Goal: Task Accomplishment & Management: Manage account settings

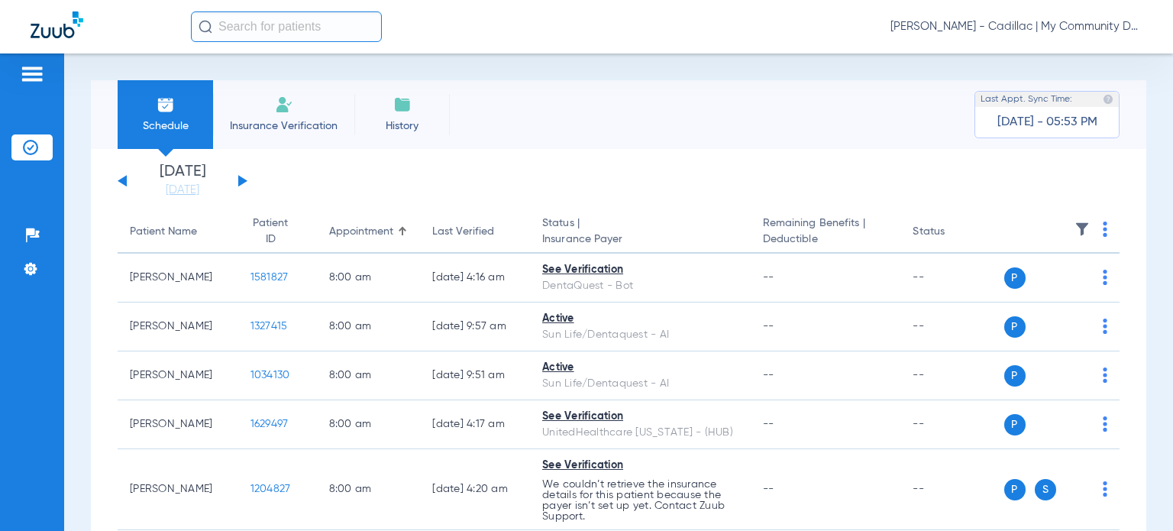
click at [1051, 27] on span "Donna Thiel - Cadillac | My Community Dental Centers" at bounding box center [1016, 26] width 252 height 15
click at [1069, 49] on span "Account Selection" at bounding box center [1085, 54] width 86 height 11
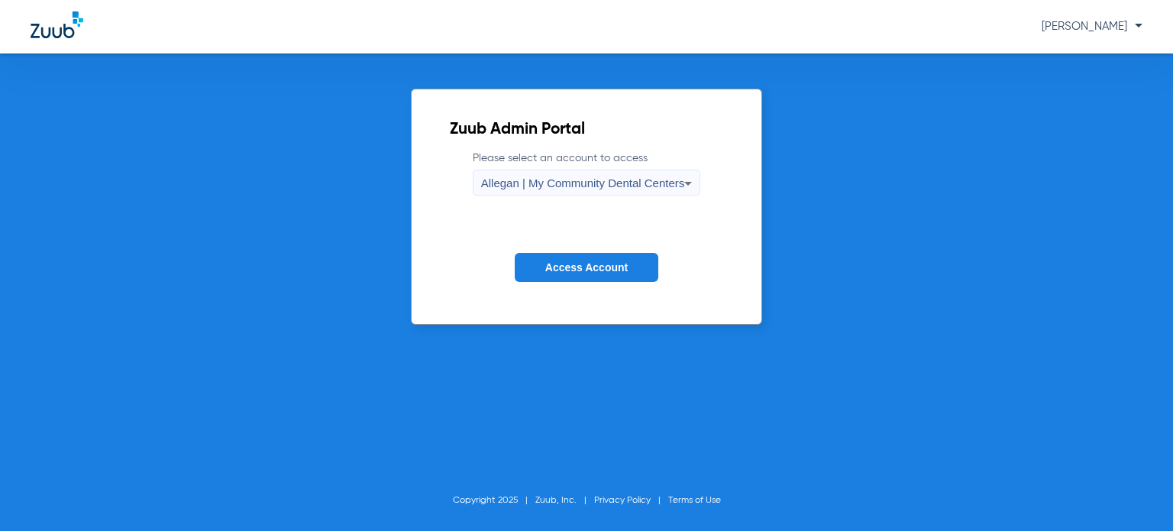
click at [588, 274] on button "Access Account" at bounding box center [587, 268] width 144 height 30
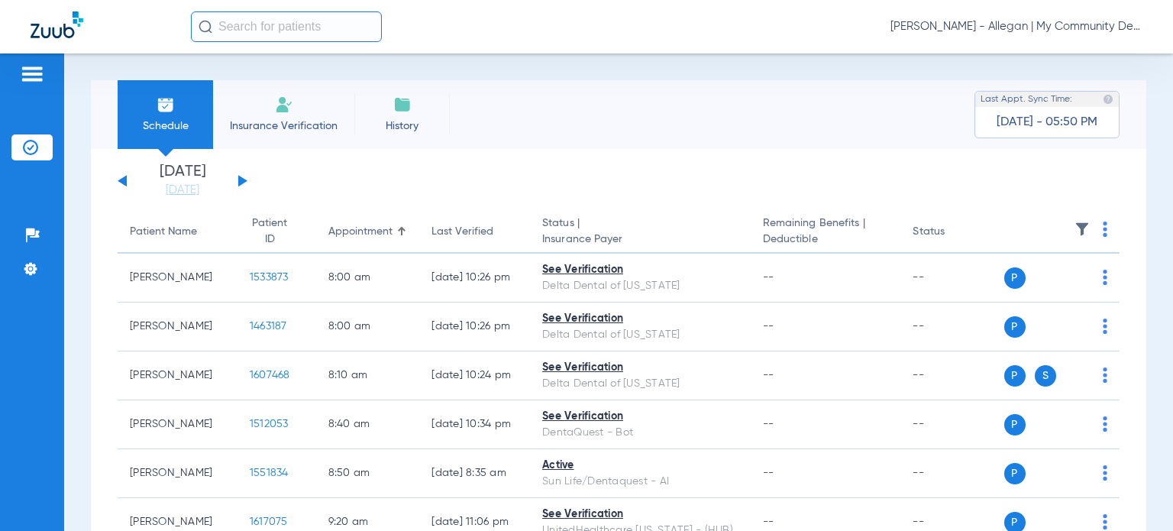
click at [431, 234] on div "Last Verified" at bounding box center [462, 232] width 62 height 16
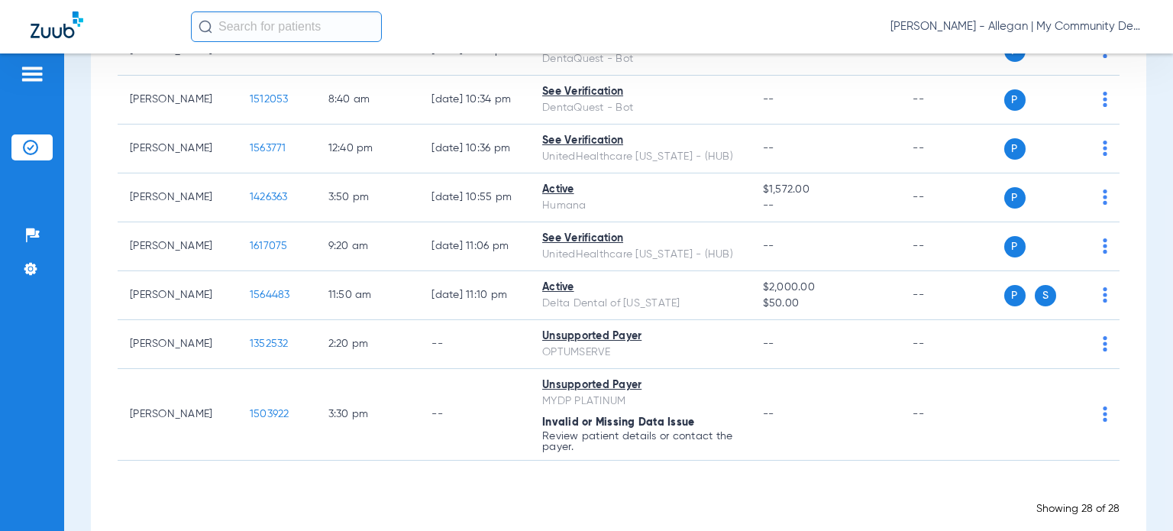
scroll to position [1222, 0]
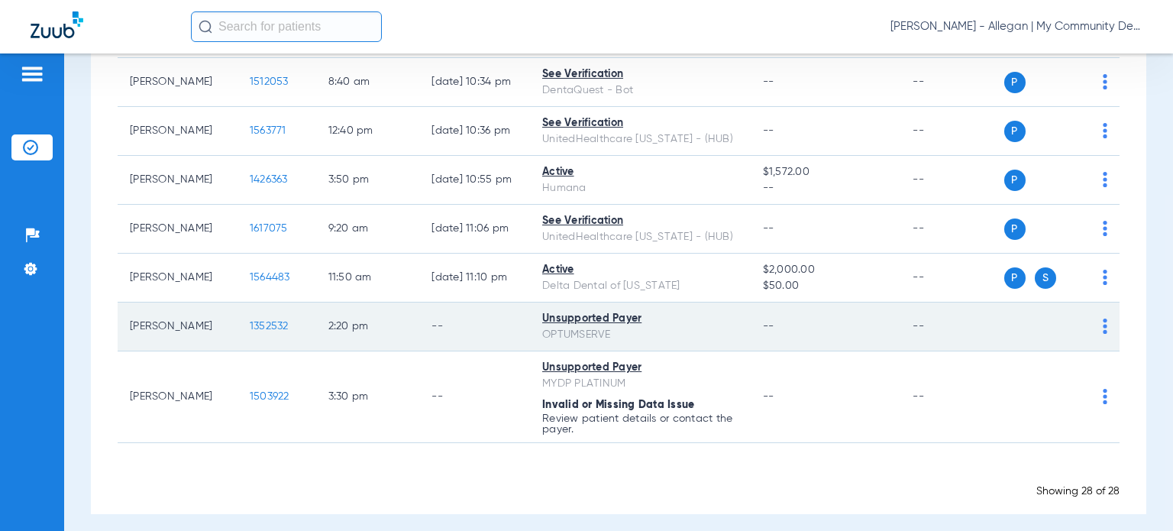
drag, startPoint x: 194, startPoint y: 341, endPoint x: 128, endPoint y: 336, distance: 65.9
click at [128, 336] on td "[PERSON_NAME]" at bounding box center [178, 326] width 120 height 49
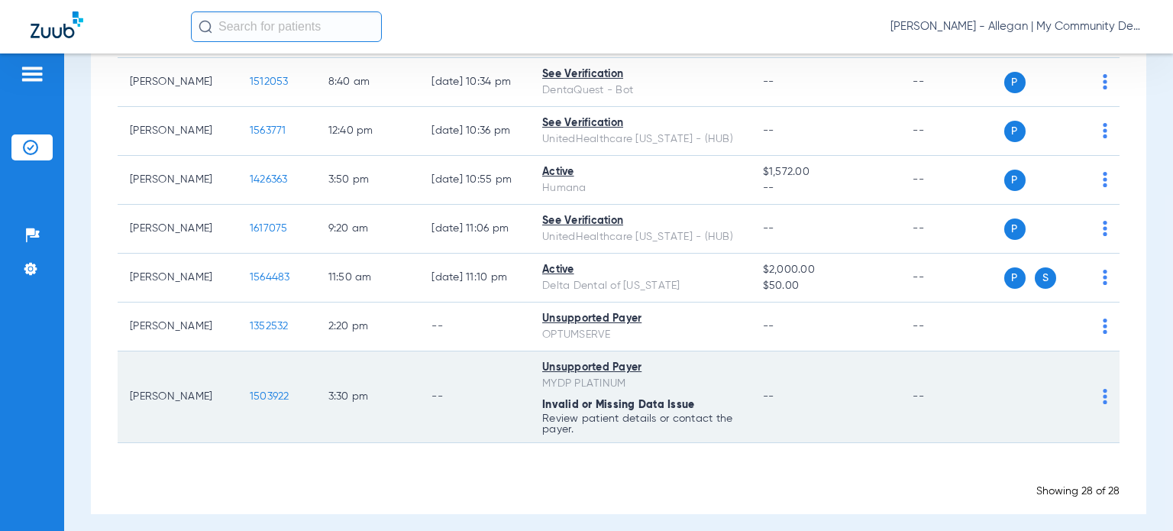
copy td "[PERSON_NAME]"
click at [716, 390] on div "MYDP PLATINUM" at bounding box center [640, 384] width 196 height 16
drag, startPoint x: 173, startPoint y: 413, endPoint x: 131, endPoint y: 407, distance: 42.4
click at [131, 407] on td "[PERSON_NAME]" at bounding box center [178, 397] width 120 height 92
copy td "[PERSON_NAME]"
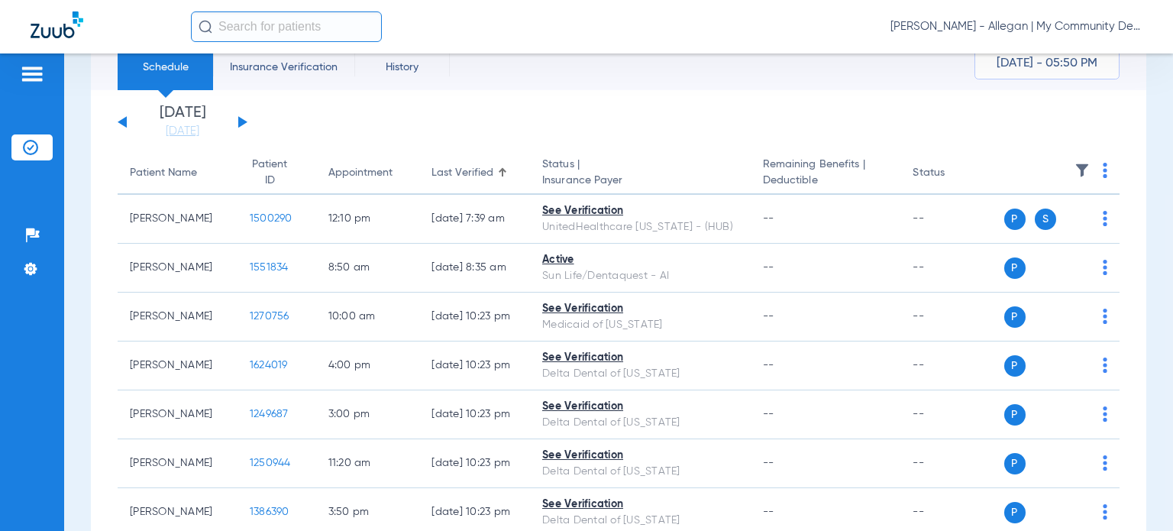
scroll to position [0, 0]
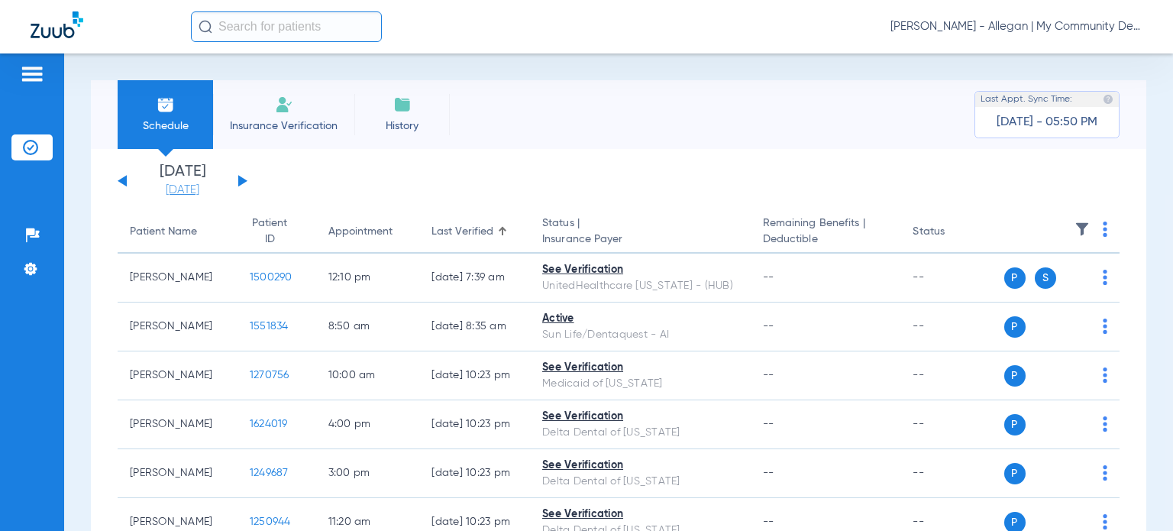
click at [195, 186] on link "[DATE]" at bounding box center [183, 189] width 92 height 15
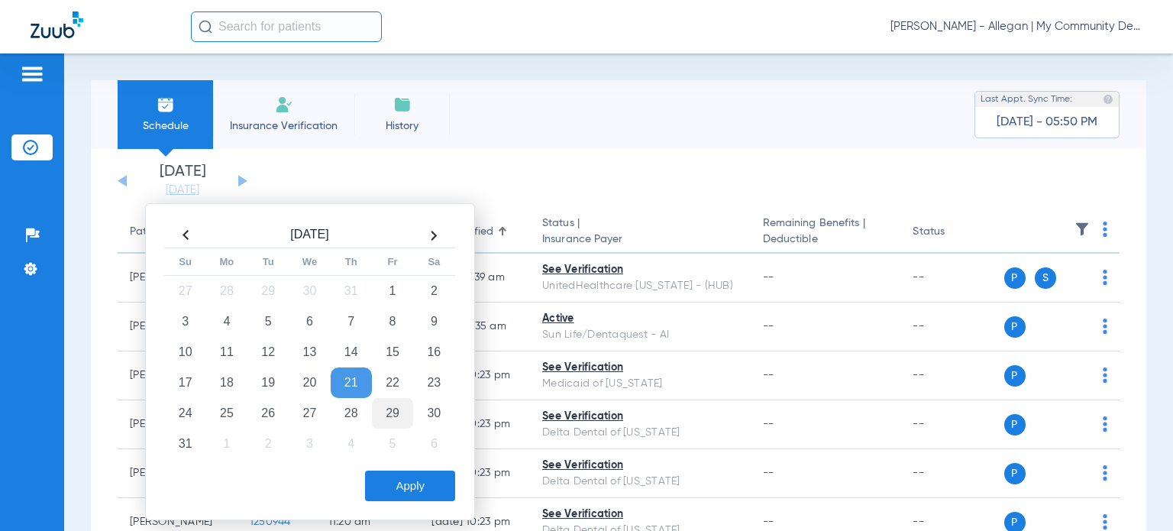
click at [397, 408] on td "29" at bounding box center [392, 413] width 41 height 31
click at [408, 482] on button "Apply" at bounding box center [410, 485] width 90 height 31
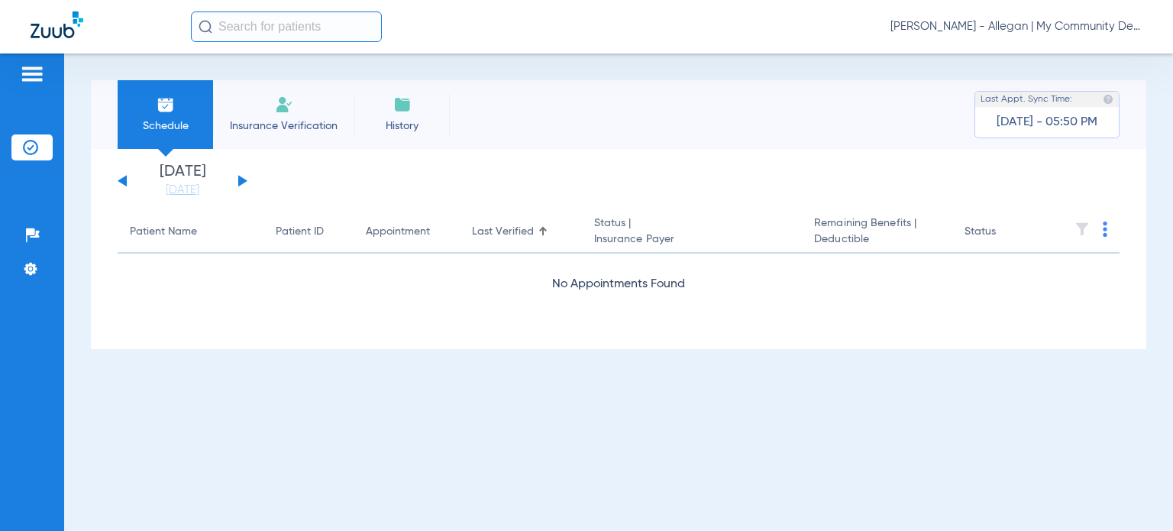
click at [241, 182] on button at bounding box center [242, 180] width 9 height 11
click at [243, 179] on button at bounding box center [242, 180] width 9 height 11
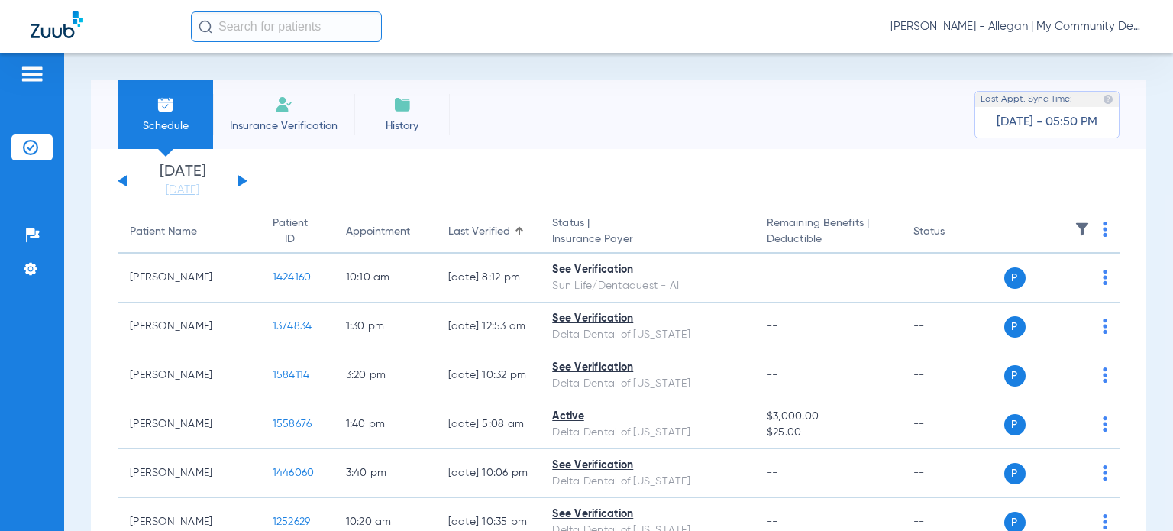
click at [1096, 231] on th at bounding box center [1062, 232] width 116 height 43
click at [1102, 231] on img at bounding box center [1104, 228] width 5 height 15
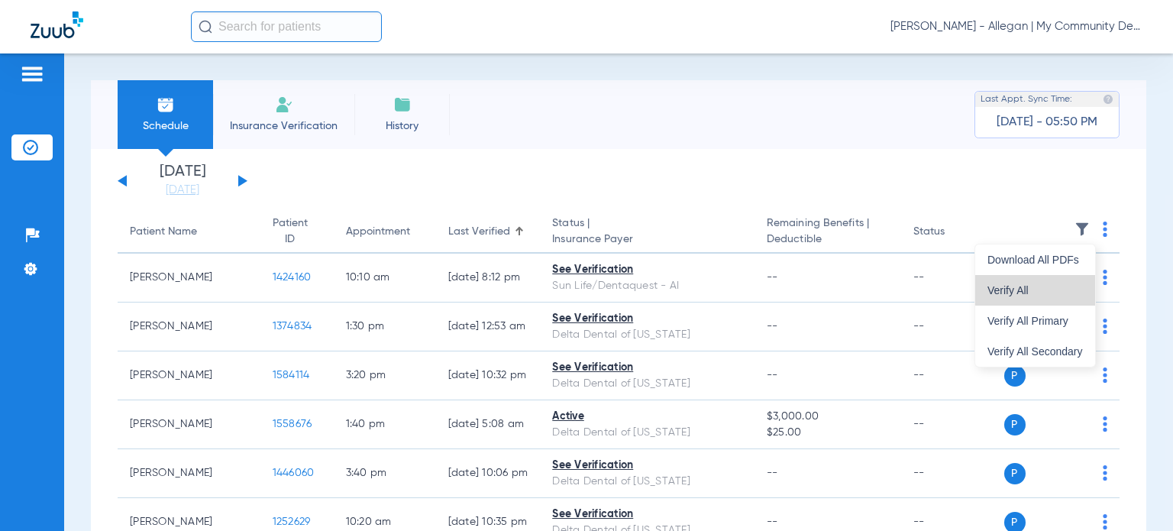
click at [1054, 289] on span "Verify All" at bounding box center [1034, 290] width 95 height 11
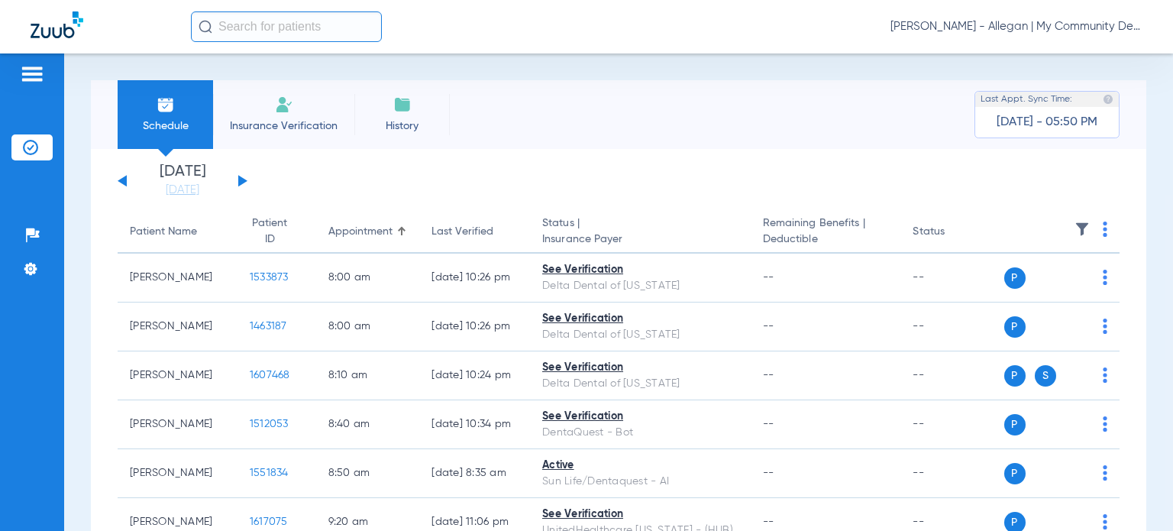
click at [986, 30] on span "[PERSON_NAME] - Allegan | My Community Dental Centers" at bounding box center [1016, 26] width 252 height 15
click at [1048, 63] on button "Account Selection" at bounding box center [1085, 54] width 110 height 31
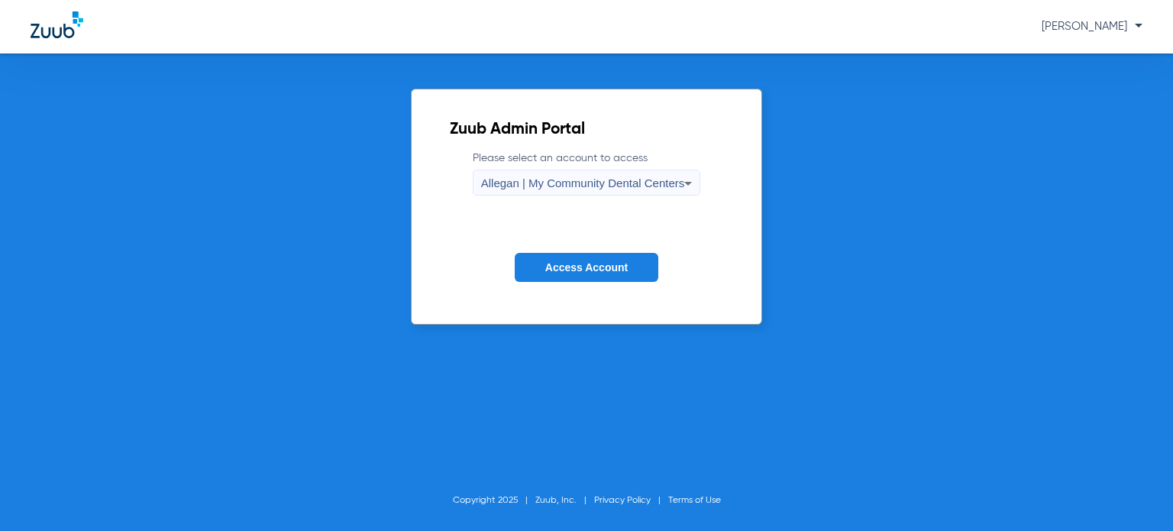
click at [626, 190] on div "Allegan | My Community Dental Centers" at bounding box center [583, 183] width 204 height 26
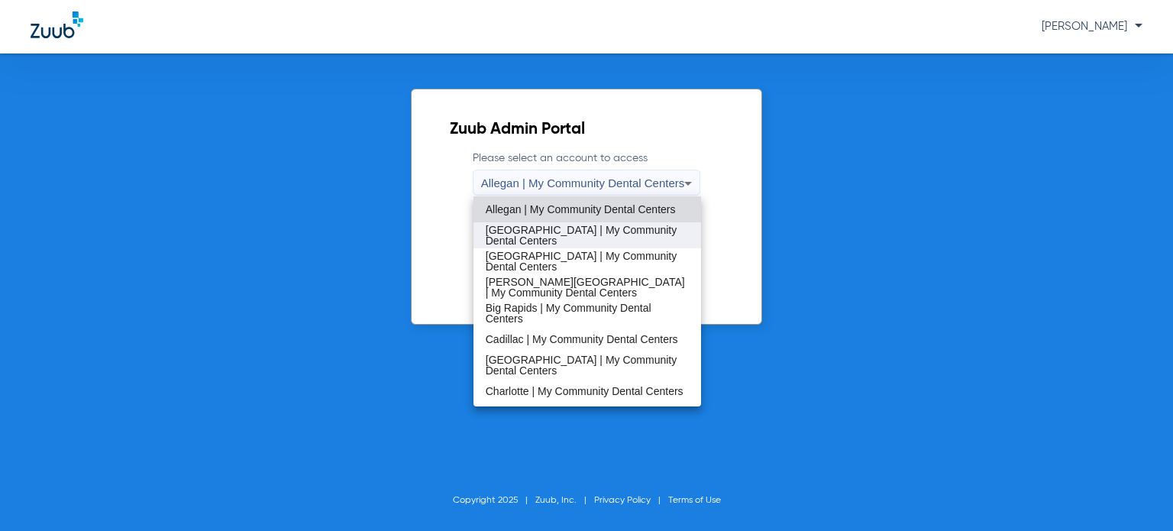
click at [614, 224] on span "[GEOGRAPHIC_DATA] | My Community Dental Centers" at bounding box center [587, 234] width 203 height 21
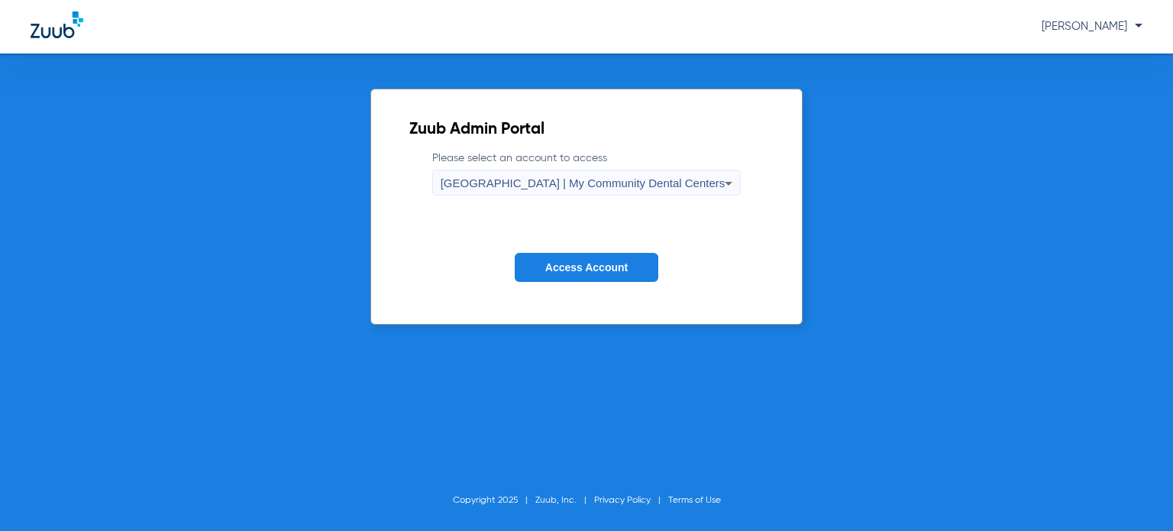
click at [606, 271] on span "Access Account" at bounding box center [586, 267] width 82 height 12
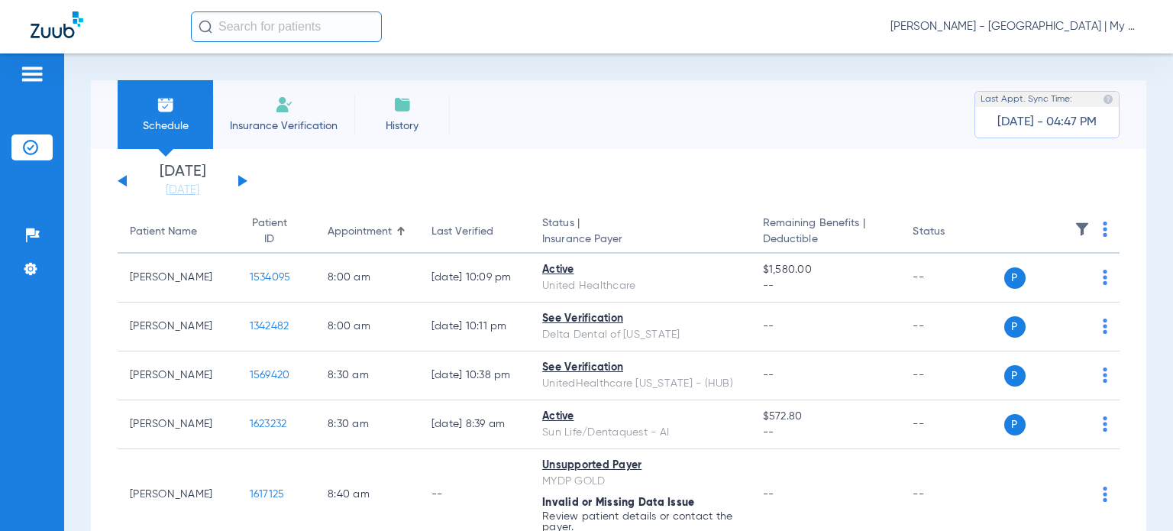
click at [437, 233] on div "Last Verified" at bounding box center [462, 232] width 62 height 16
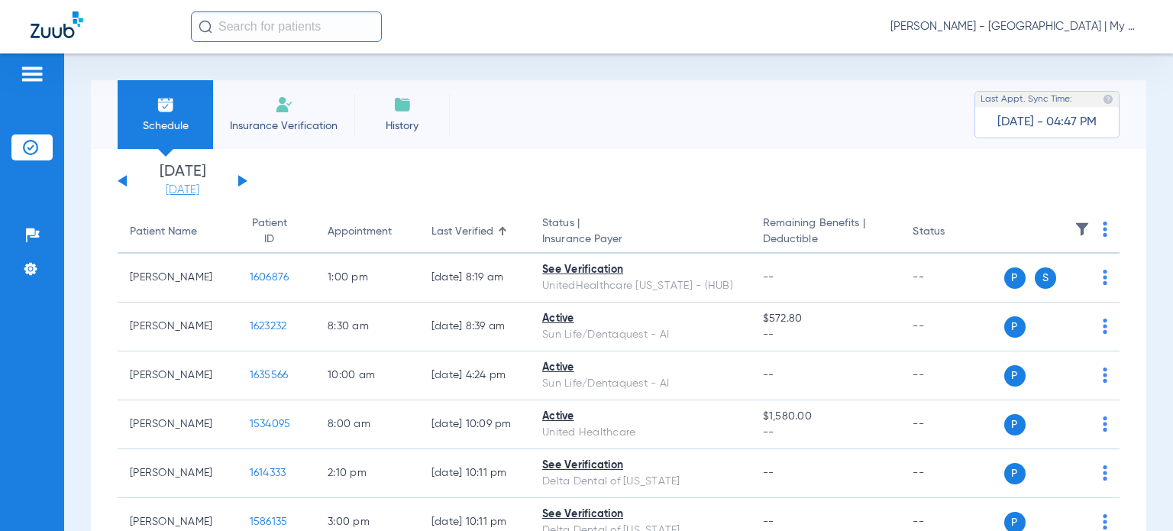
click at [166, 189] on link "[DATE]" at bounding box center [183, 189] width 92 height 15
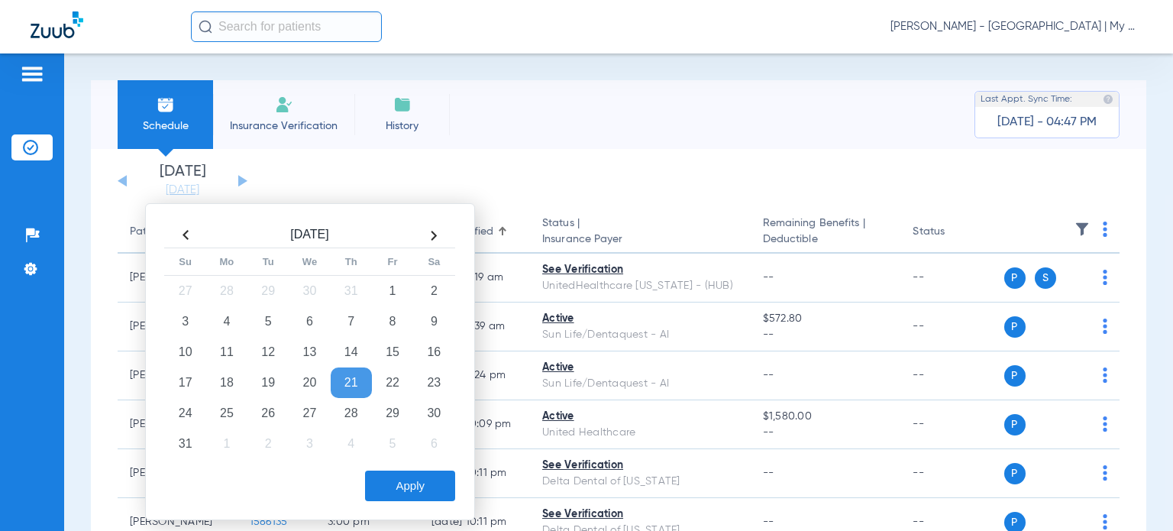
click at [543, 172] on app-single-date-navigator "Tuesday 06-17-2025 Wednesday 06-18-2025 Thursday 06-19-2025 Friday 06-20-2025 S…" at bounding box center [619, 181] width 1002 height 34
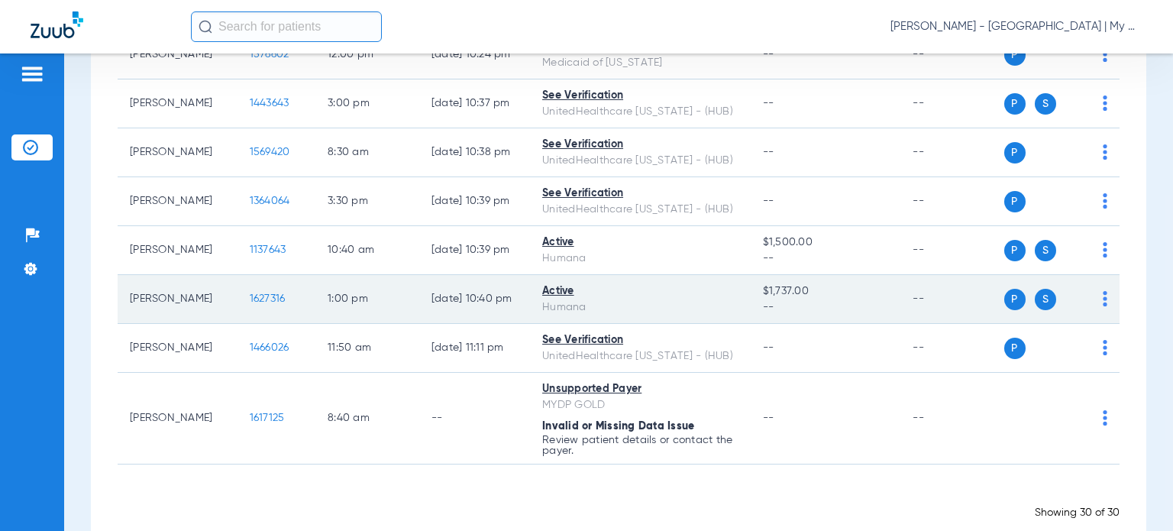
scroll to position [1323, 0]
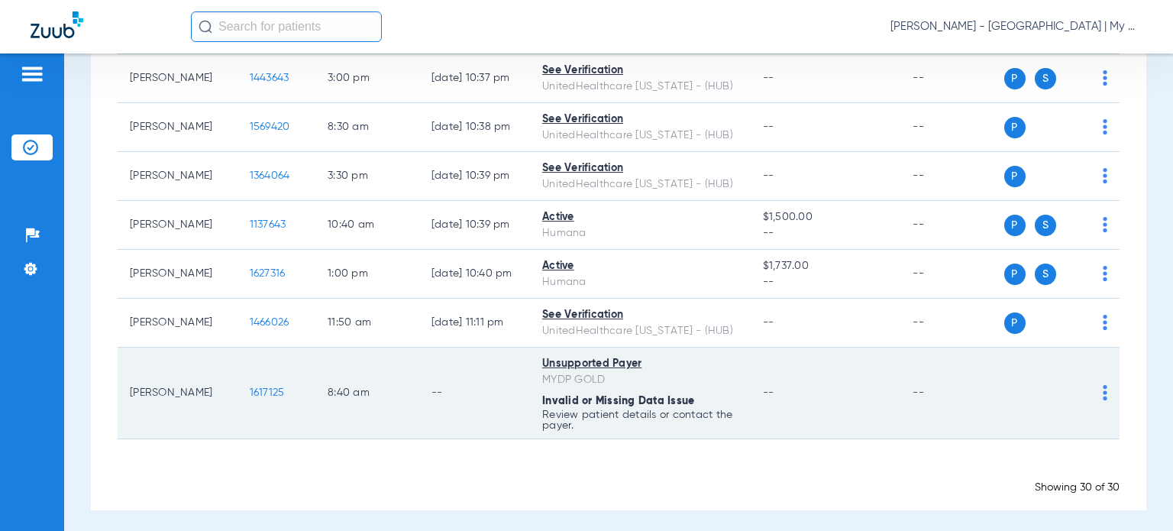
drag, startPoint x: 192, startPoint y: 394, endPoint x: 124, endPoint y: 379, distance: 70.4
click at [124, 379] on td "Christine Summerfield" at bounding box center [178, 393] width 120 height 92
copy td "Christine Summerfield"
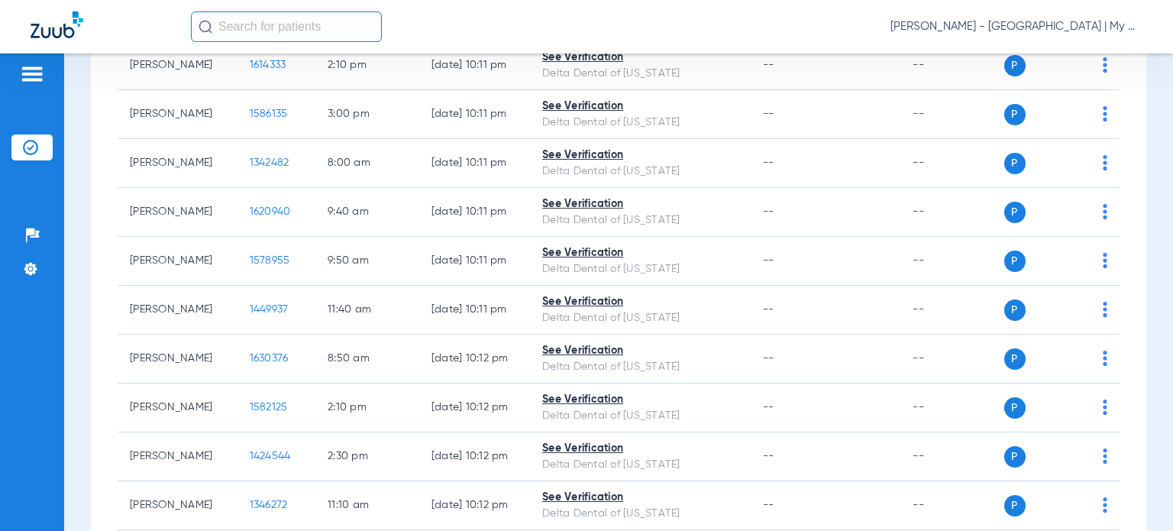
scroll to position [0, 0]
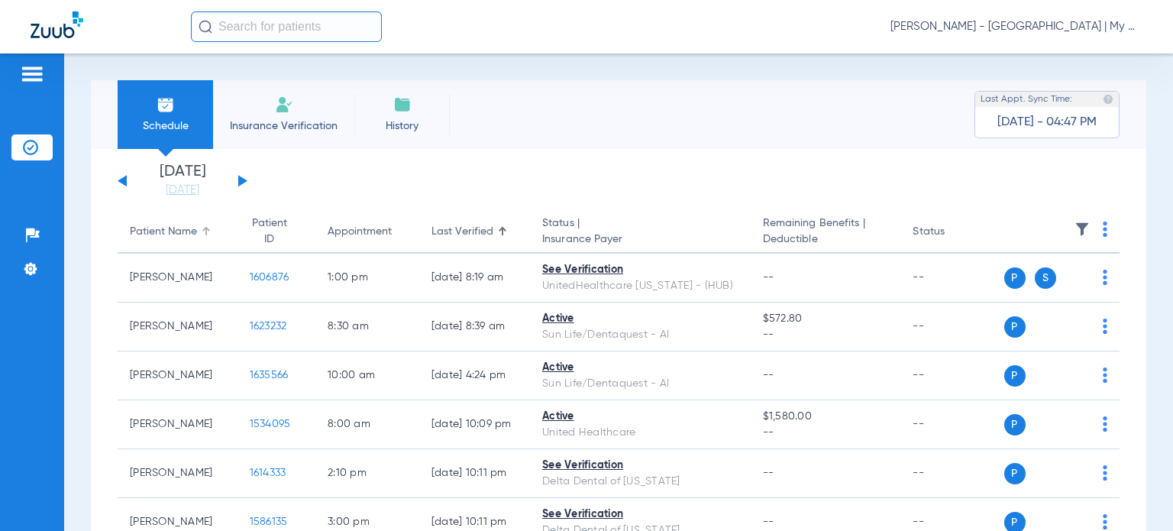
click at [168, 225] on div "Patient Name" at bounding box center [163, 232] width 67 height 16
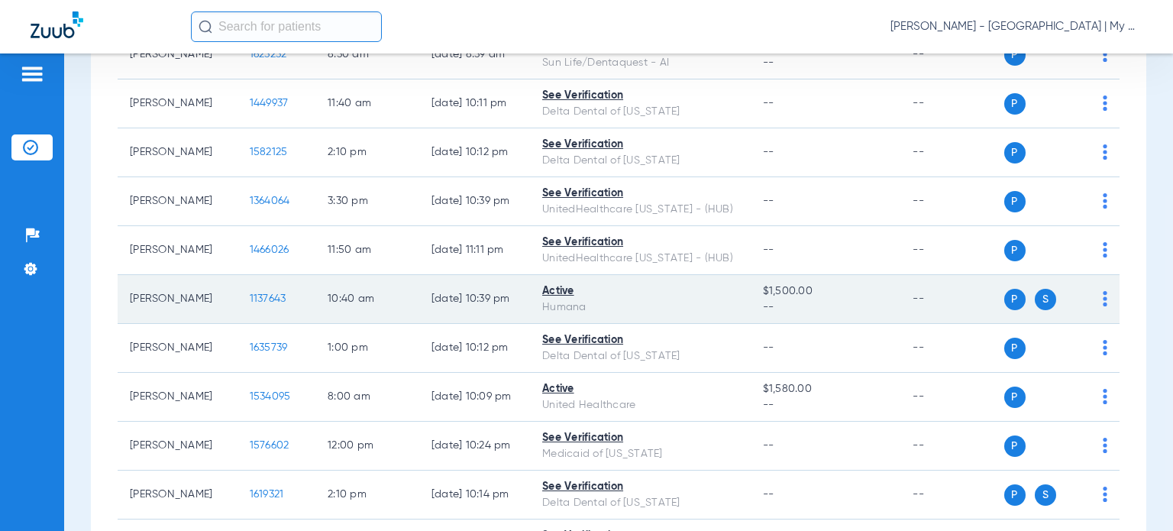
scroll to position [1222, 0]
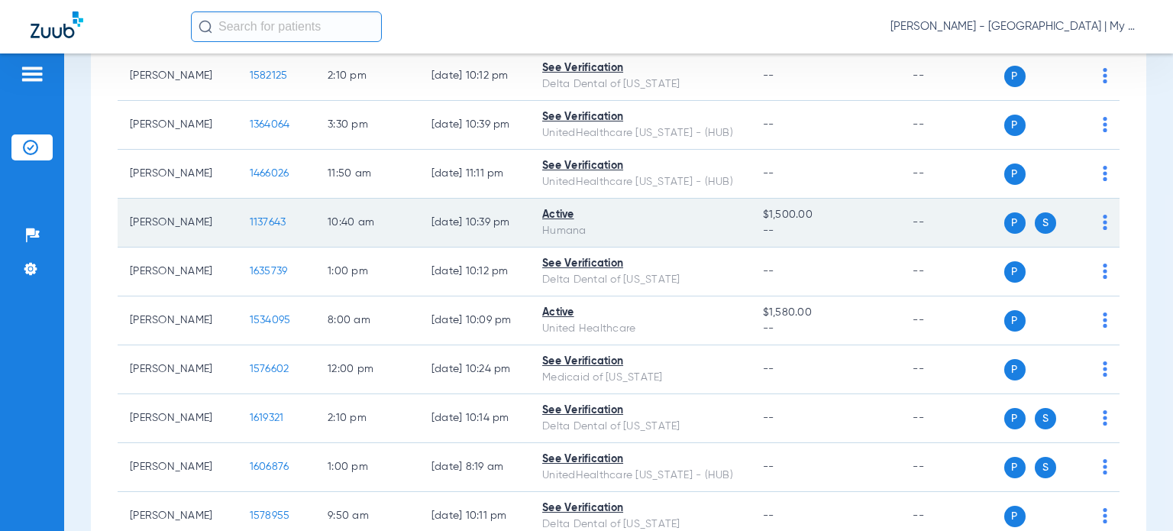
click at [253, 222] on span "1137643" at bounding box center [268, 222] width 37 height 11
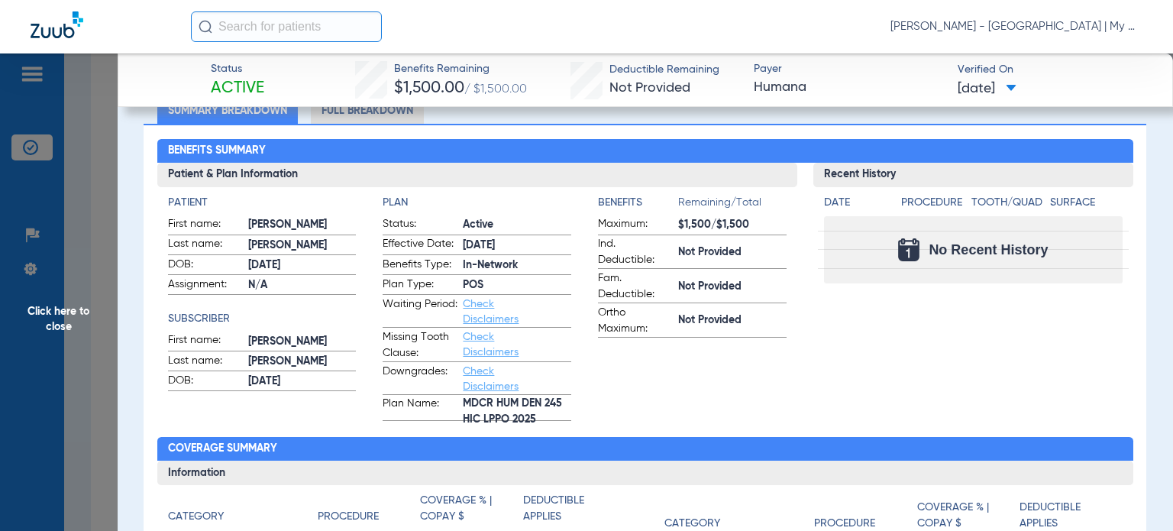
scroll to position [153, 0]
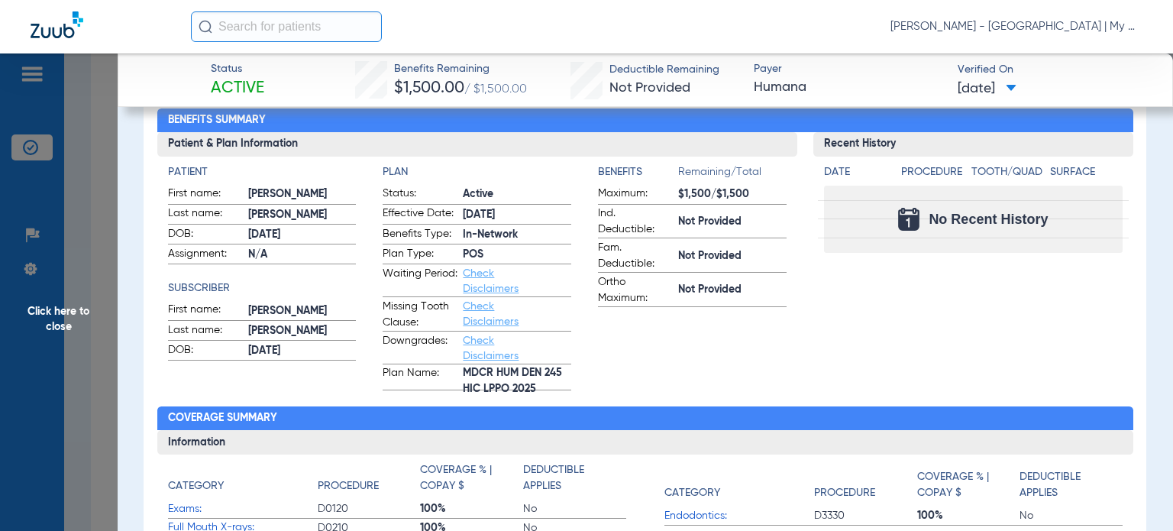
click at [102, 301] on span "Click here to close" at bounding box center [59, 318] width 118 height 531
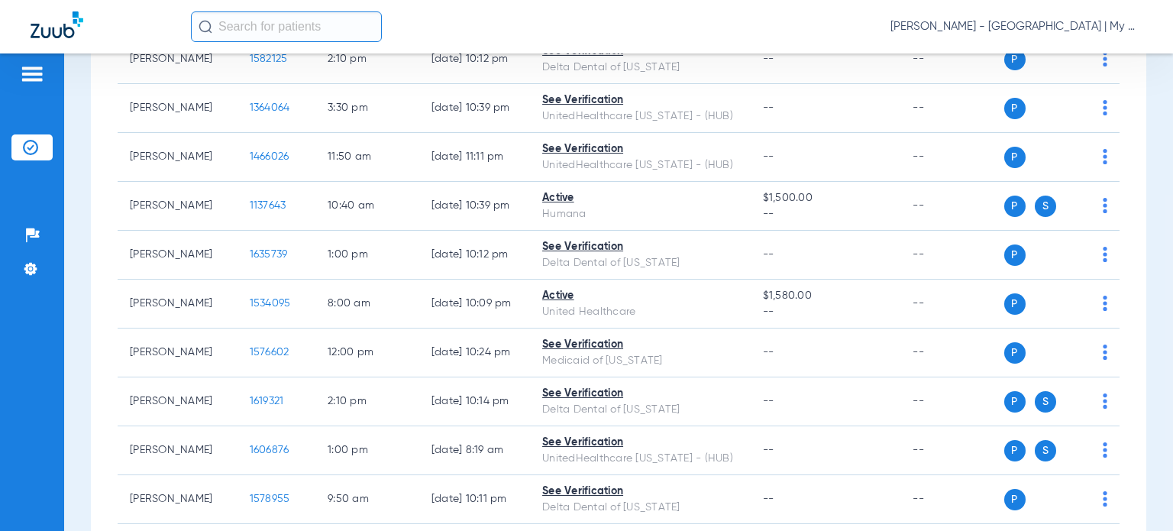
scroll to position [1222, 0]
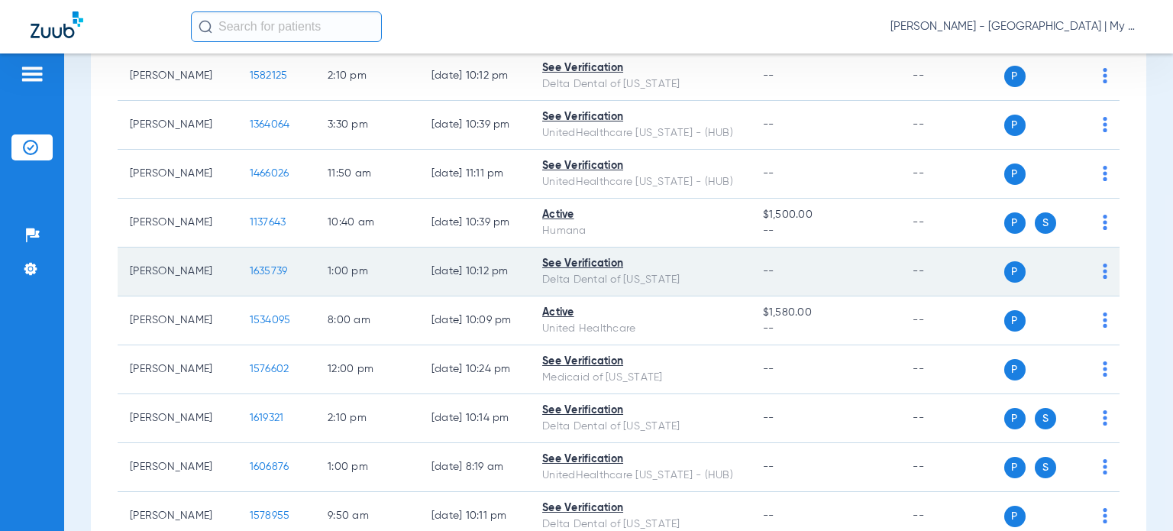
click at [253, 266] on span "1635739" at bounding box center [269, 271] width 38 height 11
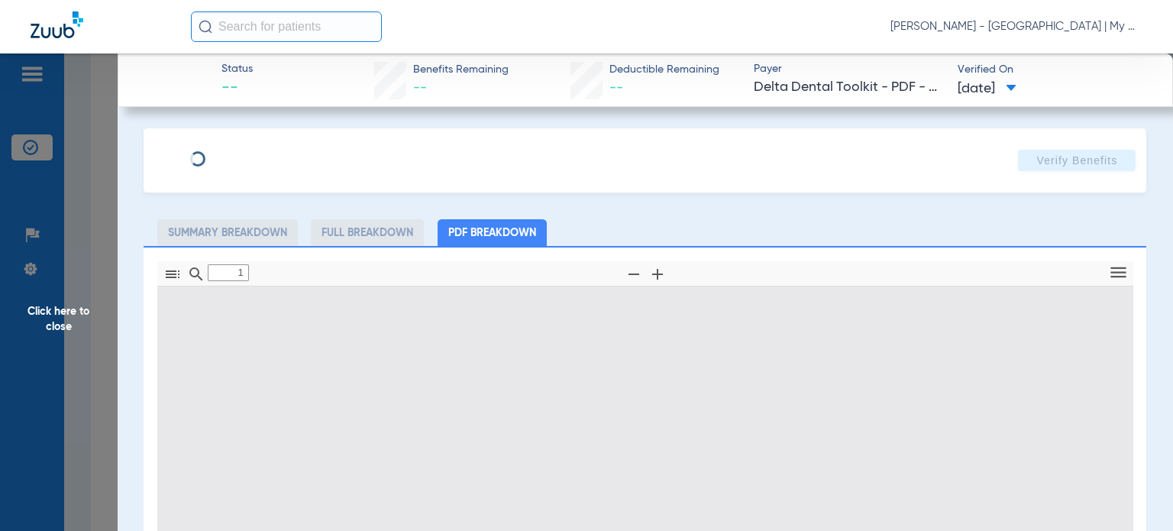
type input "0"
select select "page-width"
type input "1"
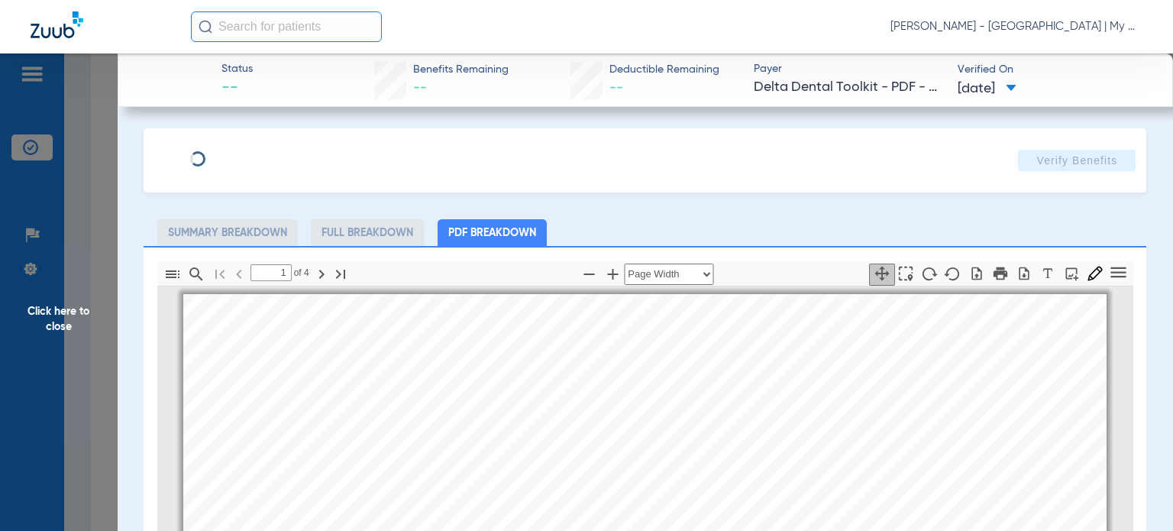
scroll to position [8, 0]
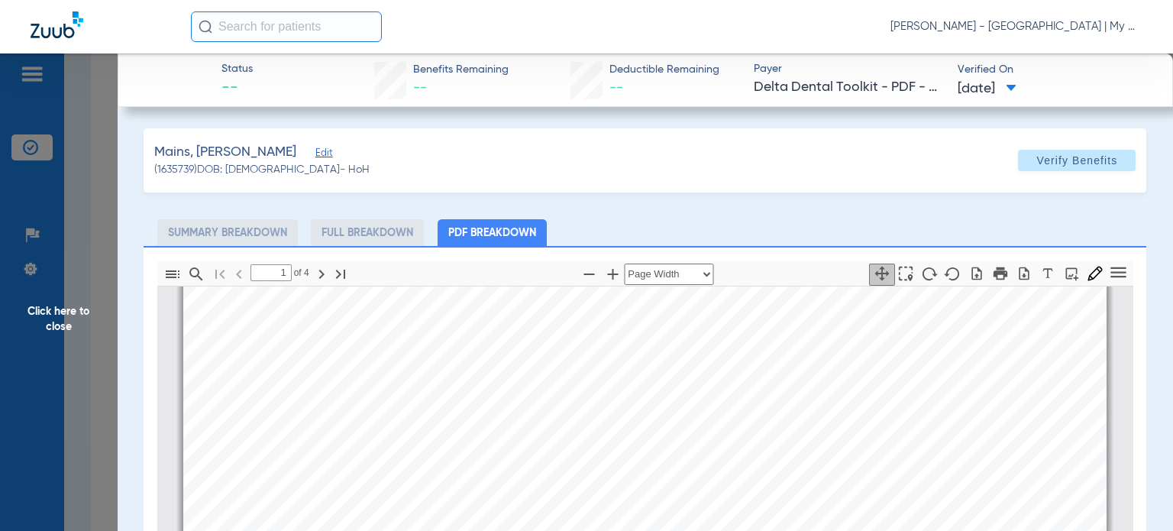
drag, startPoint x: 700, startPoint y: 434, endPoint x: 621, endPoint y: 424, distance: 79.2
drag, startPoint x: 88, startPoint y: 328, endPoint x: 287, endPoint y: 358, distance: 201.6
click at [89, 328] on span "Click here to close" at bounding box center [59, 318] width 118 height 531
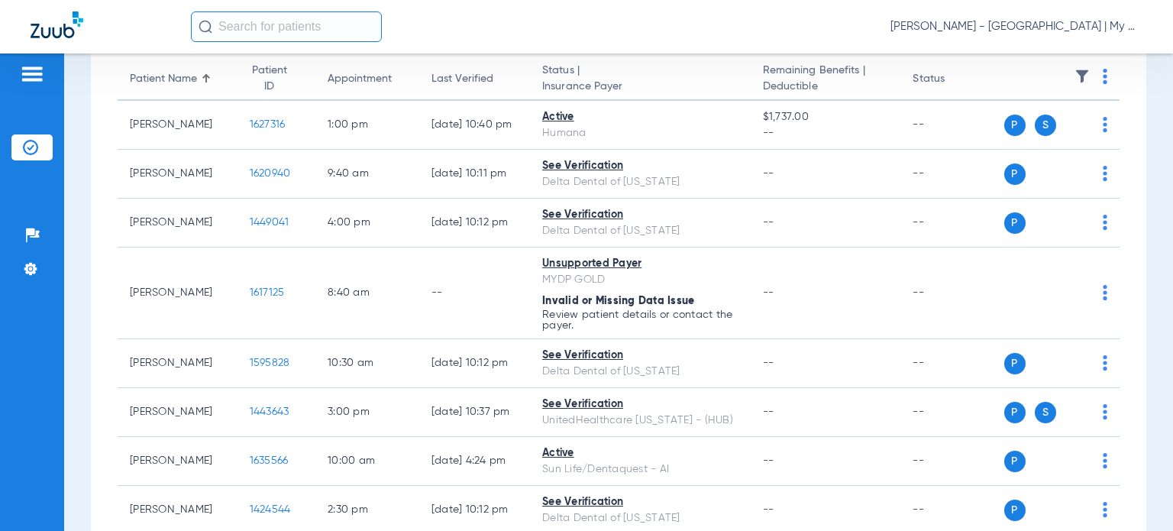
scroll to position [0, 0]
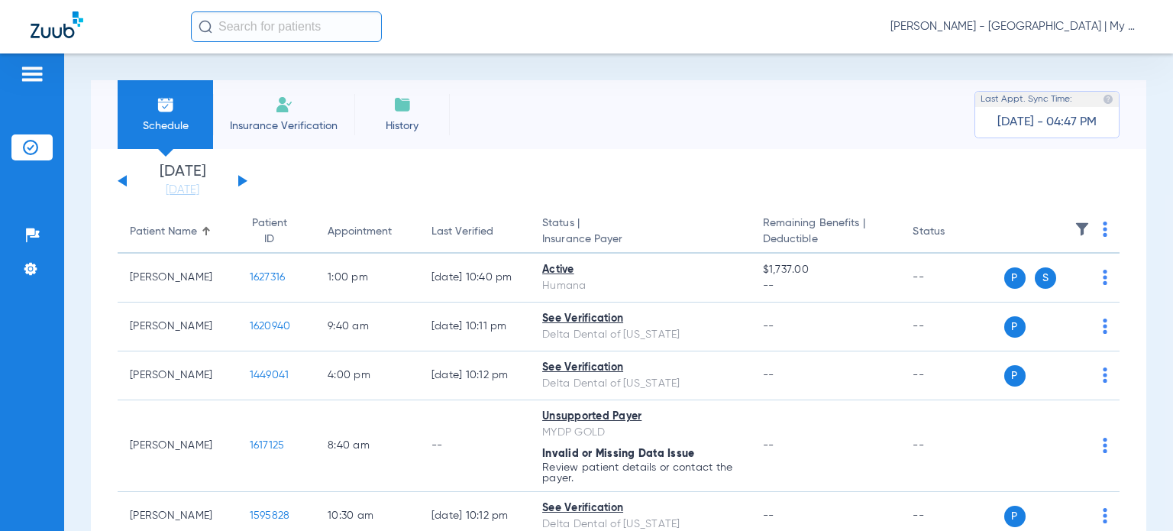
click at [241, 179] on button at bounding box center [242, 180] width 9 height 11
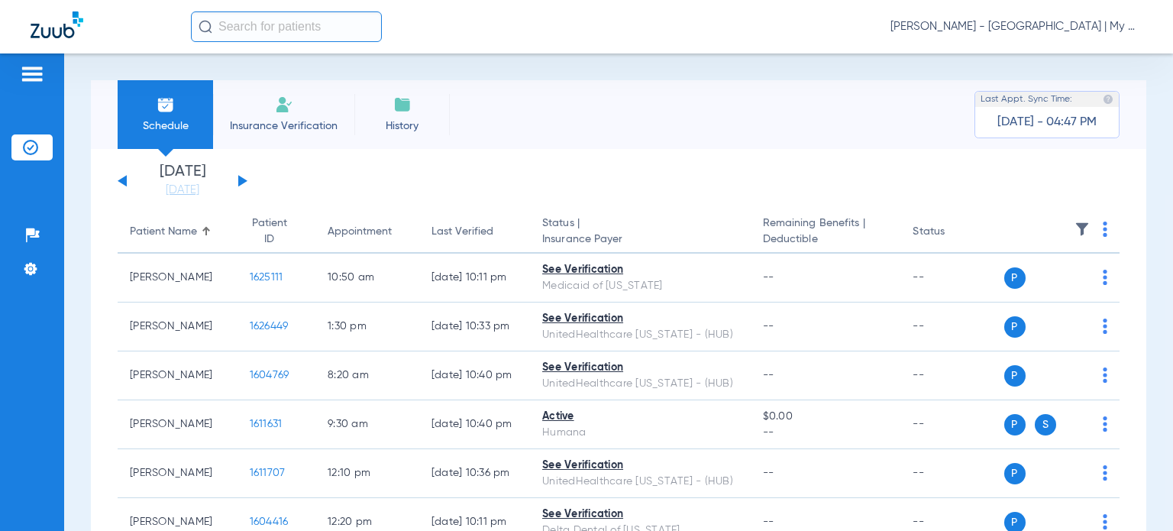
click at [124, 178] on button at bounding box center [122, 180] width 9 height 11
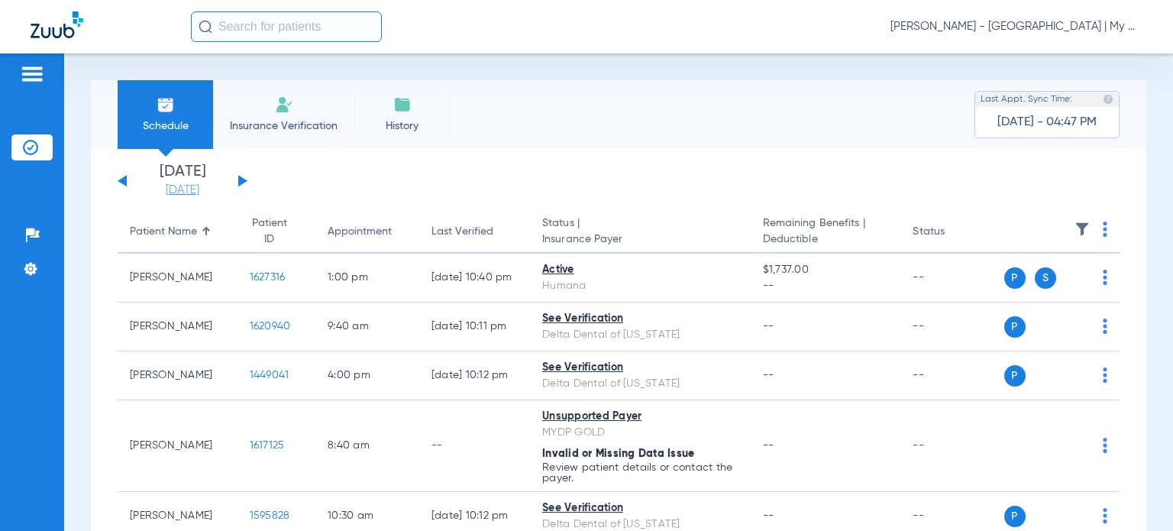
click at [189, 189] on link "[DATE]" at bounding box center [183, 189] width 92 height 15
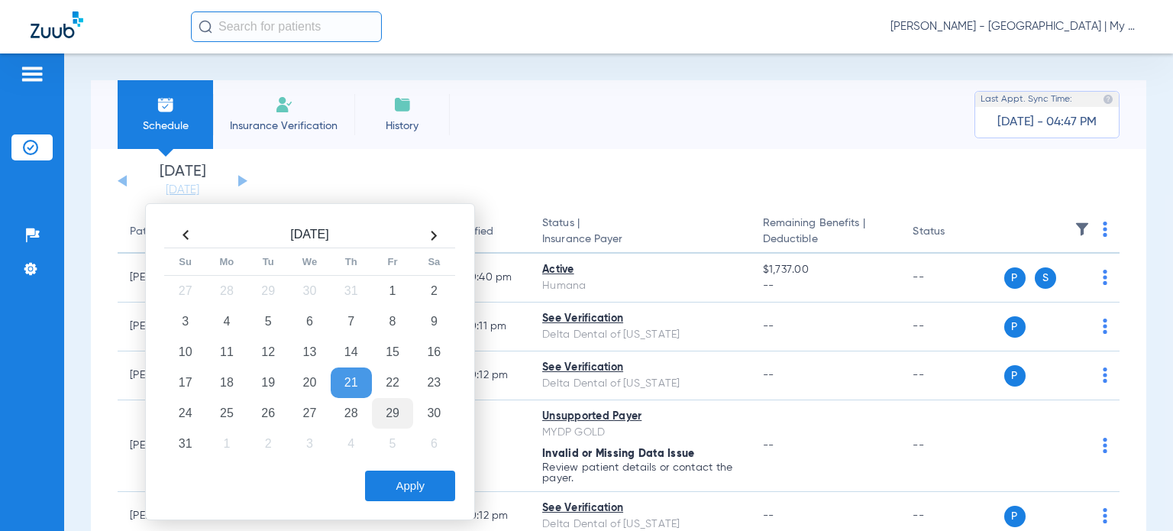
click at [386, 407] on td "29" at bounding box center [392, 413] width 41 height 31
click at [406, 486] on button "Apply" at bounding box center [410, 485] width 90 height 31
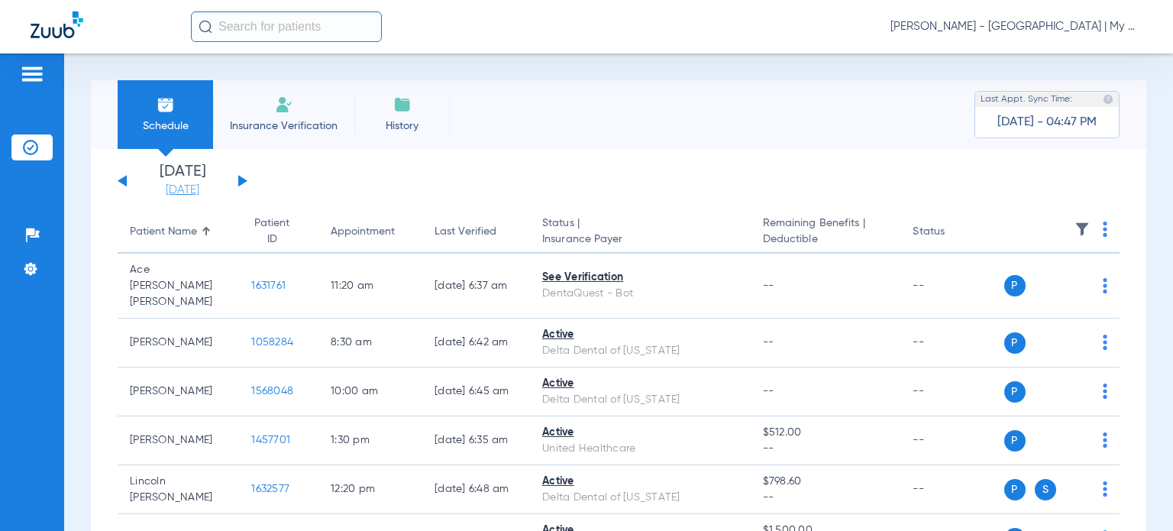
click at [195, 192] on link "[DATE]" at bounding box center [183, 189] width 92 height 15
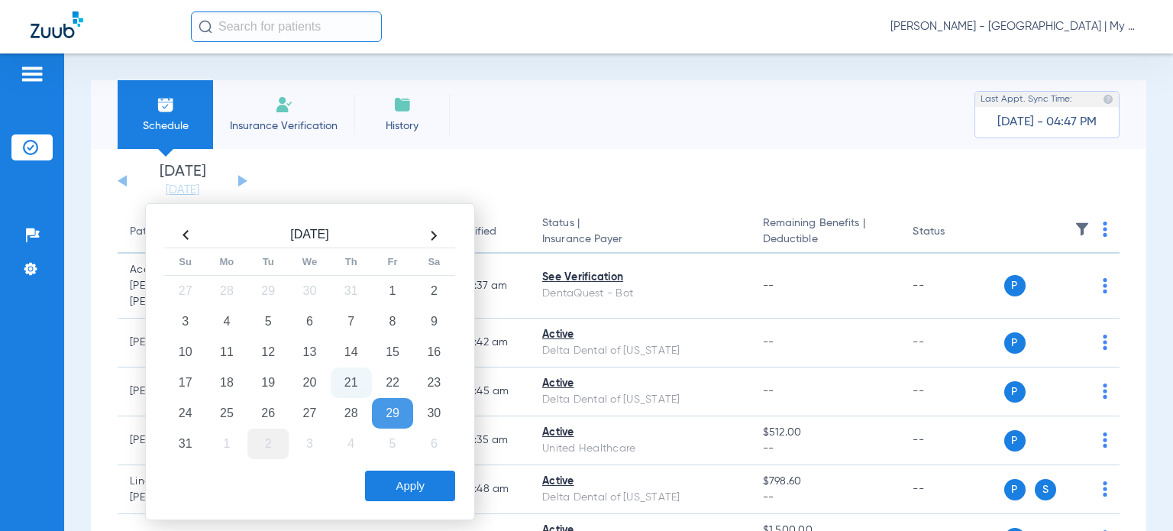
click at [272, 441] on td "2" at bounding box center [267, 443] width 41 height 31
click at [387, 480] on button "Apply" at bounding box center [410, 485] width 90 height 31
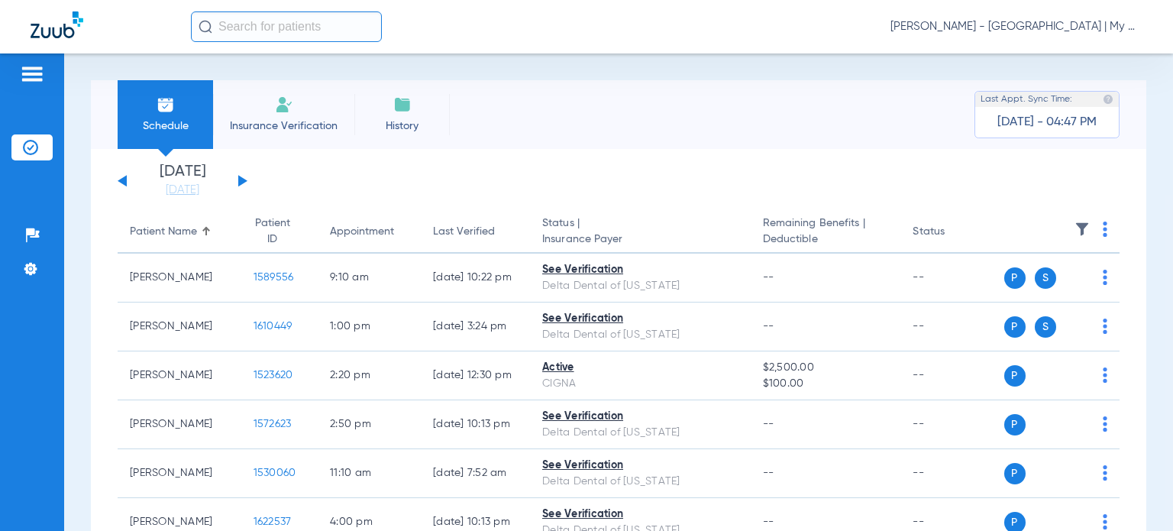
click at [1102, 231] on img at bounding box center [1104, 228] width 5 height 15
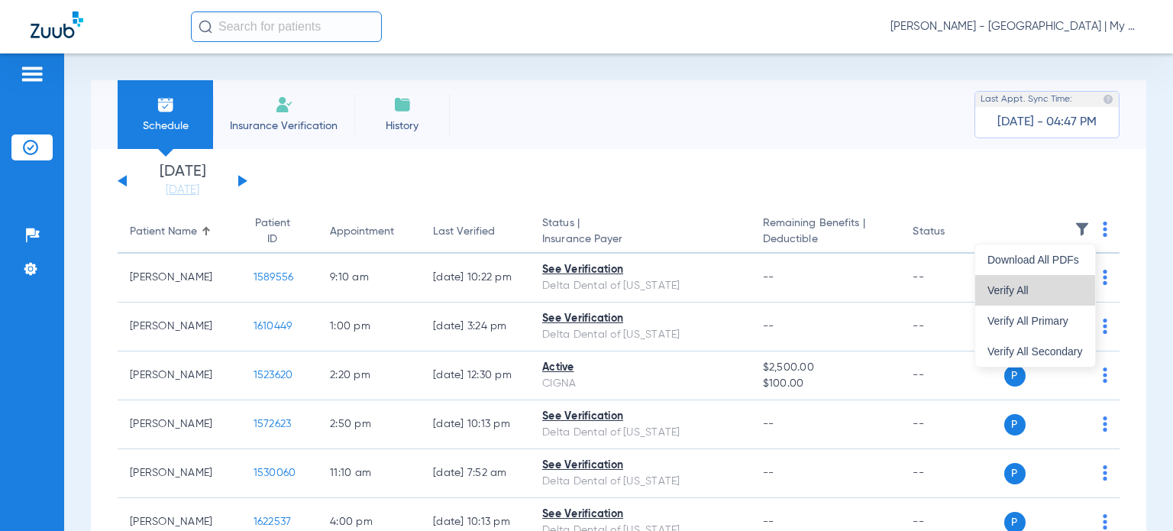
click at [1064, 296] on button "Verify All" at bounding box center [1035, 290] width 120 height 31
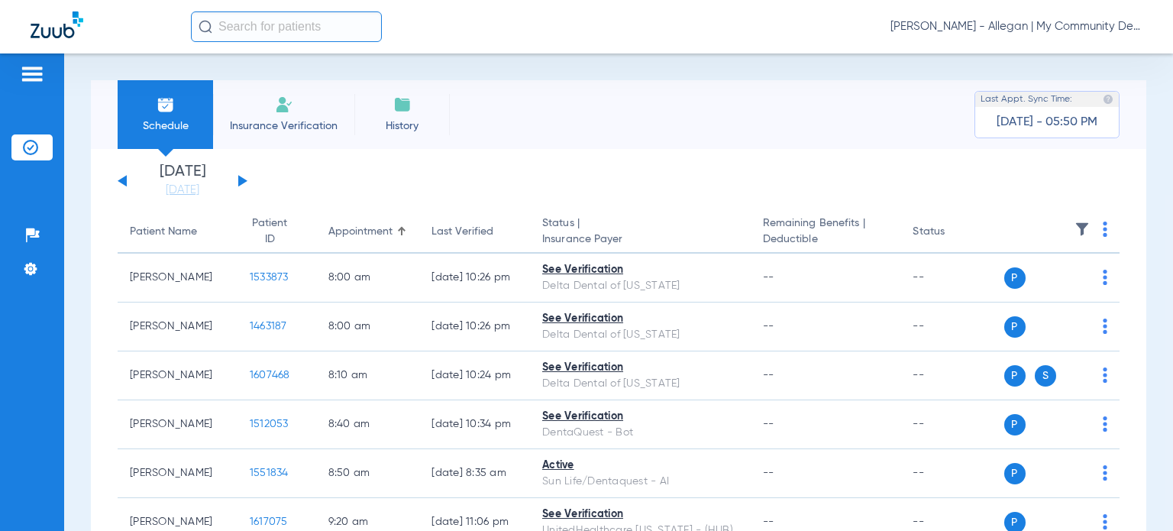
click at [992, 27] on span "[PERSON_NAME] - Allegan | My Community Dental Centers" at bounding box center [1016, 26] width 252 height 15
click at [1046, 61] on button "Account Selection" at bounding box center [1085, 54] width 110 height 31
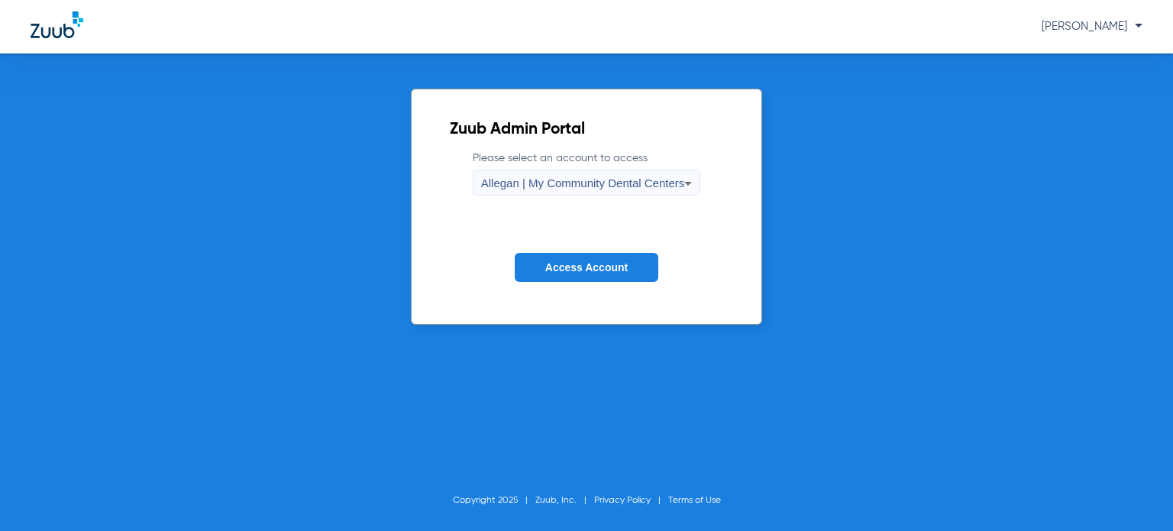
click at [559, 182] on span "Allegan | My Community Dental Centers" at bounding box center [583, 182] width 204 height 13
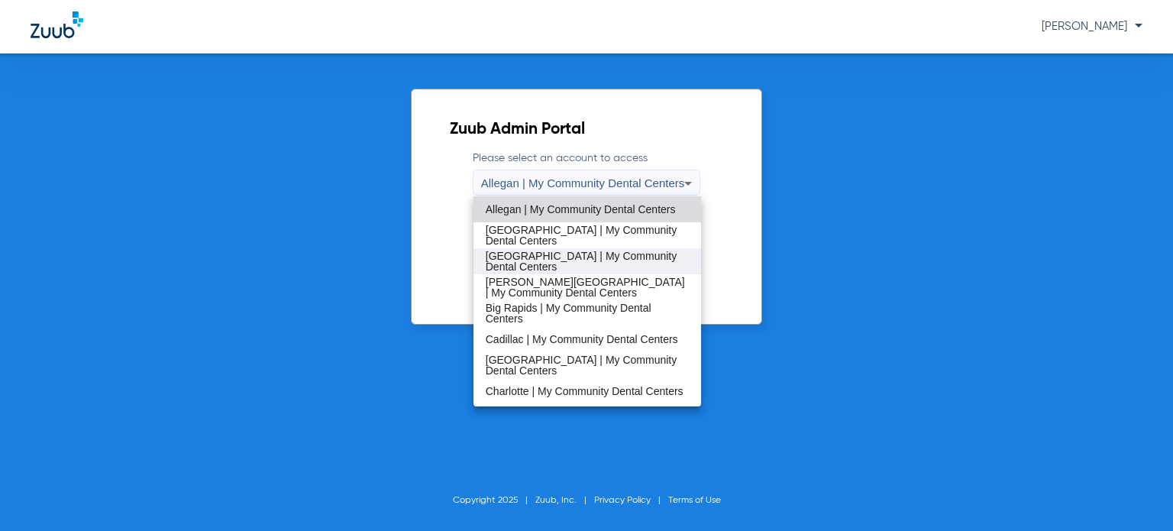
click at [565, 253] on span "[GEOGRAPHIC_DATA] | My Community Dental Centers" at bounding box center [587, 260] width 203 height 21
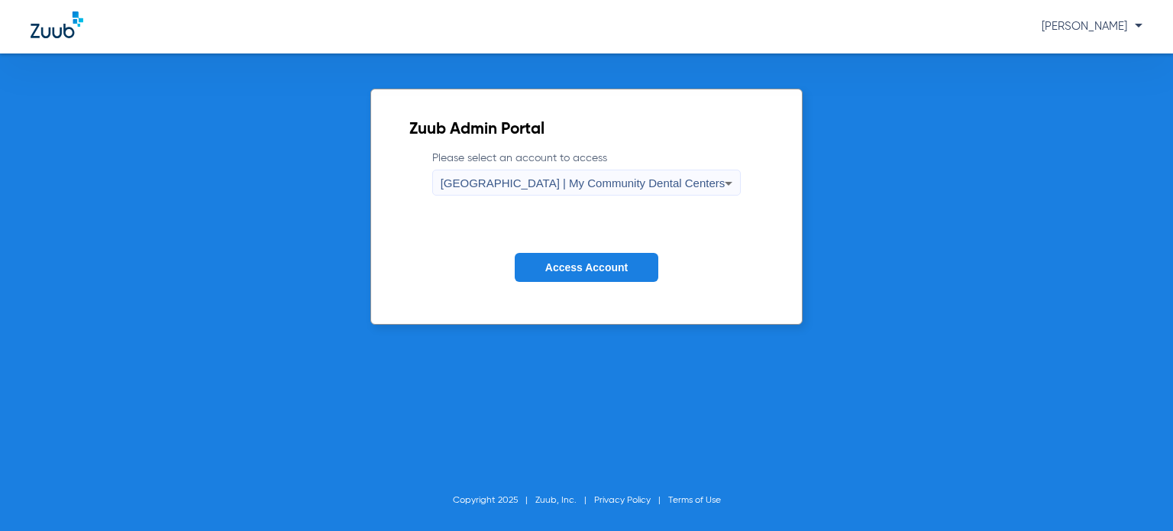
click at [571, 263] on span "Access Account" at bounding box center [586, 267] width 82 height 12
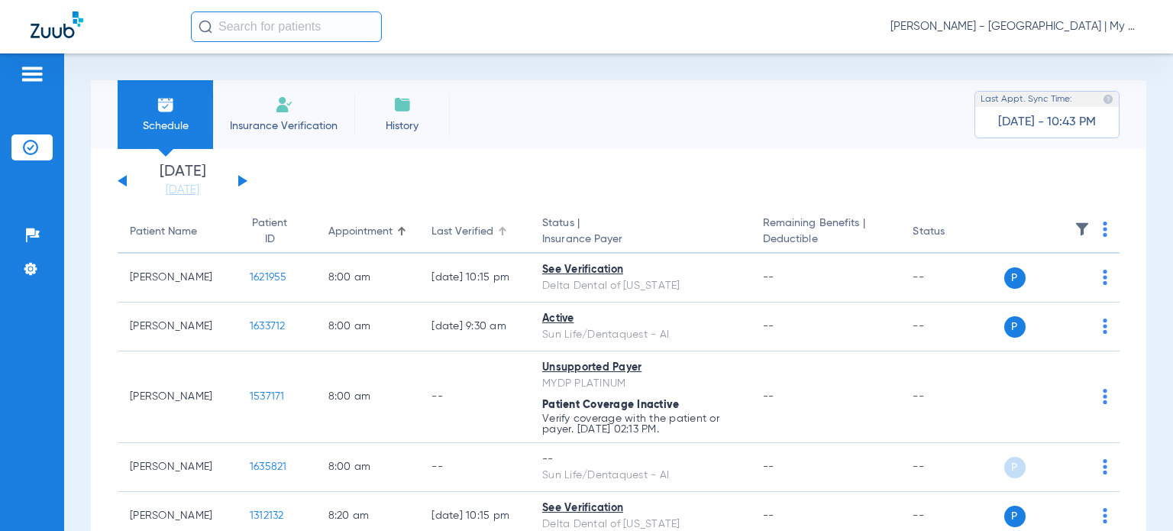
click at [448, 234] on div "Last Verified" at bounding box center [462, 232] width 62 height 16
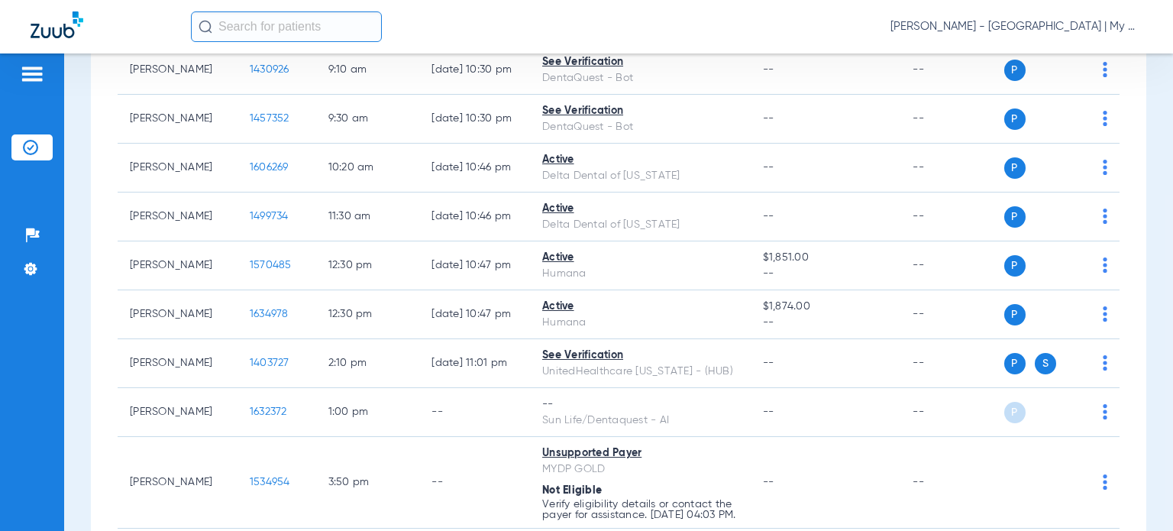
scroll to position [1603, 0]
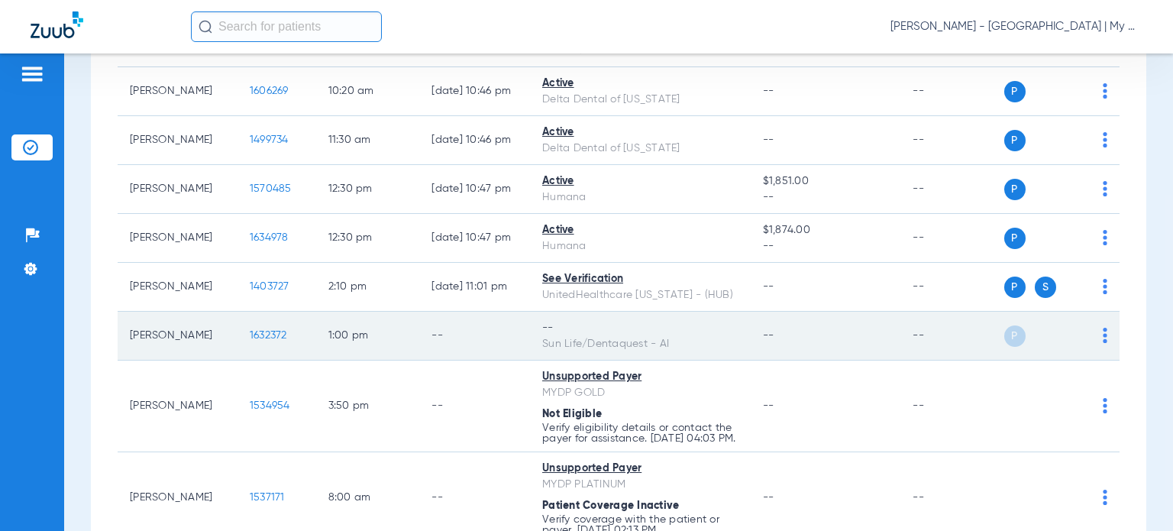
click at [1102, 334] on img at bounding box center [1104, 335] width 5 height 15
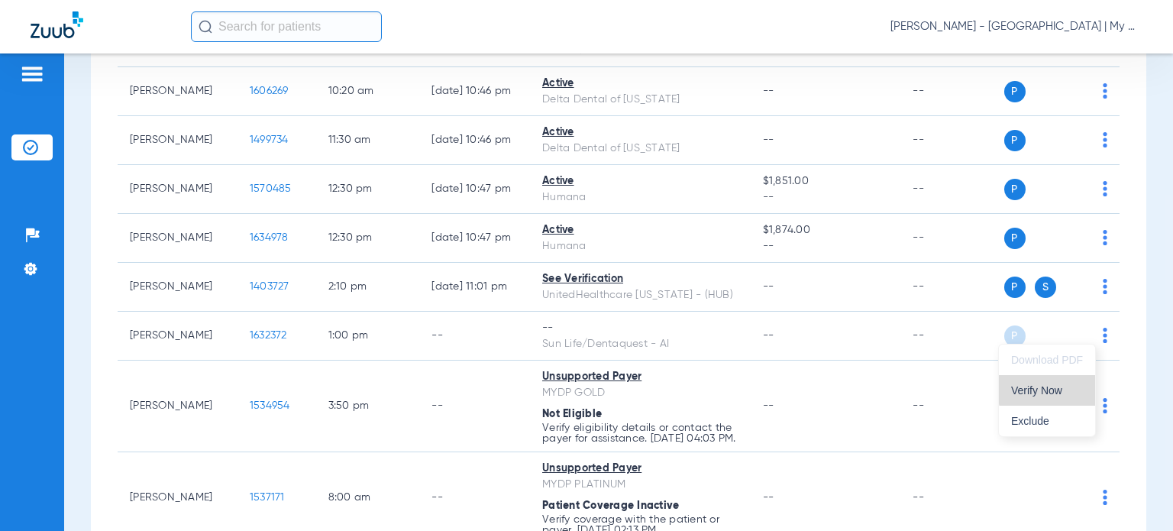
click at [1072, 386] on span "Verify Now" at bounding box center [1047, 390] width 72 height 11
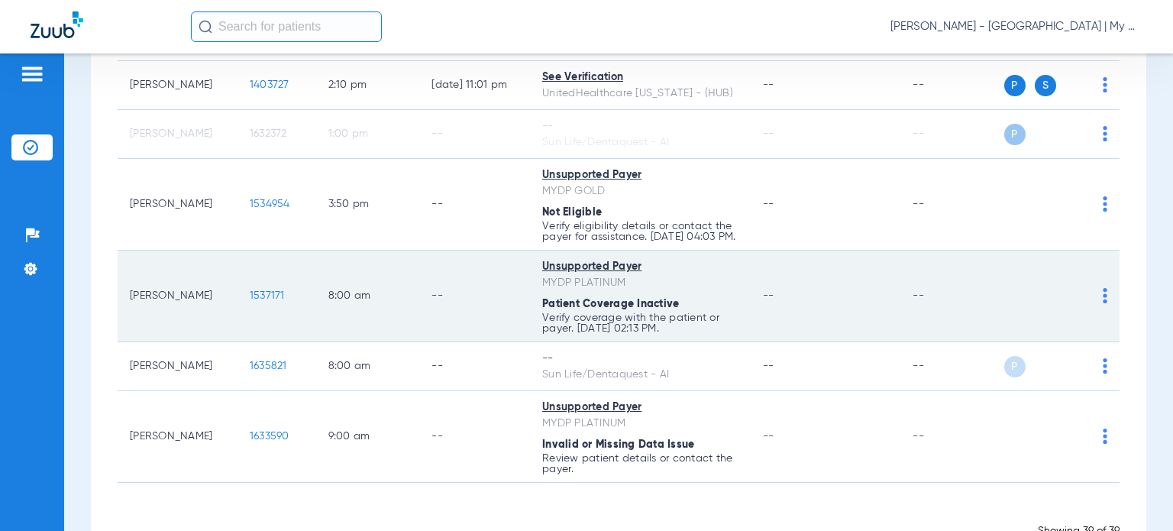
scroll to position [1858, 0]
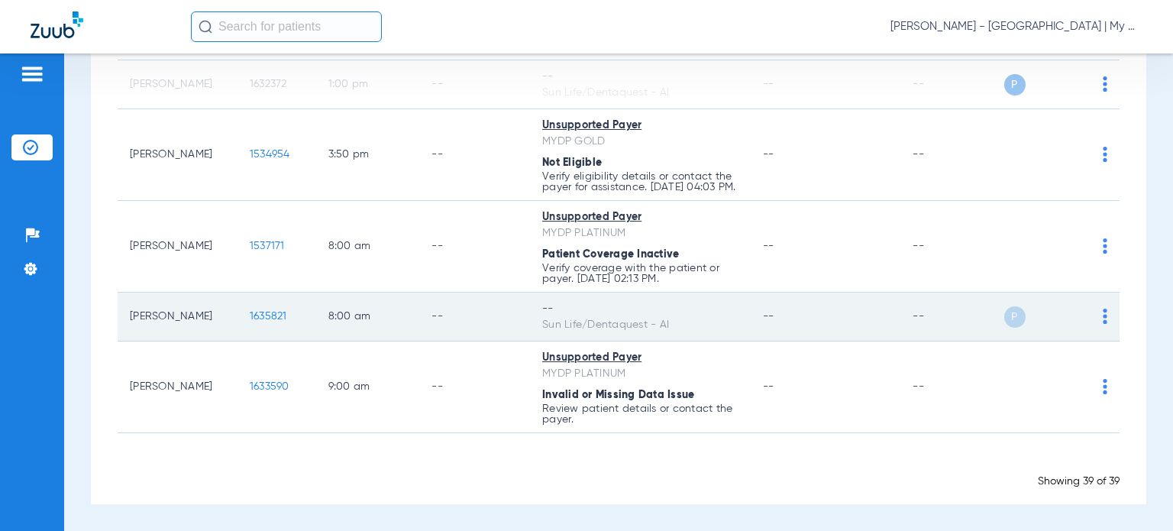
click at [1102, 323] on img at bounding box center [1104, 315] width 5 height 15
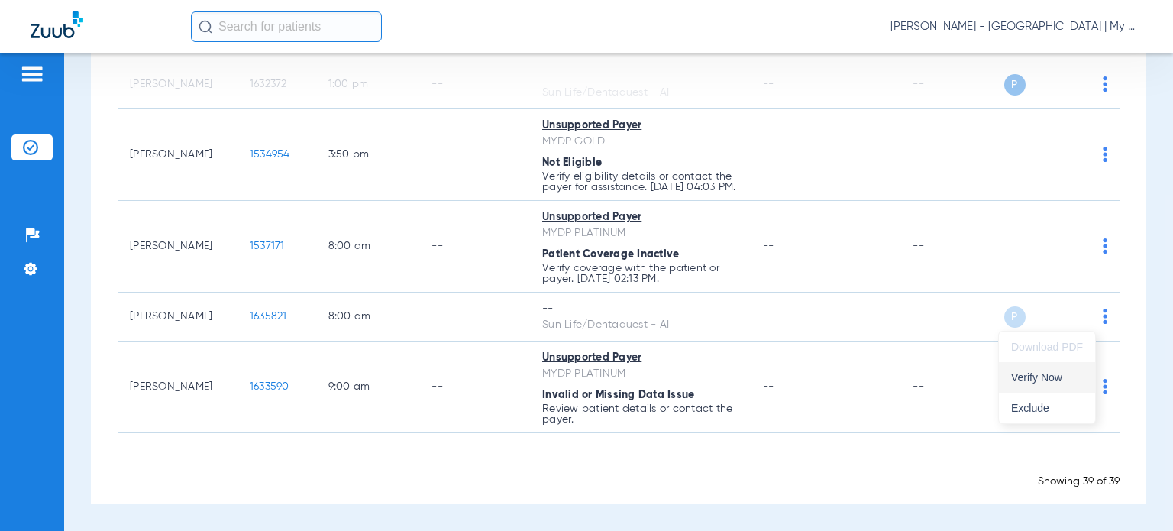
click at [1083, 375] on button "Verify Now" at bounding box center [1047, 377] width 96 height 31
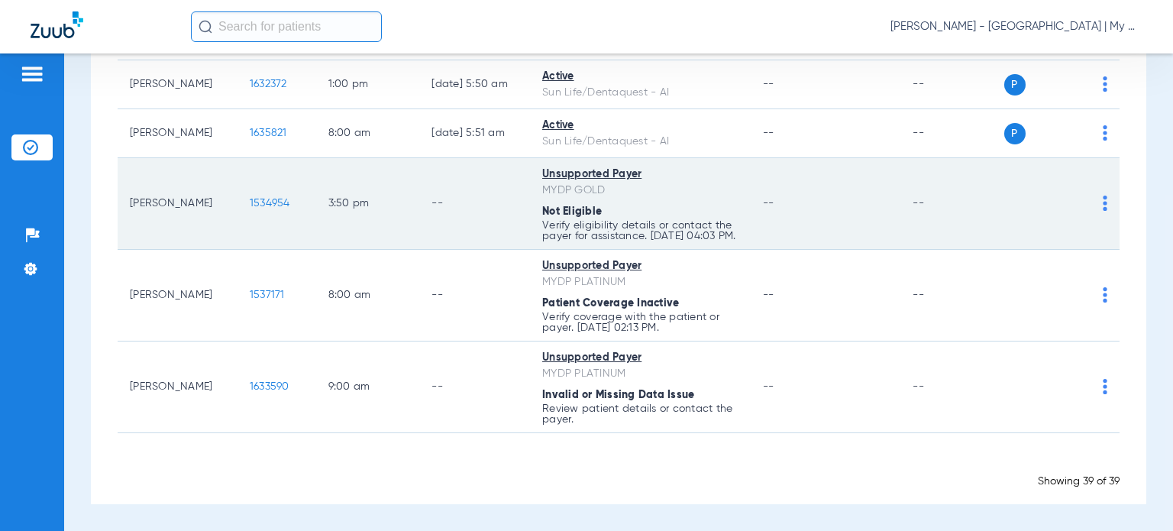
drag, startPoint x: 165, startPoint y: 205, endPoint x: 127, endPoint y: 195, distance: 38.7
click at [127, 195] on td "Rebecca Oszust" at bounding box center [178, 204] width 120 height 92
copy td "Rebecca Oszust"
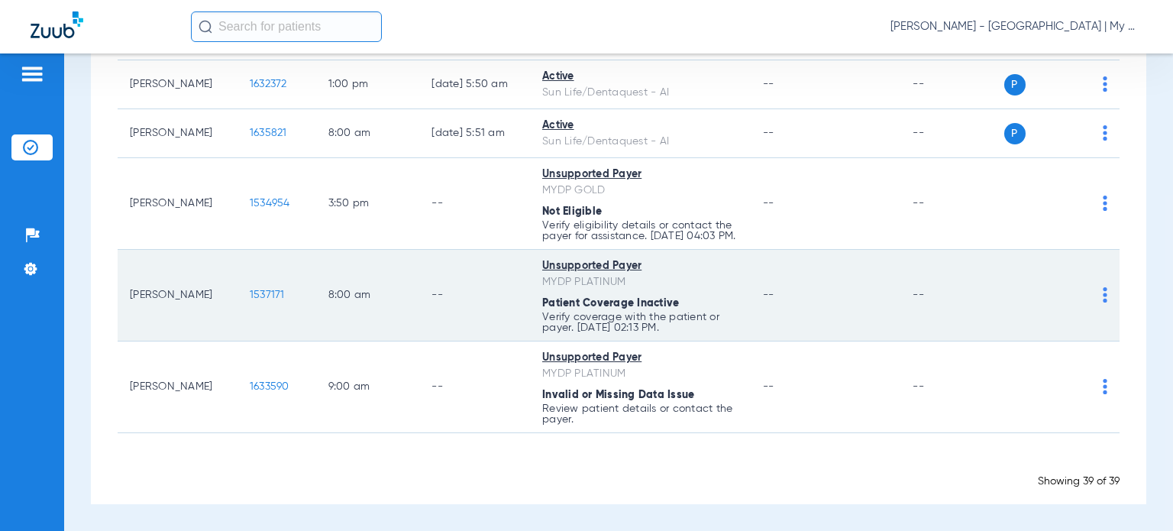
drag, startPoint x: 197, startPoint y: 299, endPoint x: 129, endPoint y: 299, distance: 67.9
click at [129, 299] on td "Daniel Bailey" at bounding box center [178, 296] width 120 height 92
copy td "Daniel Bailey"
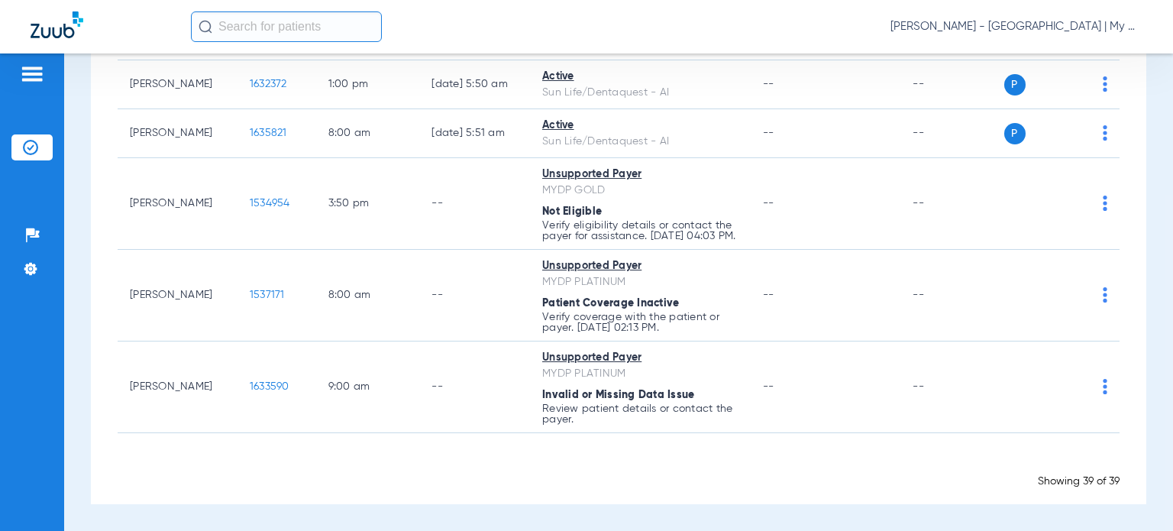
click at [675, 505] on div "Schedule Insurance Verification History Last Appt. Sync Time: Yesterday - 10:43…" at bounding box center [618, 291] width 1109 height 477
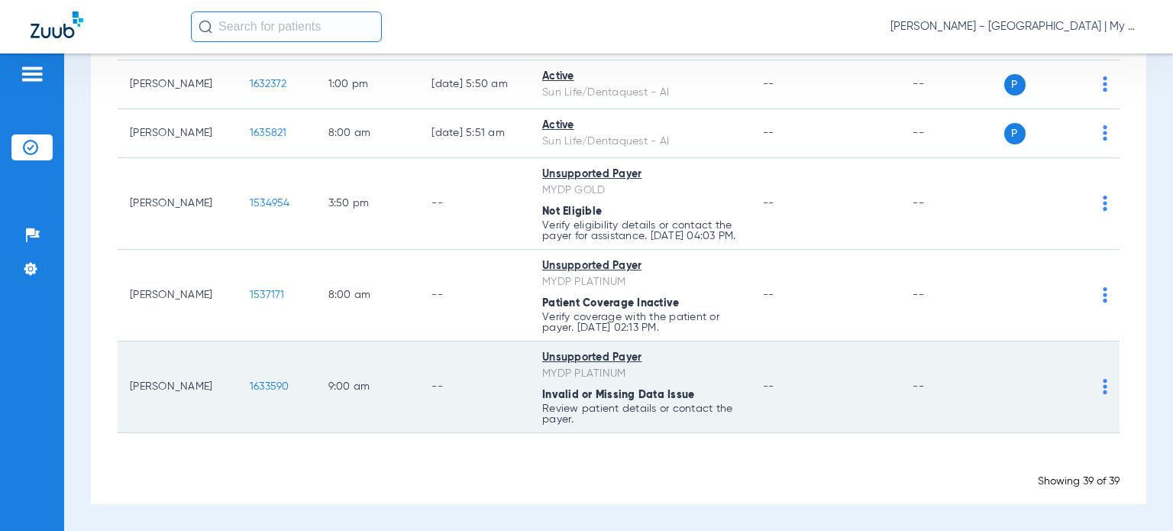
drag, startPoint x: 192, startPoint y: 396, endPoint x: 125, endPoint y: 373, distance: 70.5
click at [125, 373] on td "Shontai Wasoski" at bounding box center [178, 387] width 120 height 92
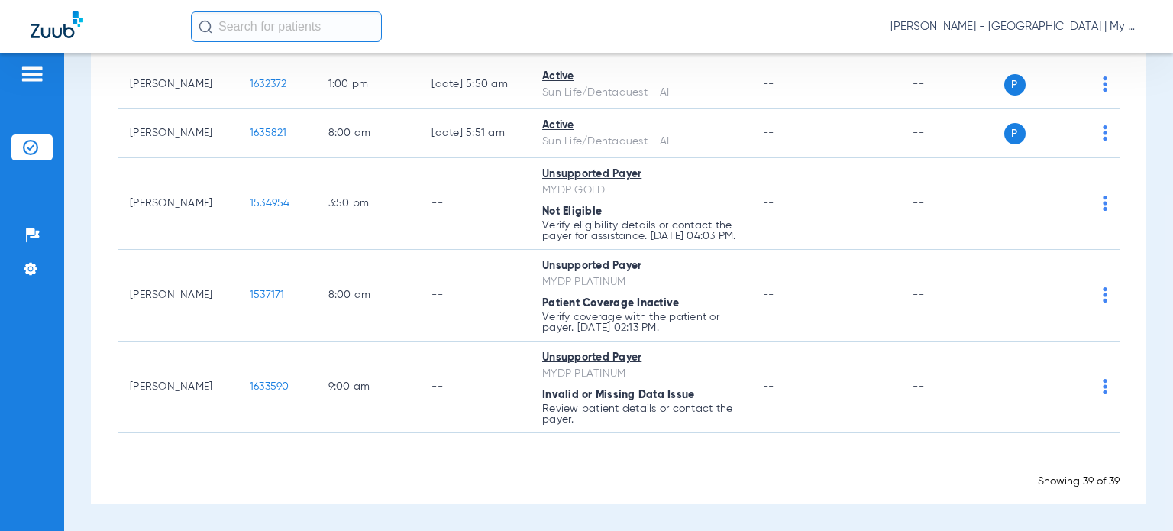
copy td "Shontai Wasoski"
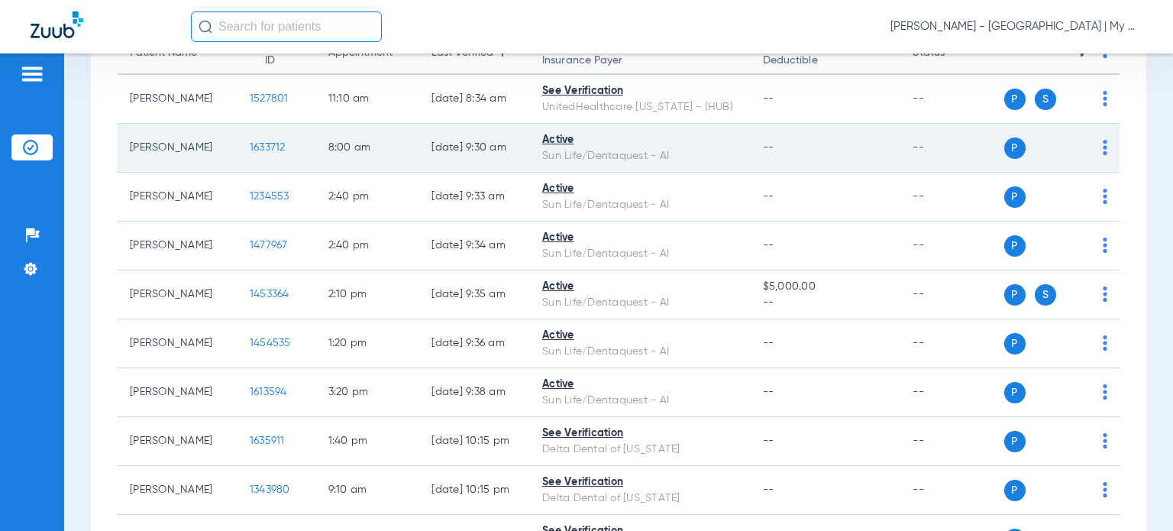
scroll to position [0, 0]
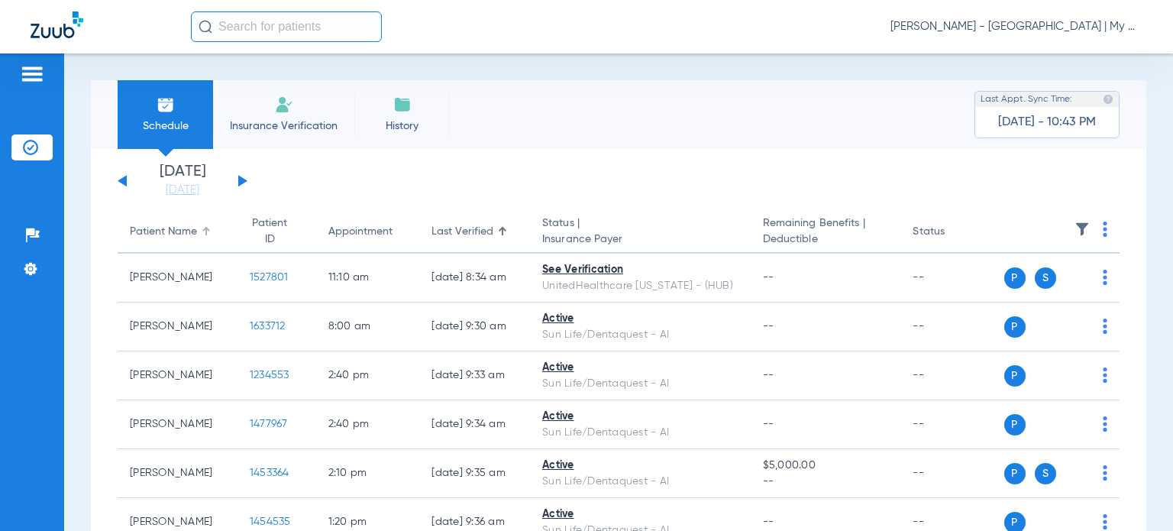
click at [161, 224] on div "Patient Name" at bounding box center [163, 232] width 67 height 16
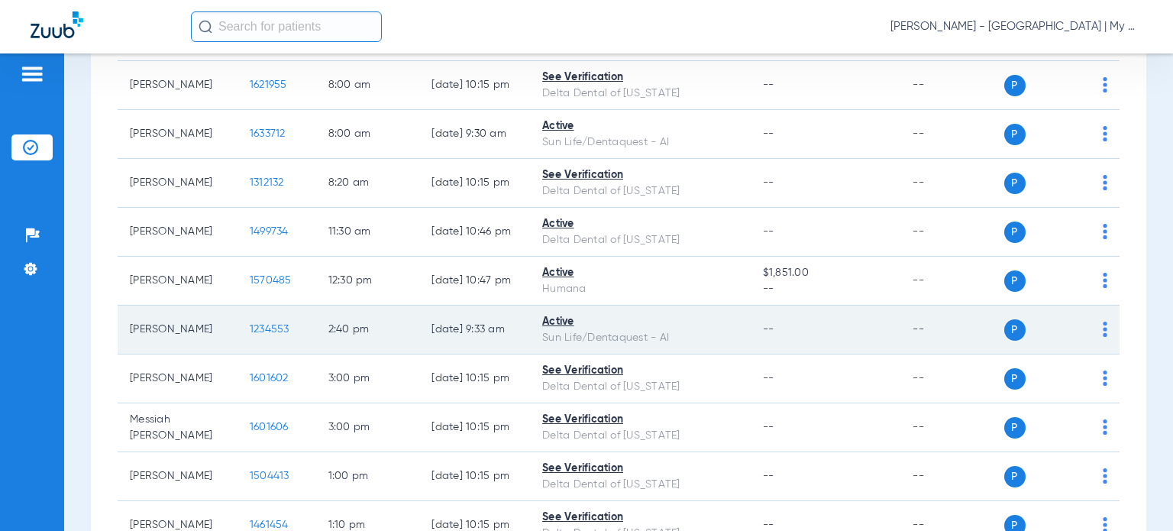
scroll to position [916, 0]
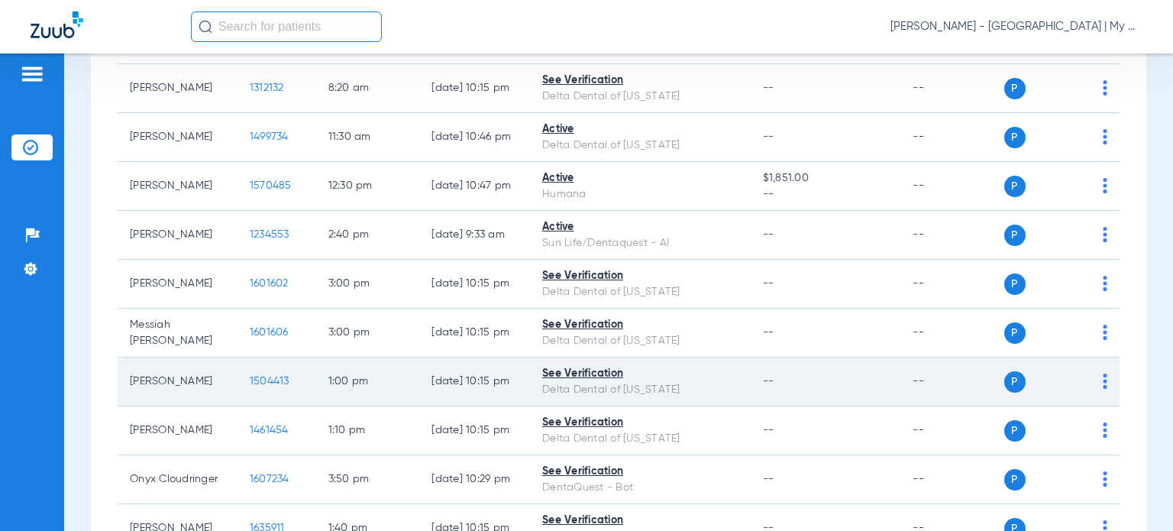
click at [263, 379] on span "1504413" at bounding box center [270, 381] width 40 height 11
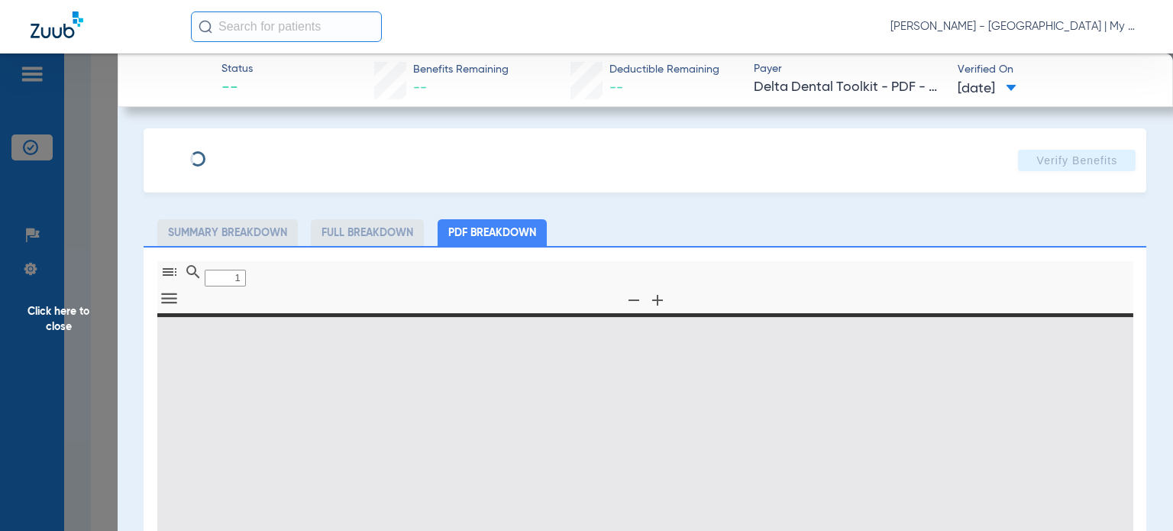
type input "0"
select select "page-width"
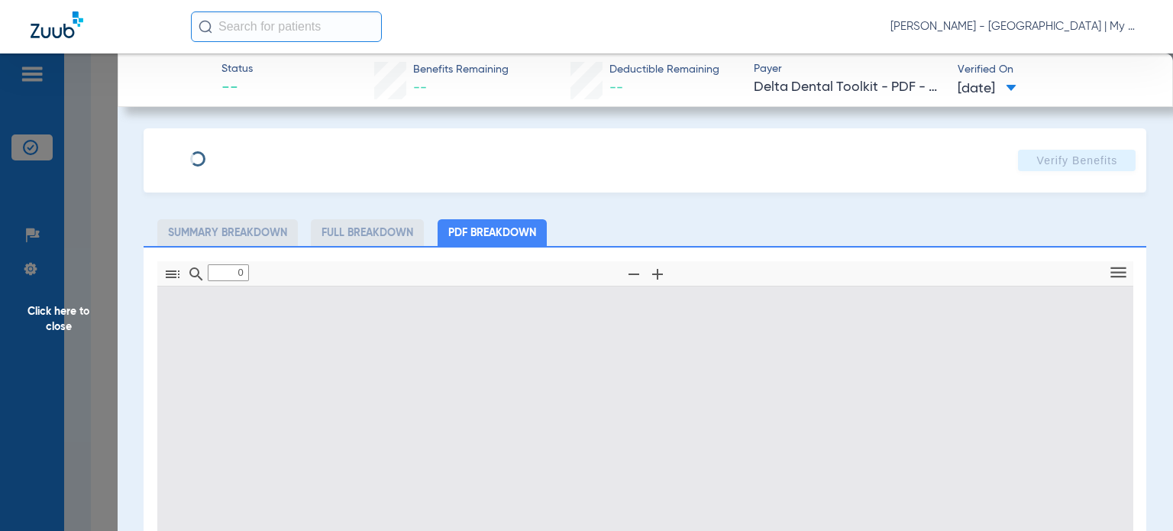
type input "1"
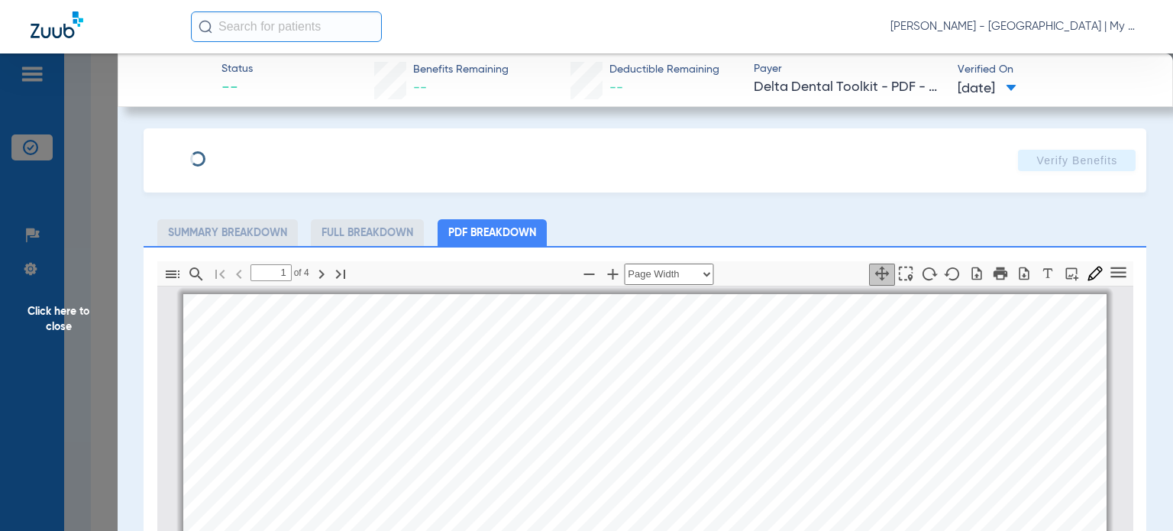
scroll to position [8, 0]
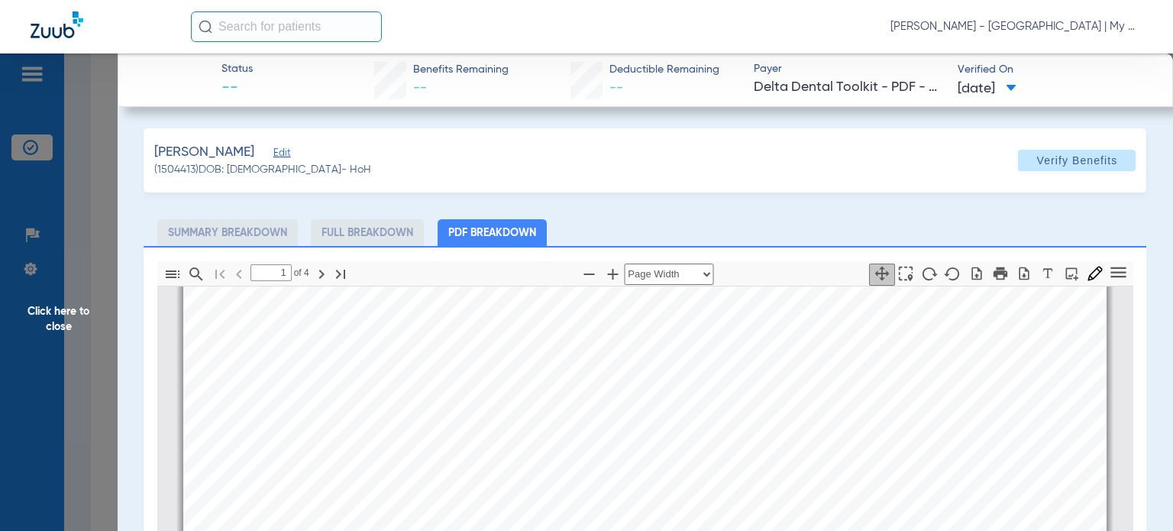
click at [79, 322] on span "Click here to close" at bounding box center [59, 318] width 118 height 531
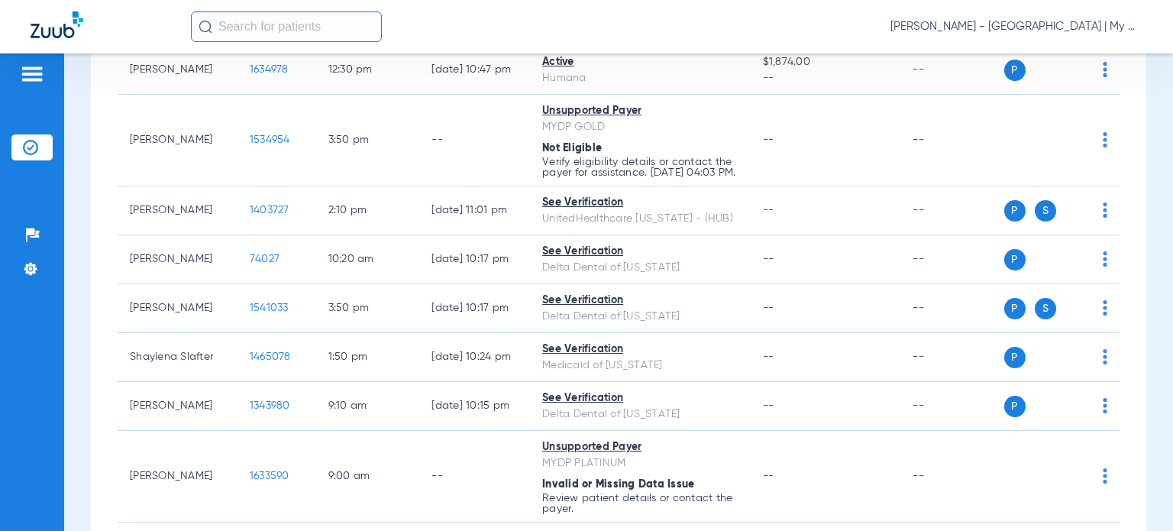
scroll to position [1451, 0]
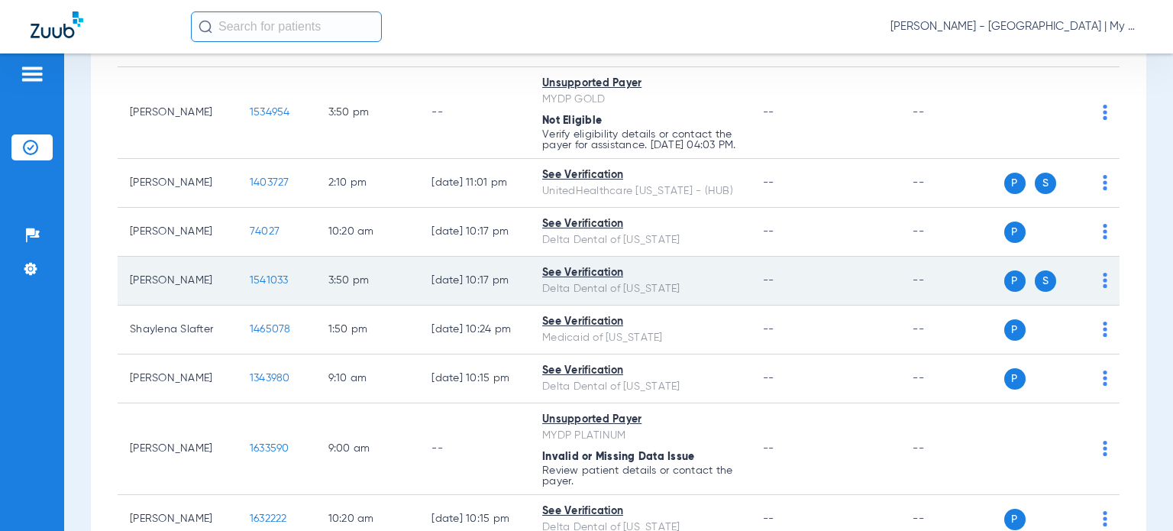
click at [250, 286] on span "1541033" at bounding box center [269, 280] width 39 height 11
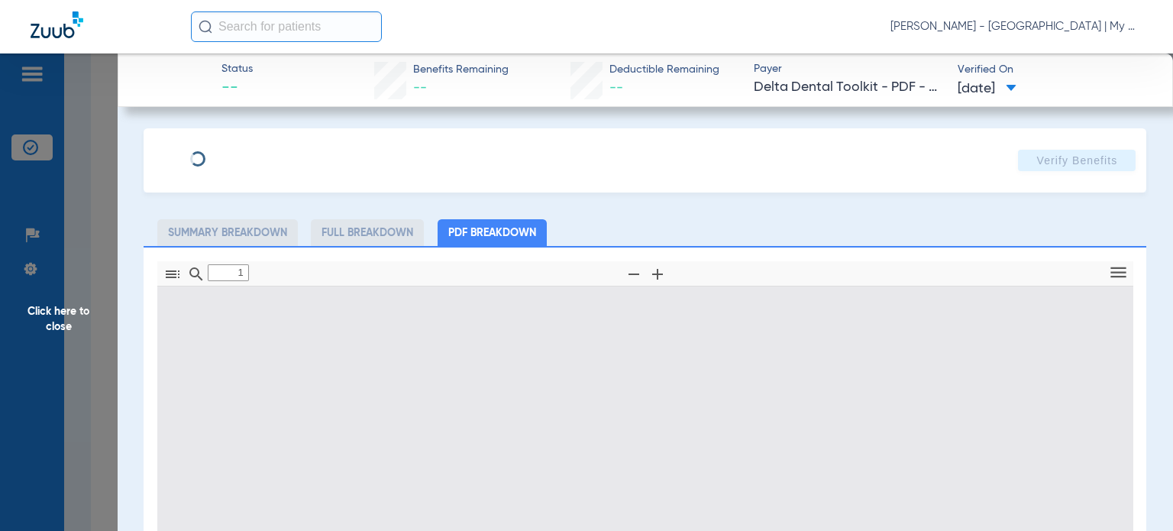
type input "0"
select select "page-width"
type input "1"
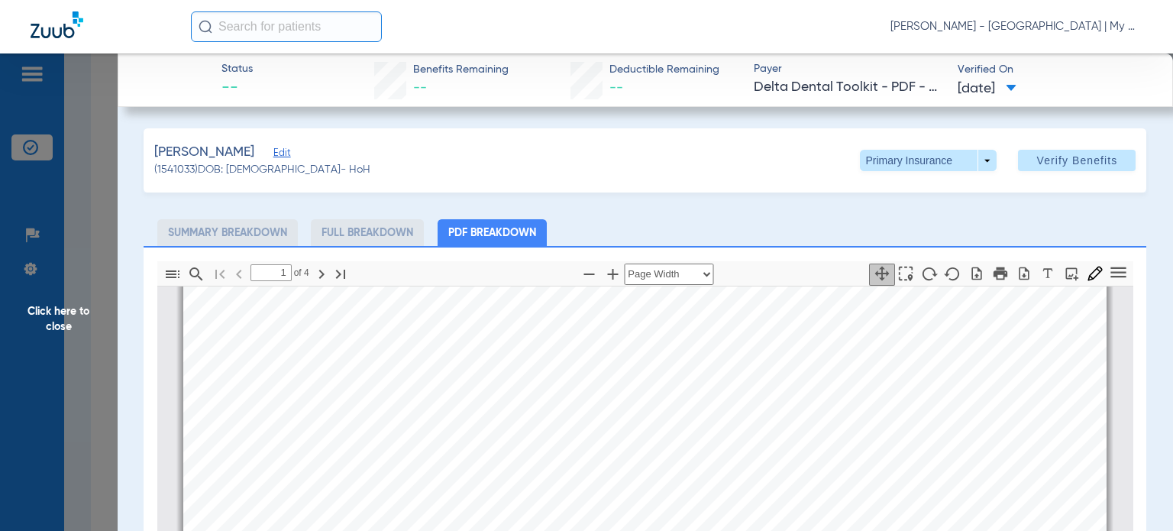
click at [1017, 211] on div "Behme, Sarah Edit (1541033) DOB: 08/16/2000 - HoH Primary Insurance arrow_drop_…" at bounding box center [645, 466] width 1002 height 676
click at [785, 210] on div "Behme, Sarah Edit (1541033) DOB: 08/16/2000 - HoH Primary Insurance arrow_drop_…" at bounding box center [645, 466] width 1002 height 676
click at [73, 318] on span "Click here to close" at bounding box center [59, 318] width 118 height 531
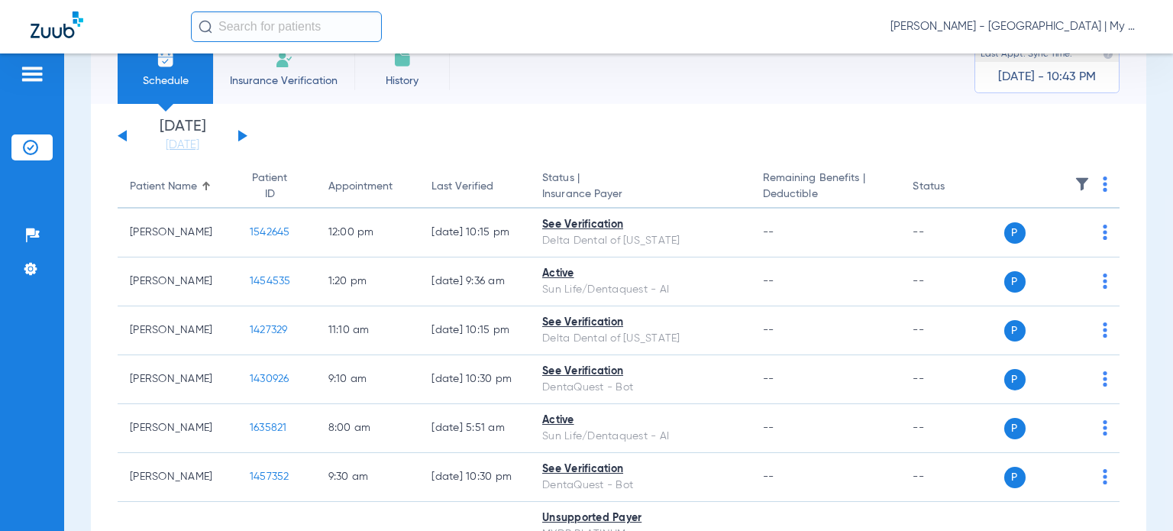
scroll to position [0, 0]
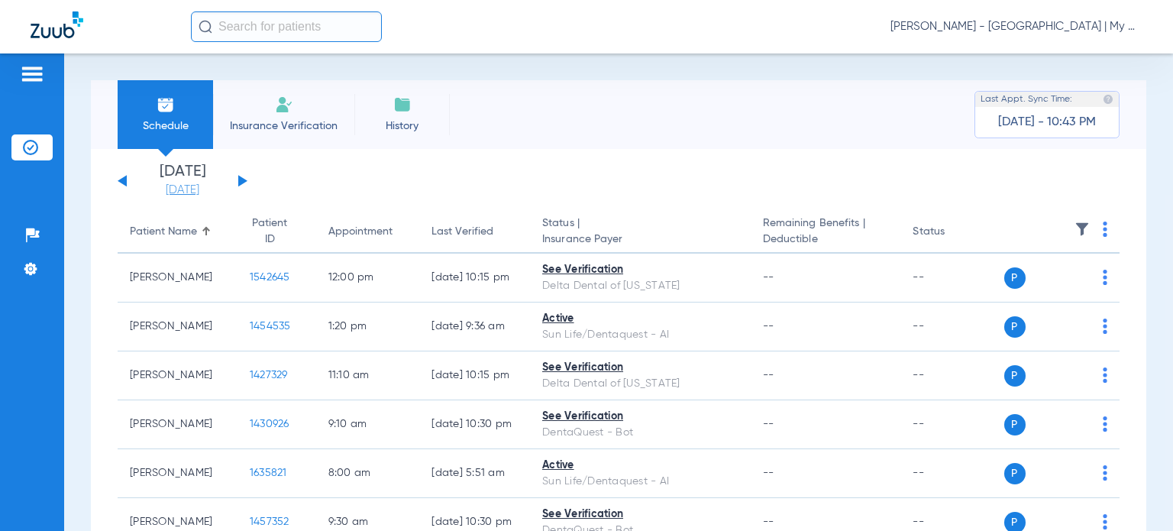
click at [186, 186] on link "[DATE]" at bounding box center [183, 189] width 92 height 15
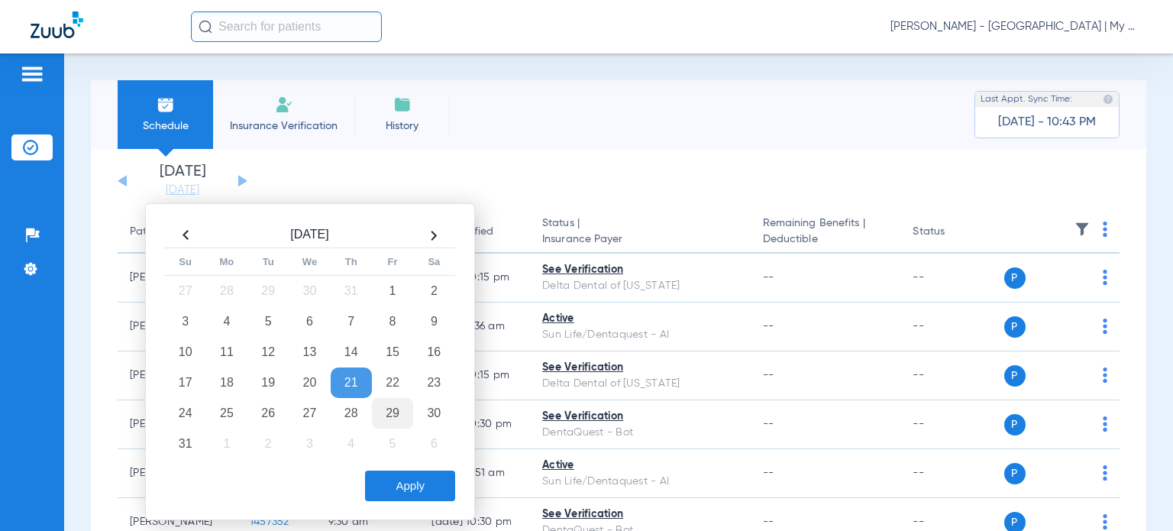
click at [391, 421] on td "29" at bounding box center [392, 413] width 41 height 31
click at [407, 476] on button "Apply" at bounding box center [410, 485] width 90 height 31
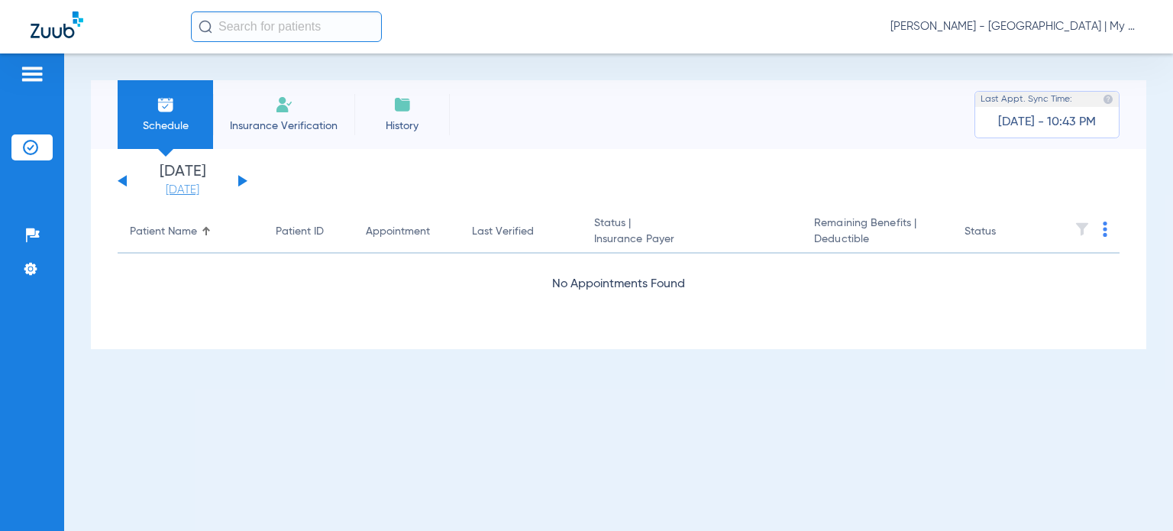
click at [195, 191] on link "[DATE]" at bounding box center [183, 189] width 92 height 15
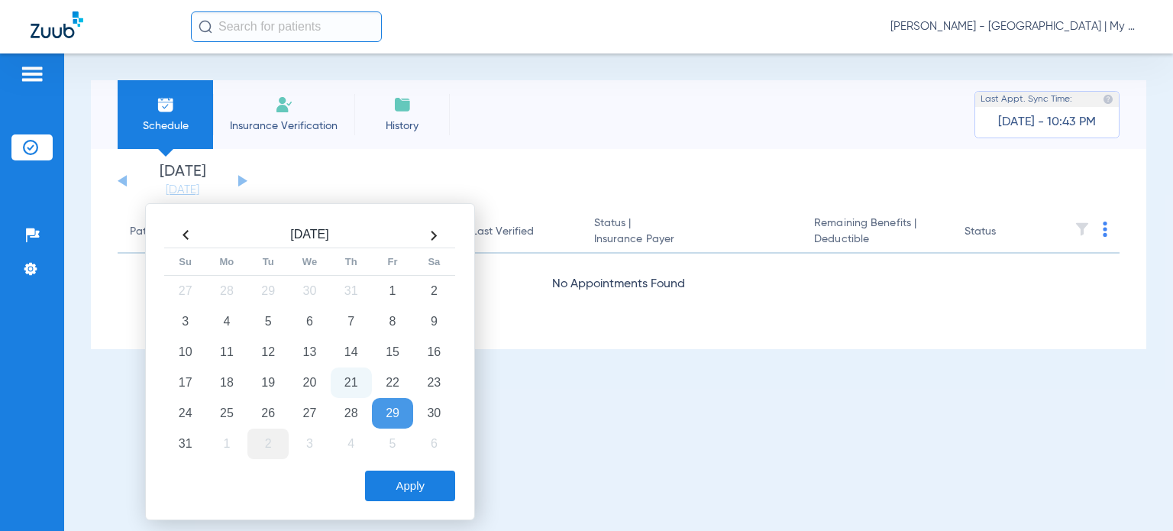
click at [260, 448] on td "2" at bounding box center [267, 443] width 41 height 31
drag, startPoint x: 400, startPoint y: 491, endPoint x: 498, endPoint y: 427, distance: 116.9
click at [400, 491] on button "Apply" at bounding box center [410, 485] width 90 height 31
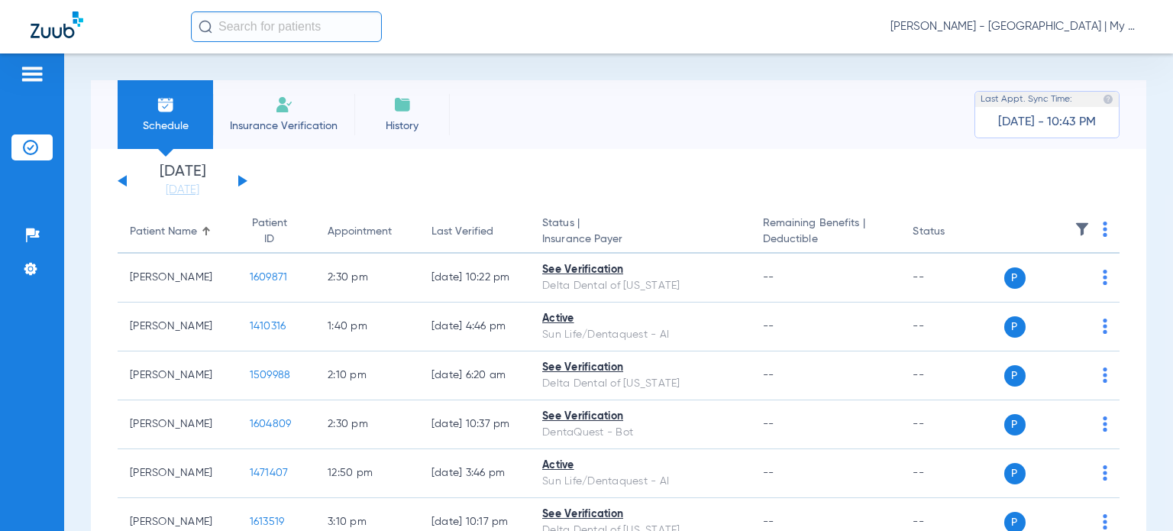
click at [1102, 227] on img at bounding box center [1104, 228] width 5 height 15
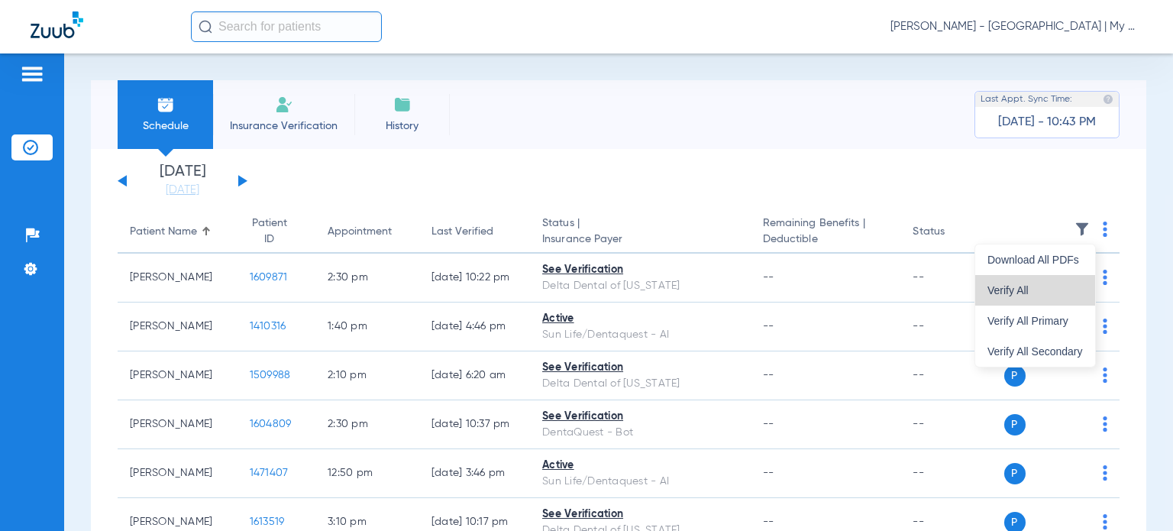
click at [1053, 296] on button "Verify All" at bounding box center [1035, 290] width 120 height 31
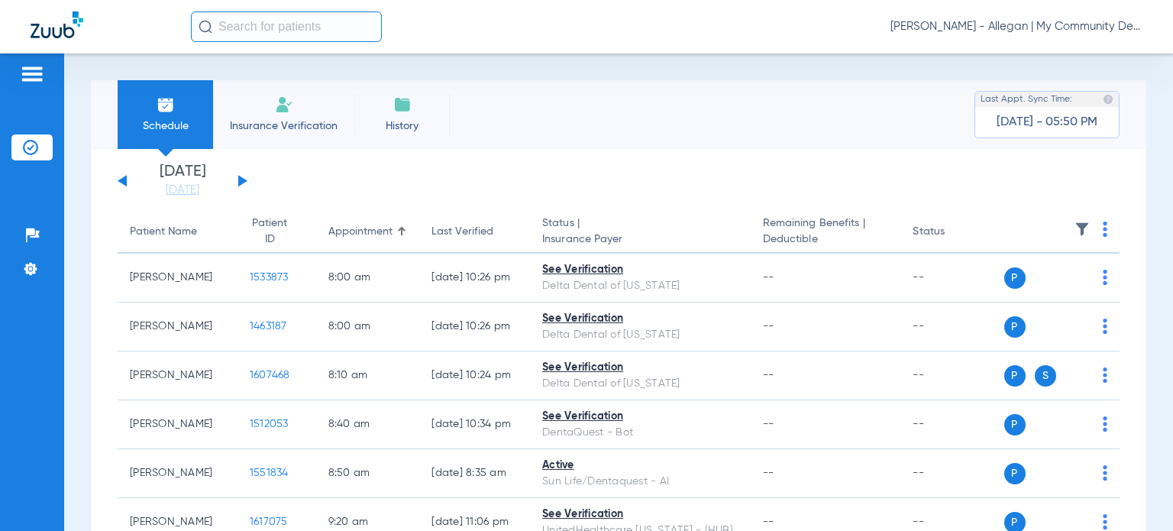
click at [1029, 30] on span "[PERSON_NAME] - Allegan | My Community Dental Centers" at bounding box center [1016, 26] width 252 height 15
click at [1042, 51] on span "Account Selection" at bounding box center [1085, 54] width 86 height 11
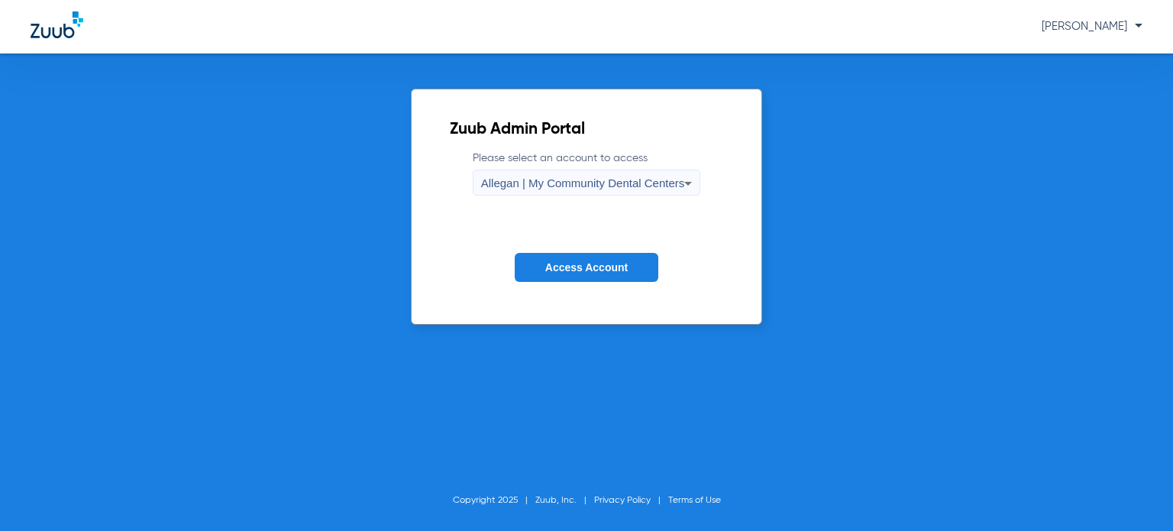
click at [623, 186] on span "Allegan | My Community Dental Centers" at bounding box center [583, 182] width 204 height 13
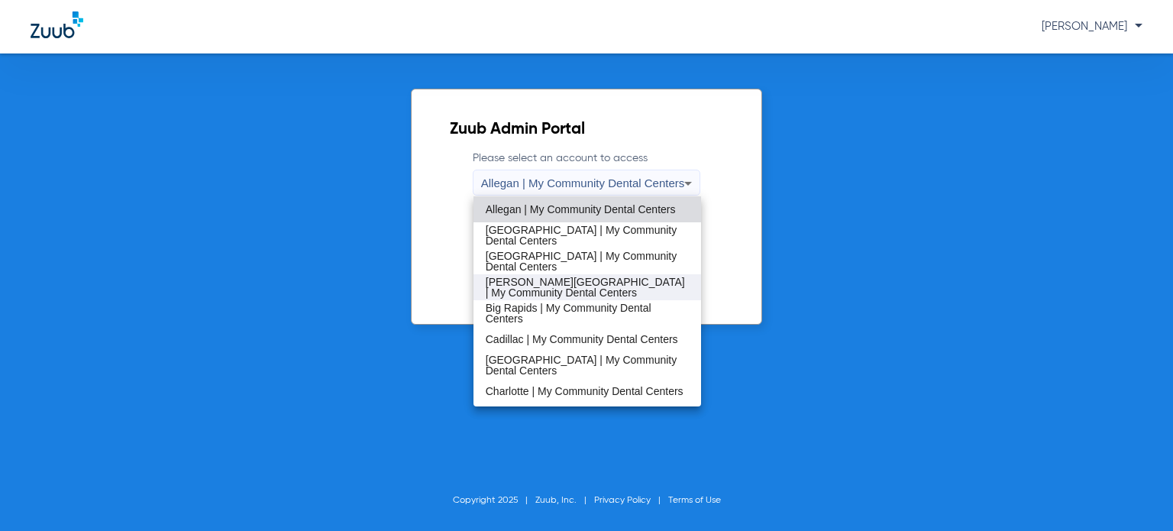
click at [583, 292] on span "Benton Harbor | My Community Dental Centers" at bounding box center [587, 286] width 203 height 21
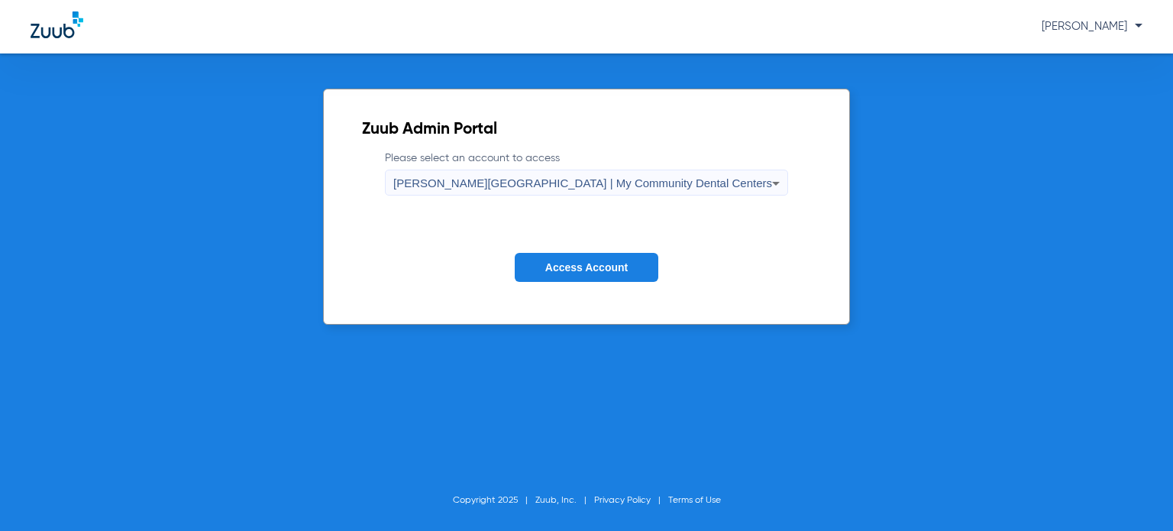
click at [581, 268] on span "Access Account" at bounding box center [586, 267] width 82 height 12
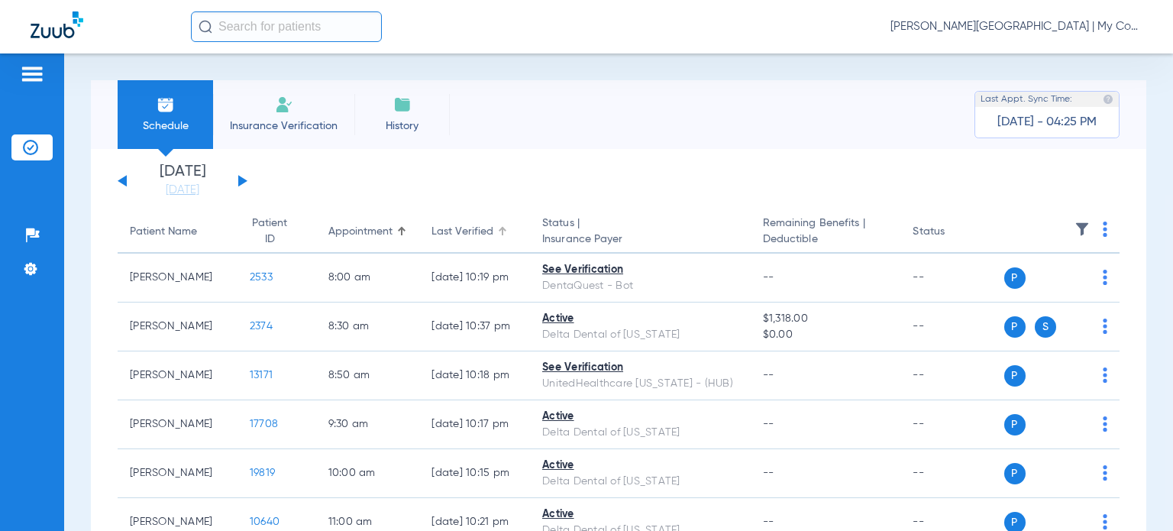
click at [444, 231] on div "Last Verified" at bounding box center [462, 232] width 62 height 16
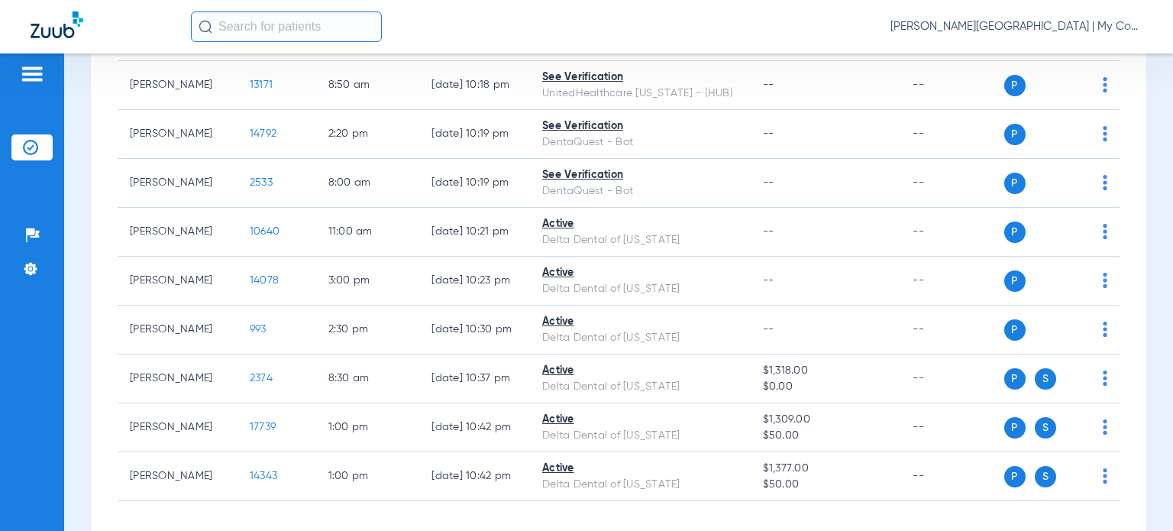
scroll to position [599, 0]
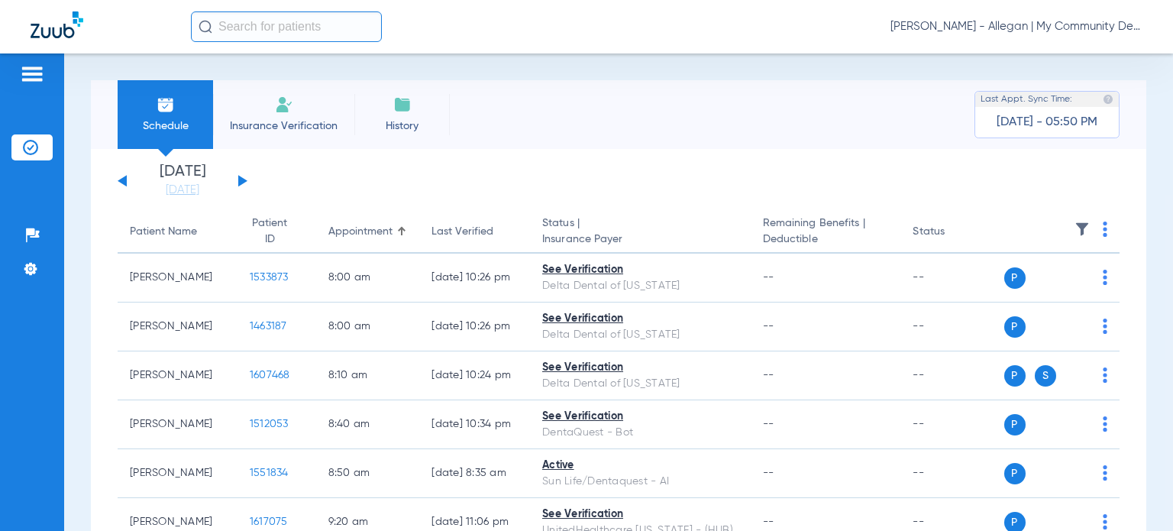
click at [1013, 29] on span "[PERSON_NAME] - Allegan | My Community Dental Centers" at bounding box center [1016, 26] width 252 height 15
click at [1038, 58] on button "Account Selection" at bounding box center [1085, 54] width 110 height 31
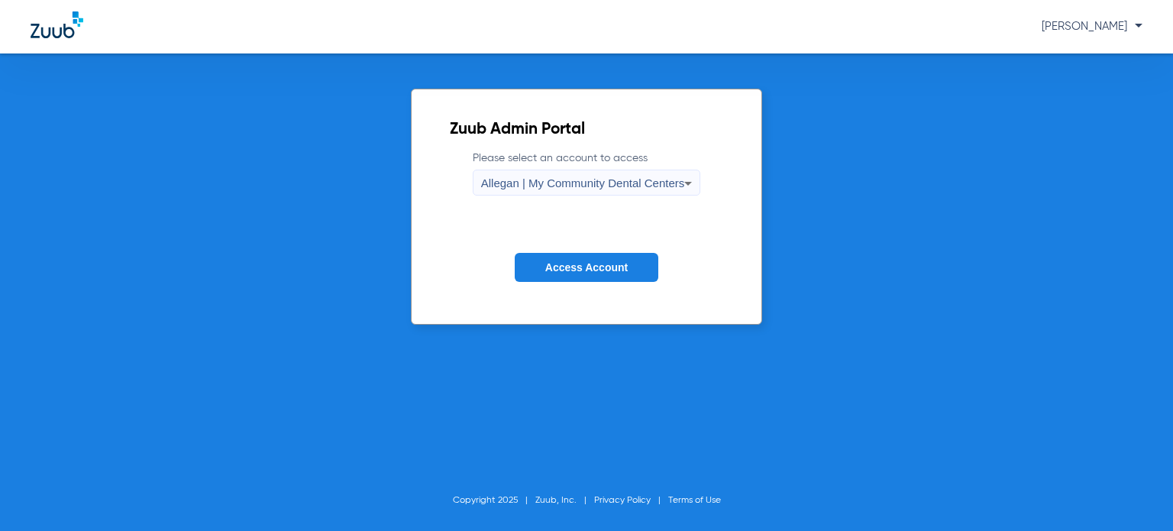
click at [571, 173] on div "Allegan | My Community Dental Centers" at bounding box center [583, 183] width 204 height 26
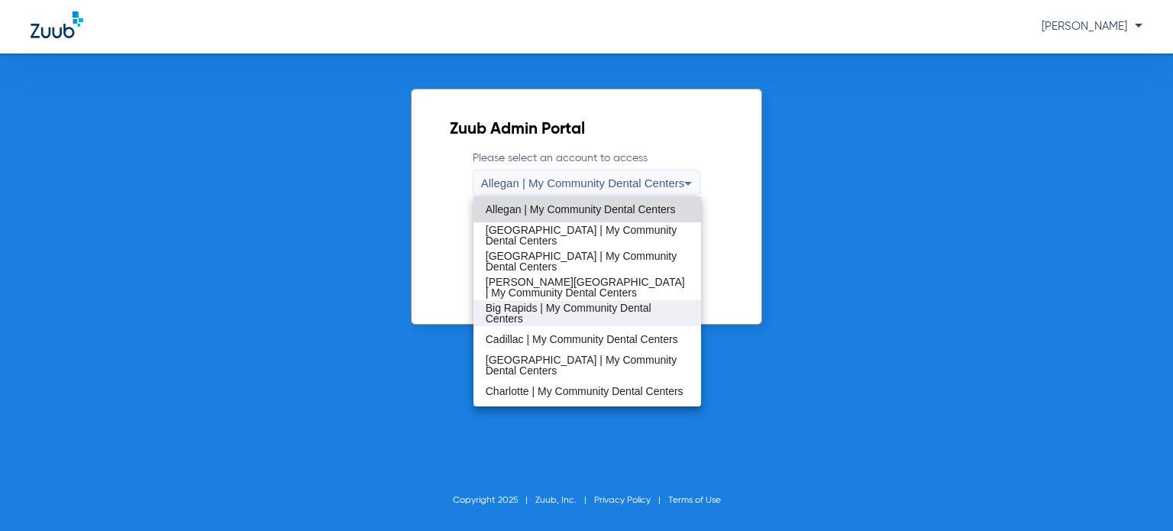
click at [559, 304] on span "Big Rapids | My Community Dental Centers" at bounding box center [587, 312] width 203 height 21
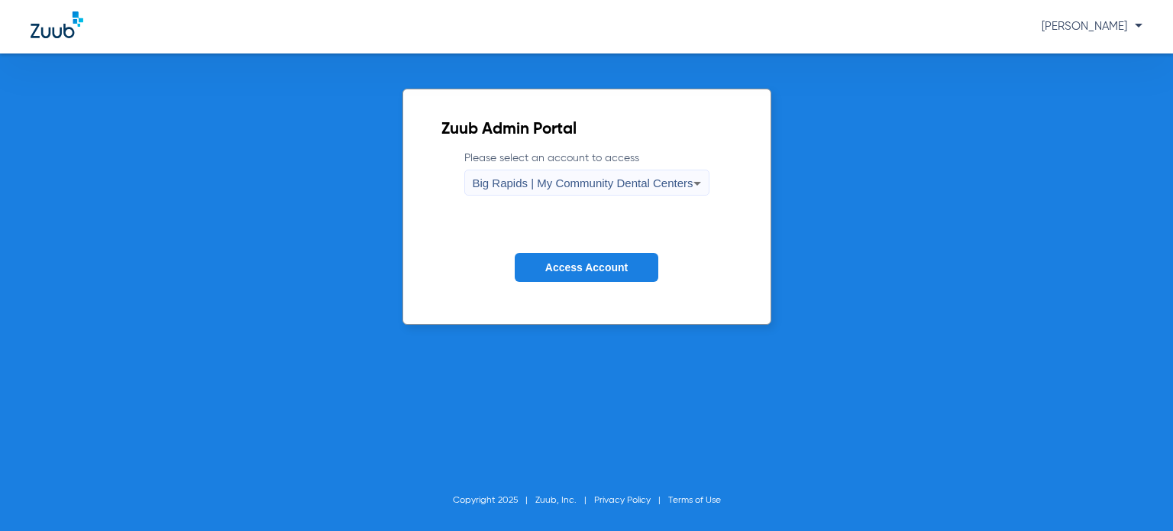
click at [579, 258] on button "Access Account" at bounding box center [587, 268] width 144 height 30
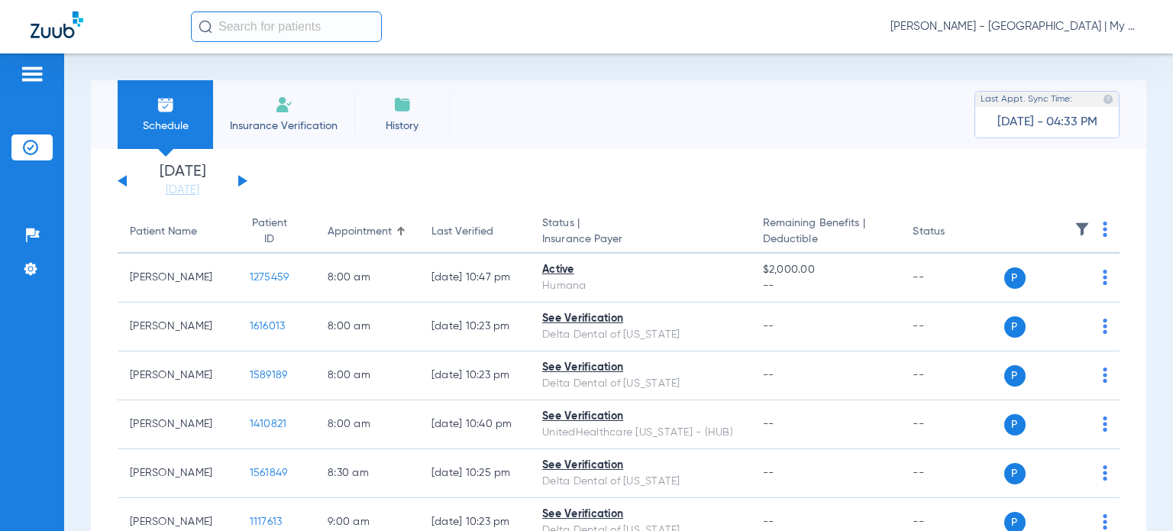
click at [431, 232] on div "Last Verified" at bounding box center [462, 232] width 62 height 16
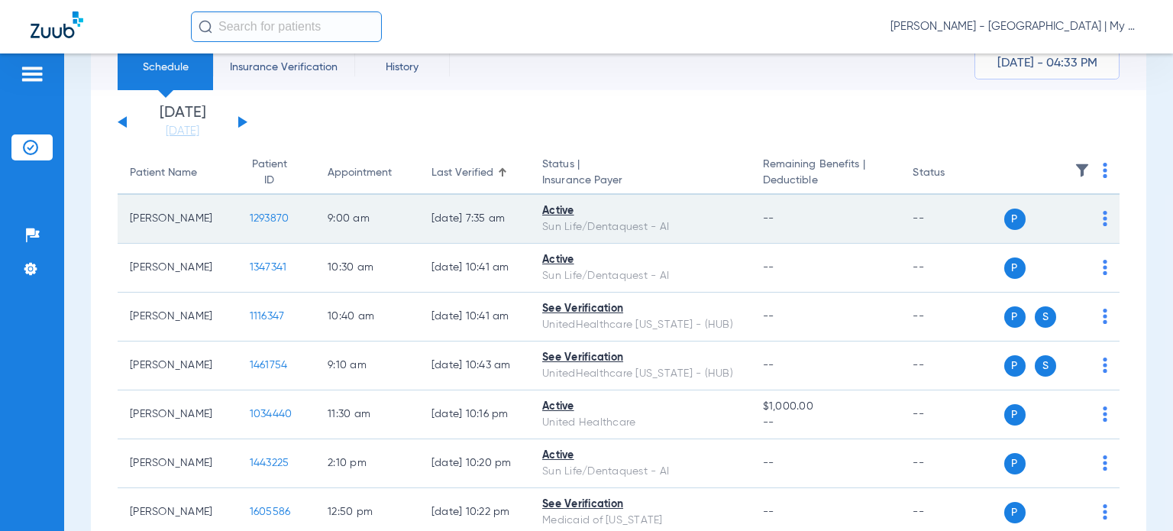
scroll to position [76, 0]
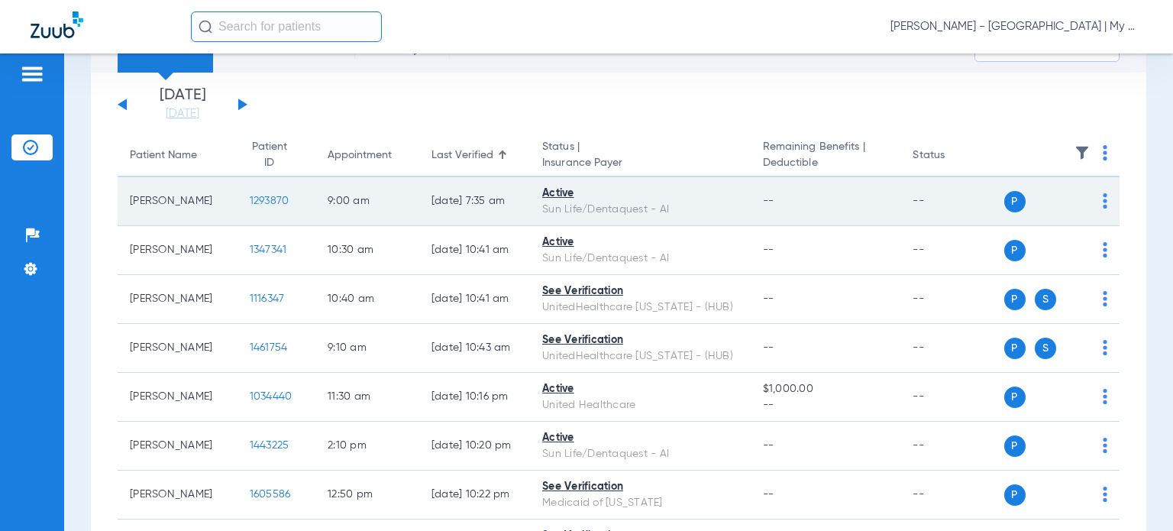
click at [1102, 201] on img at bounding box center [1104, 200] width 5 height 15
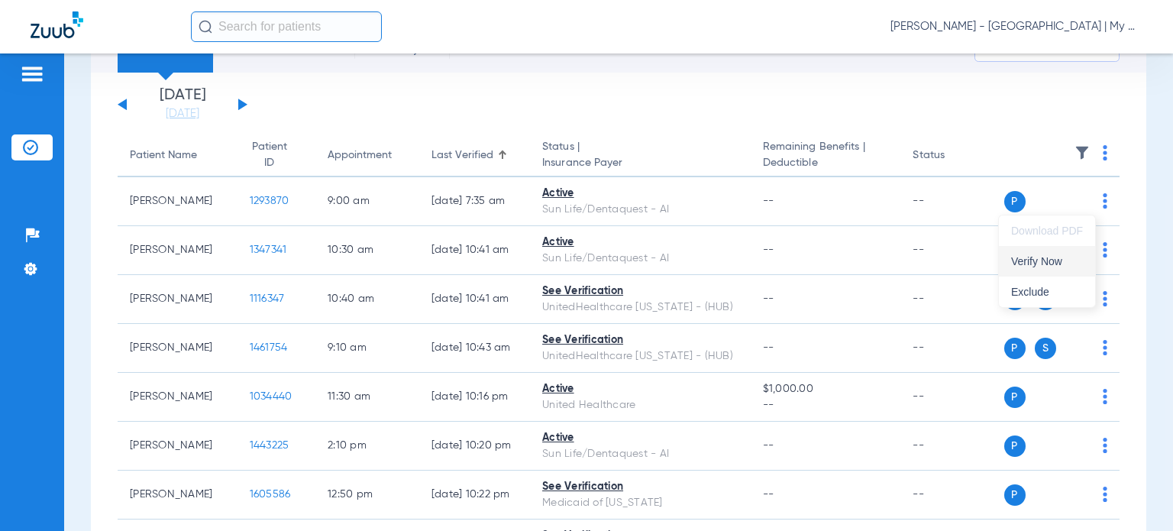
click at [1069, 250] on button "Verify Now" at bounding box center [1047, 261] width 96 height 31
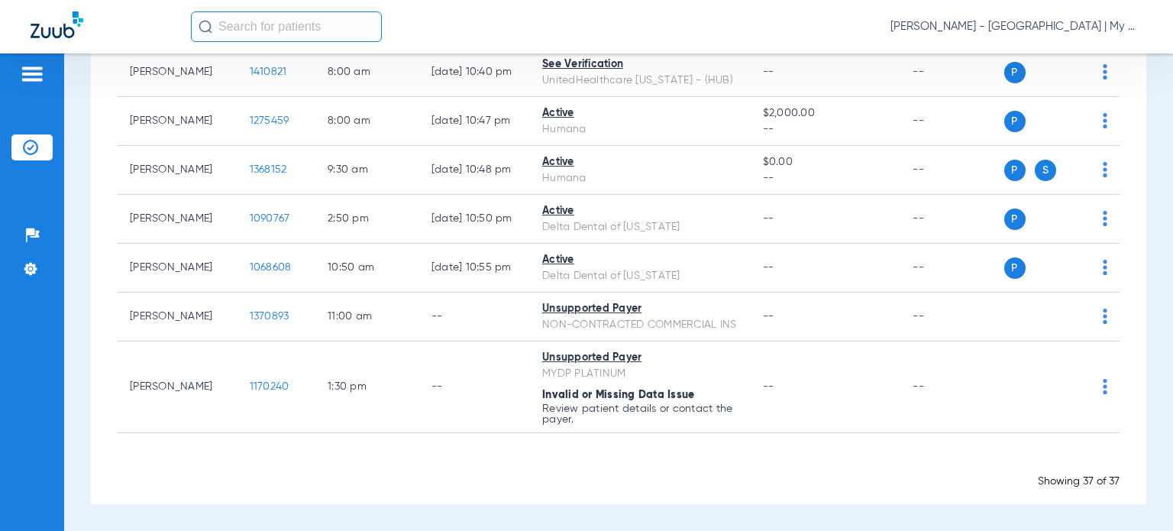
scroll to position [1680, 0]
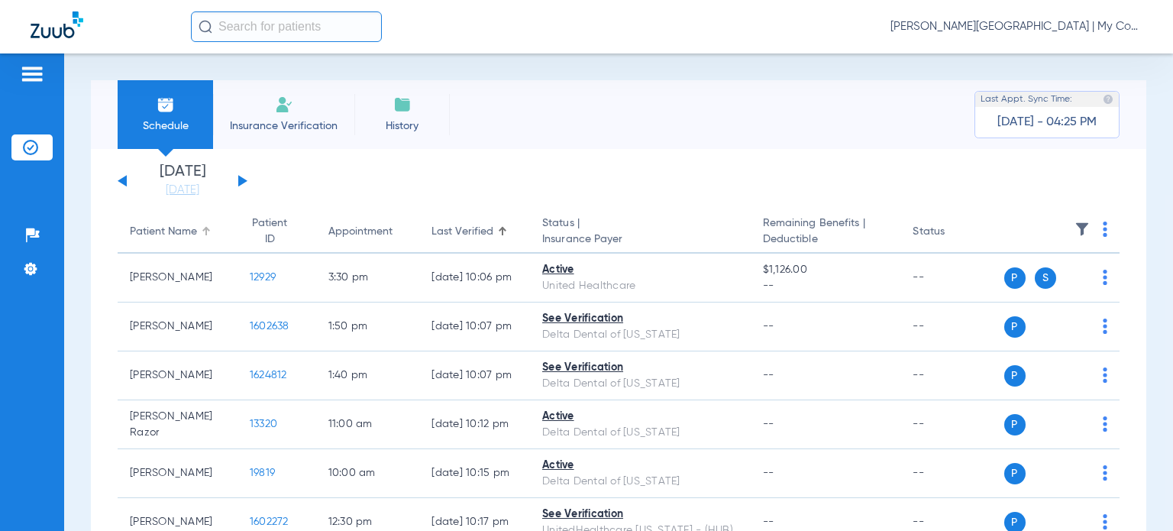
click at [150, 231] on div "Patient Name" at bounding box center [163, 232] width 67 height 16
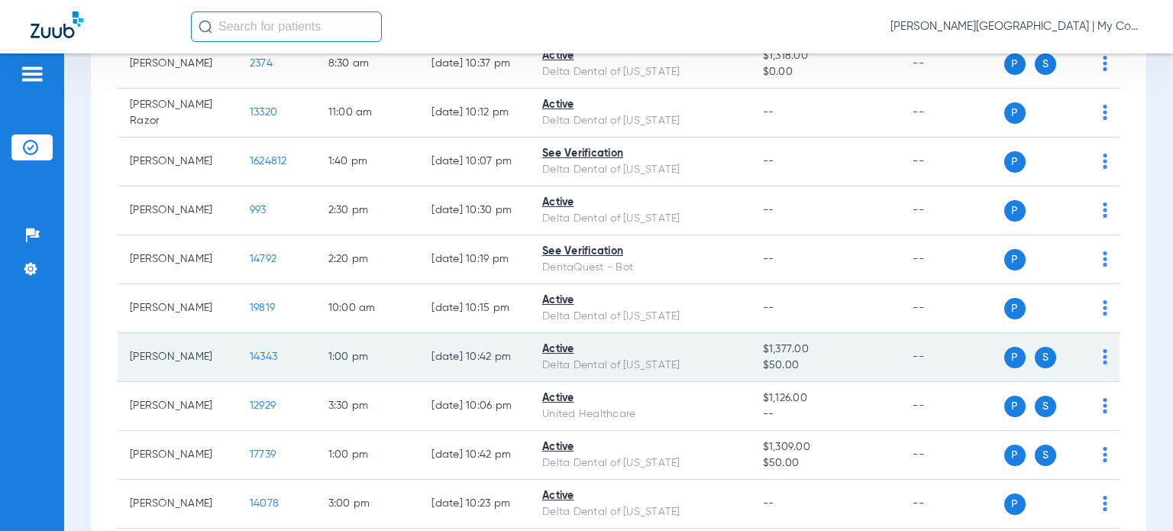
scroll to position [534, 0]
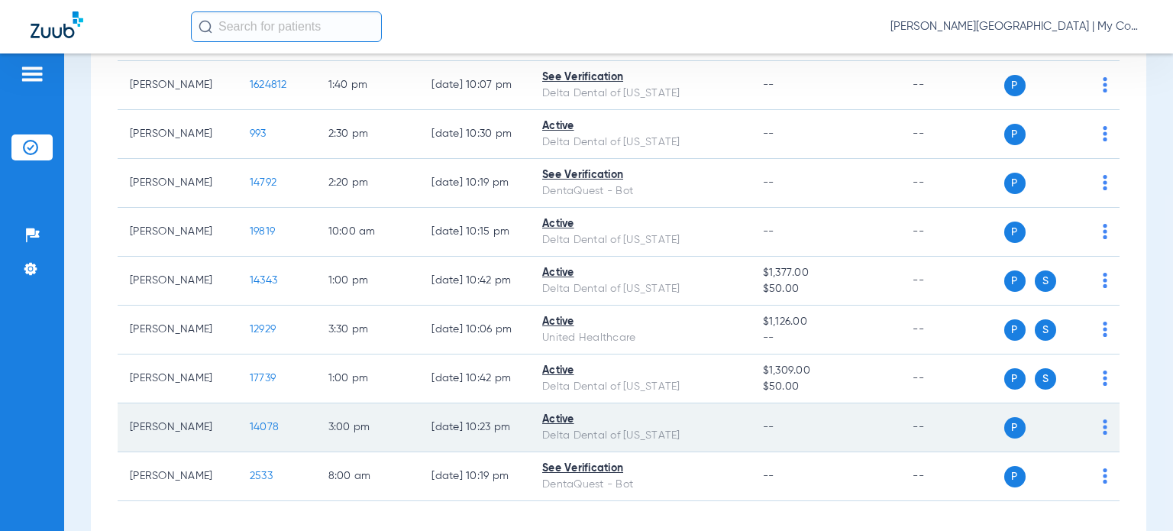
click at [250, 425] on span "14078" at bounding box center [264, 426] width 29 height 11
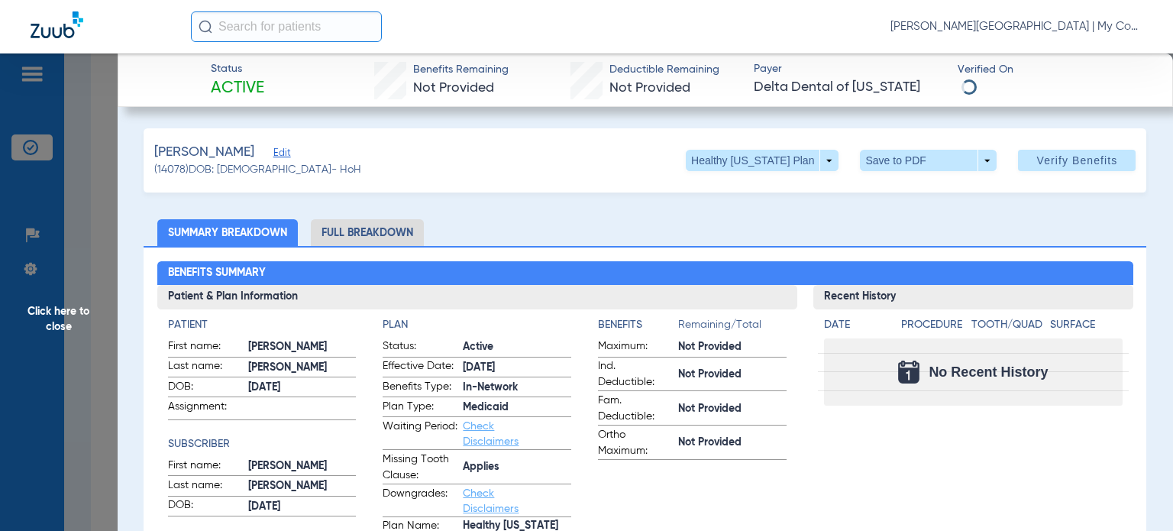
click at [775, 485] on app-benefits-information "Benefits Remaining/Total Maximum: Not Provided Ind. Deductible: Not Provided Fa…" at bounding box center [692, 430] width 189 height 226
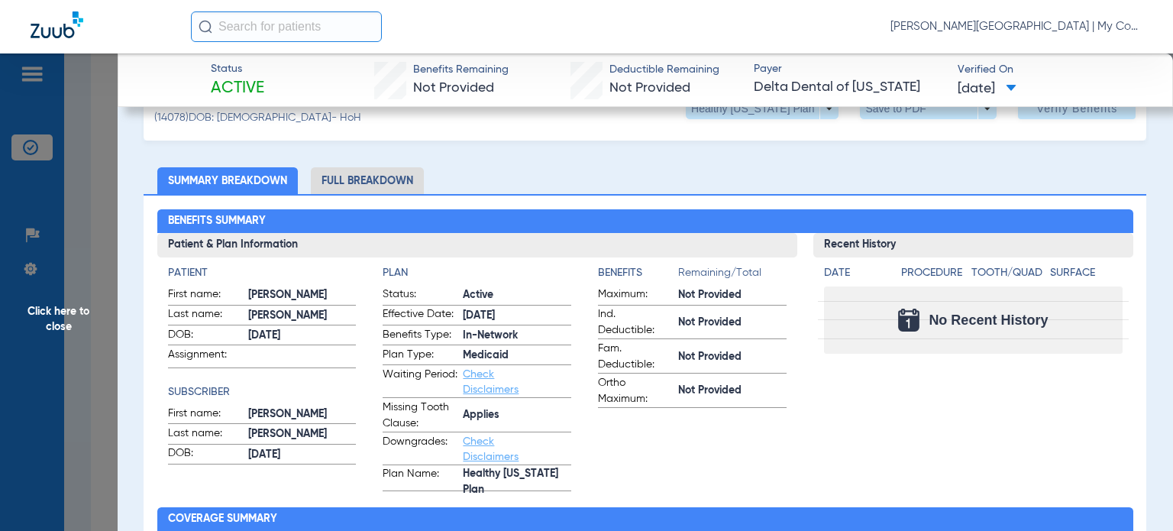
scroll to position [76, 0]
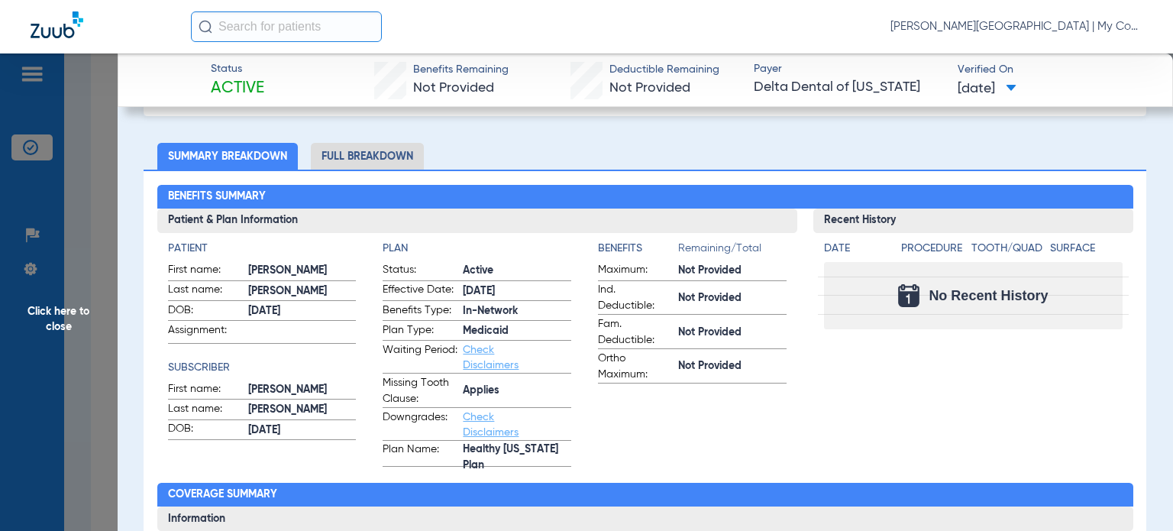
click at [368, 166] on li "Full Breakdown" at bounding box center [367, 156] width 113 height 27
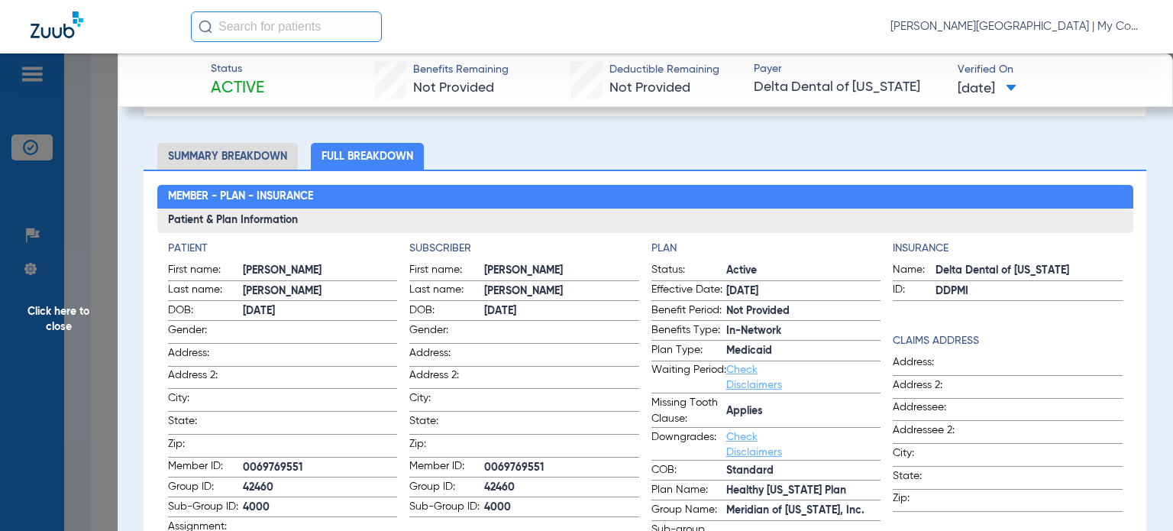
click at [658, 386] on span "Waiting Period:" at bounding box center [688, 377] width 75 height 31
click at [85, 310] on span "Click here to close" at bounding box center [59, 318] width 118 height 531
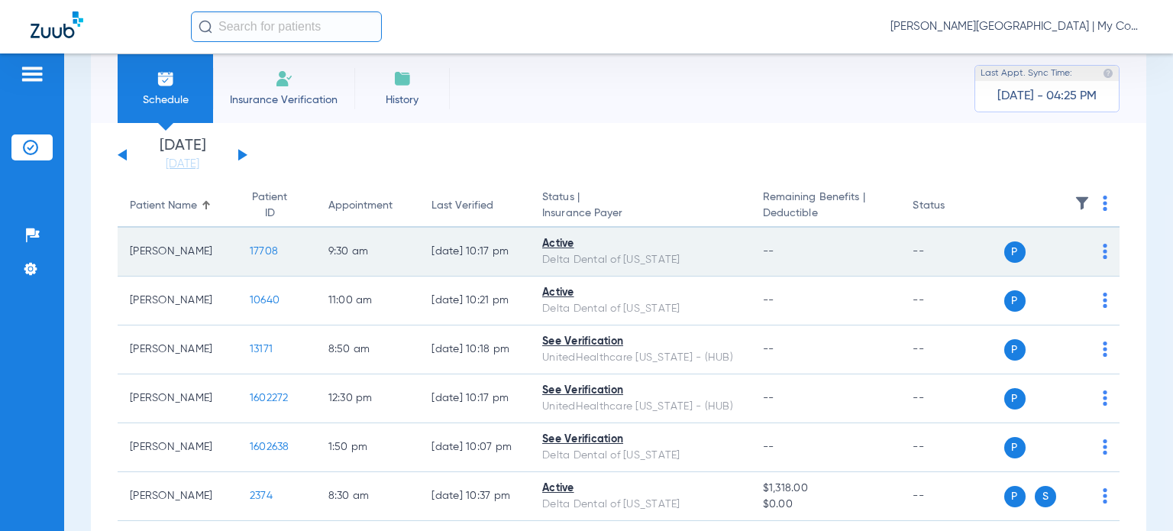
scroll to position [0, 0]
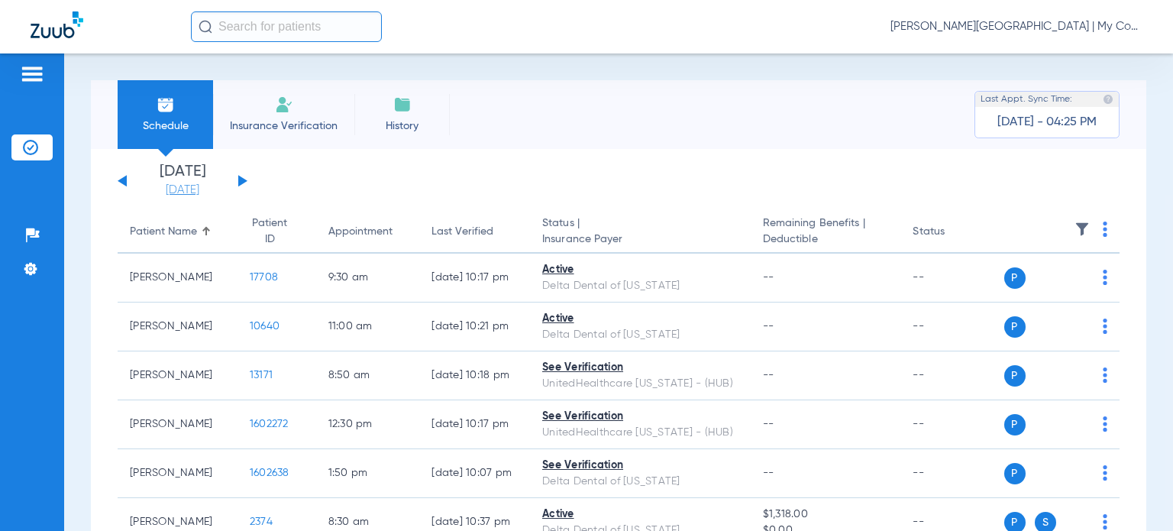
click at [164, 190] on link "[DATE]" at bounding box center [183, 189] width 92 height 15
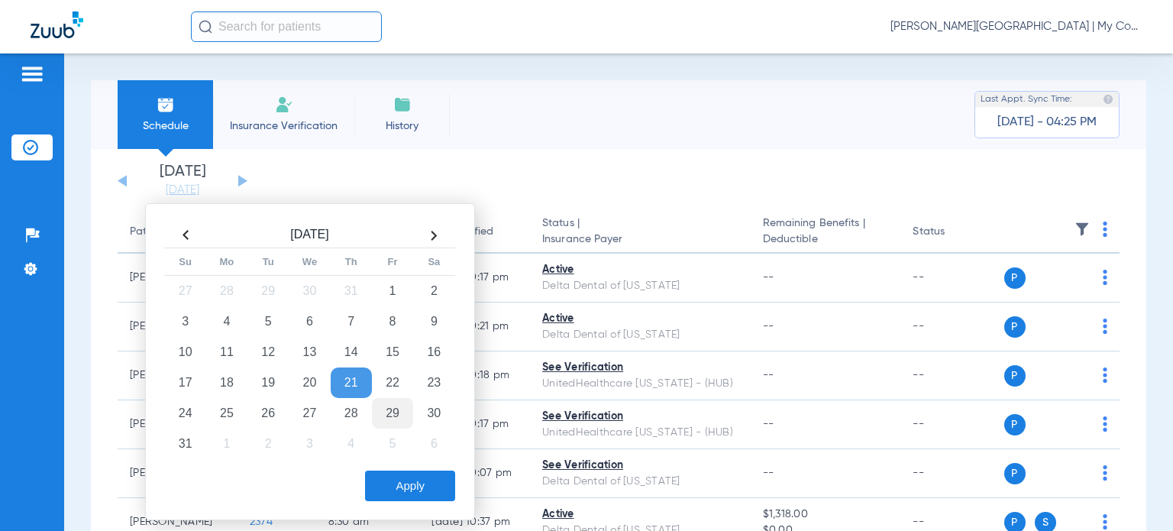
click at [387, 413] on td "29" at bounding box center [392, 413] width 41 height 31
click at [403, 482] on button "Apply" at bounding box center [410, 485] width 90 height 31
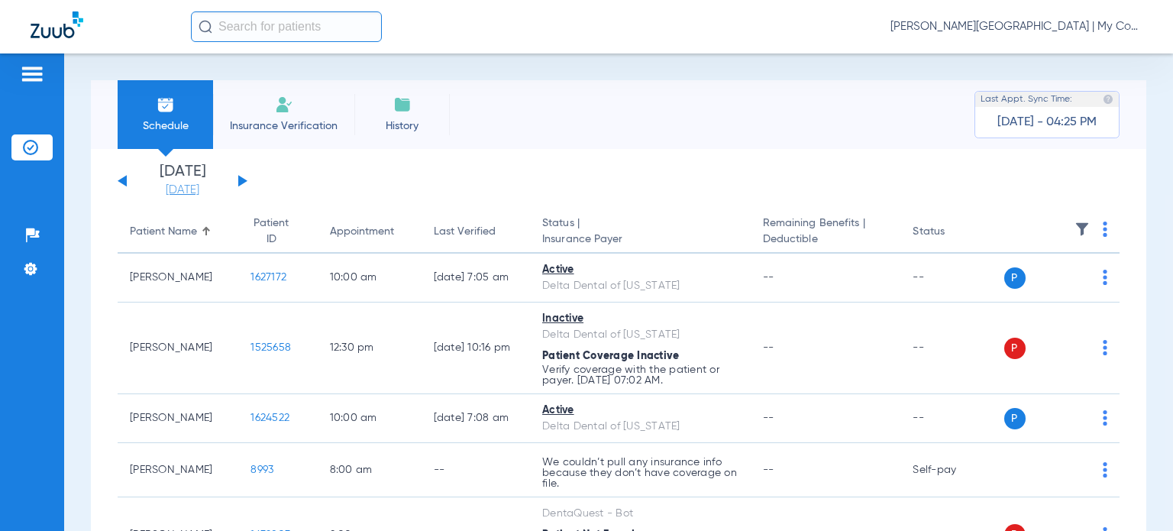
click at [168, 195] on link "[DATE]" at bounding box center [183, 189] width 92 height 15
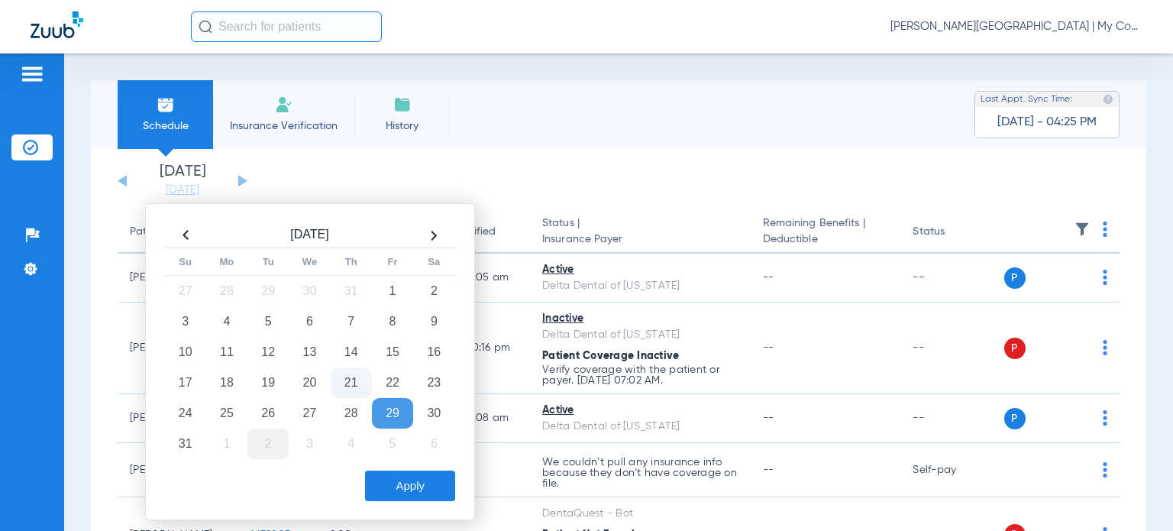
click at [277, 448] on td "2" at bounding box center [267, 443] width 41 height 31
click at [415, 485] on button "Apply" at bounding box center [410, 485] width 90 height 31
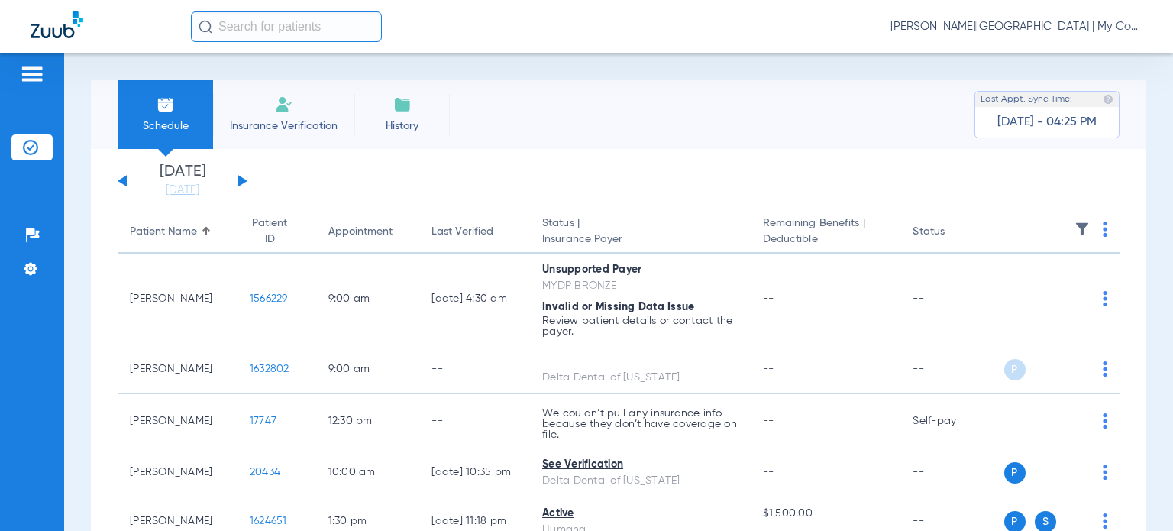
click at [1102, 231] on img at bounding box center [1104, 228] width 5 height 15
click at [1029, 286] on span "Verify All" at bounding box center [1034, 290] width 95 height 11
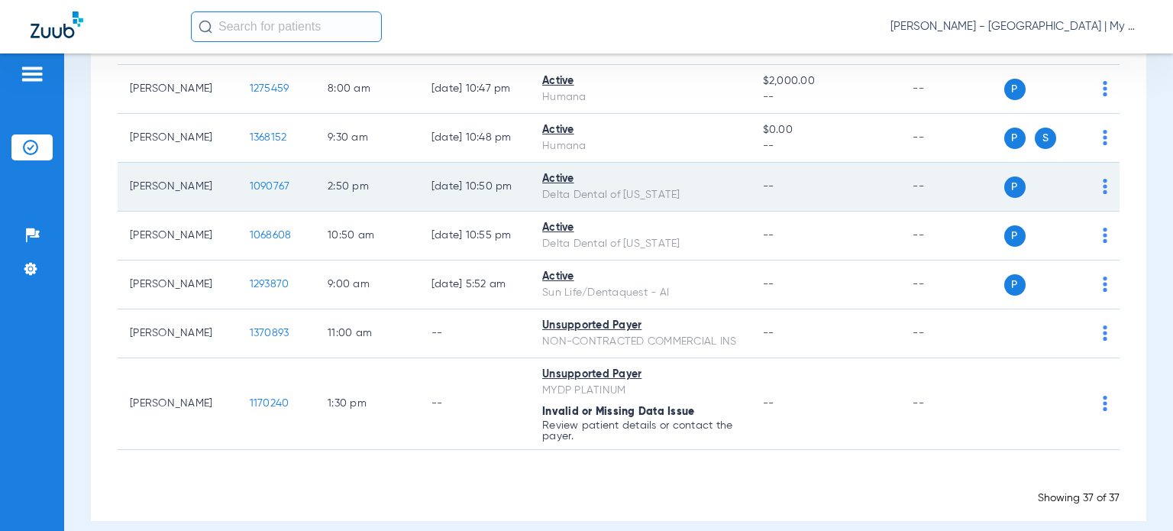
scroll to position [1680, 0]
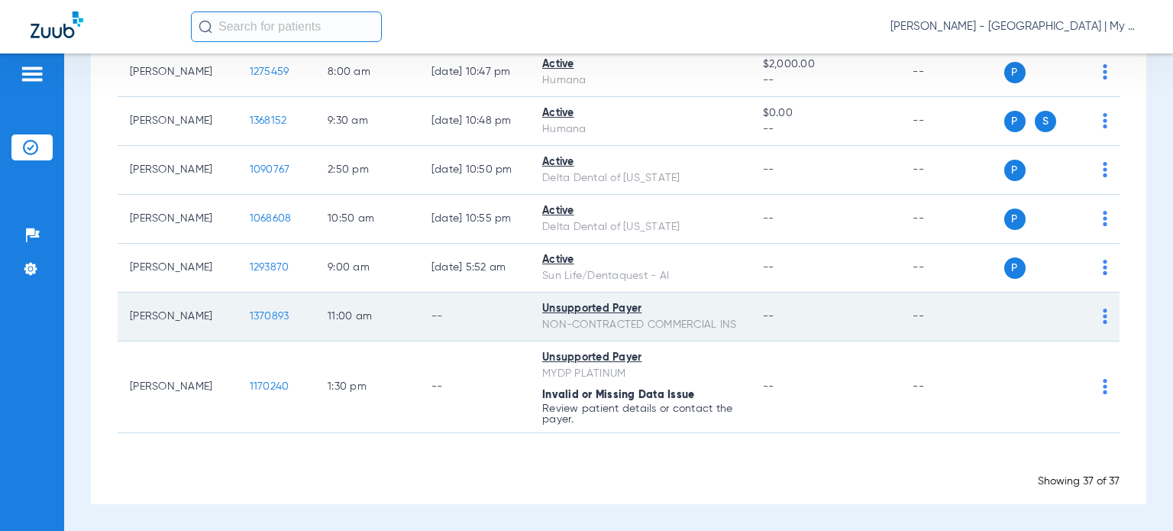
drag, startPoint x: 176, startPoint y: 323, endPoint x: 127, endPoint y: 302, distance: 52.3
click at [127, 302] on td "[PERSON_NAME]" at bounding box center [178, 316] width 120 height 49
copy td "[PERSON_NAME]"
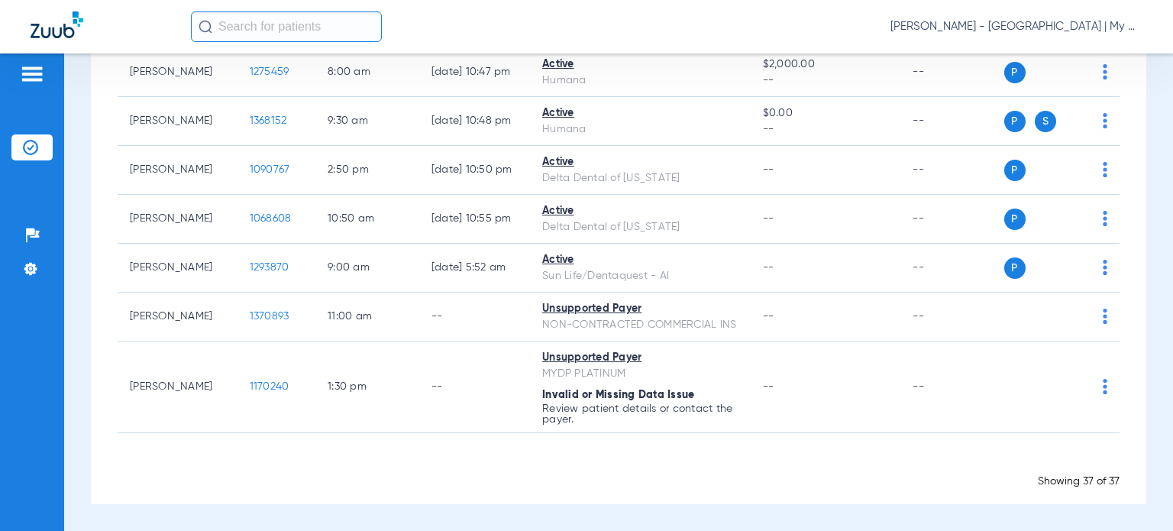
click at [708, 478] on div "Showing 37 of 37" at bounding box center [619, 480] width 1002 height 15
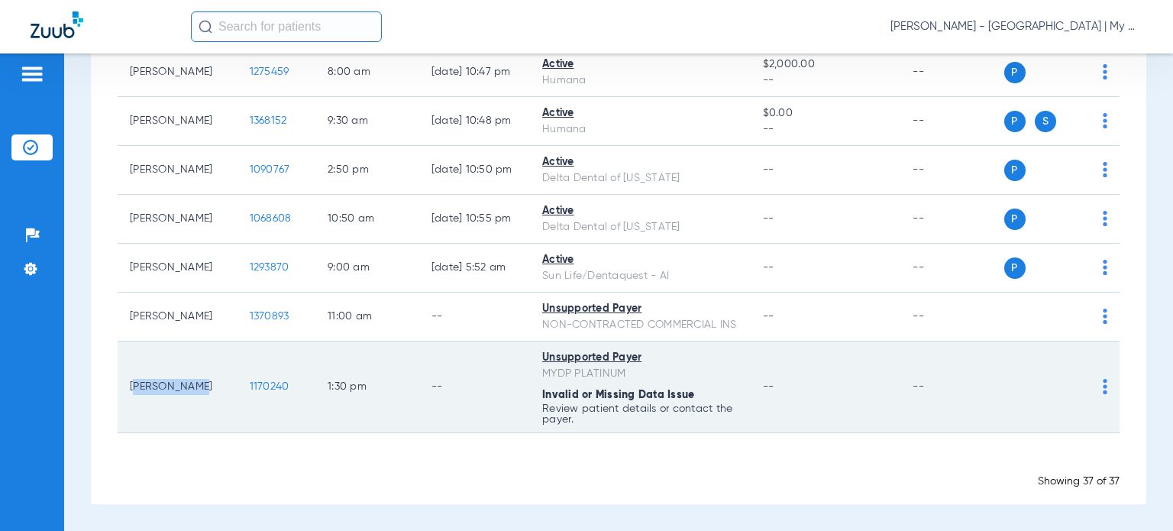
drag, startPoint x: 192, startPoint y: 388, endPoint x: 127, endPoint y: 383, distance: 65.8
click at [127, 383] on td "[PERSON_NAME]" at bounding box center [178, 387] width 120 height 92
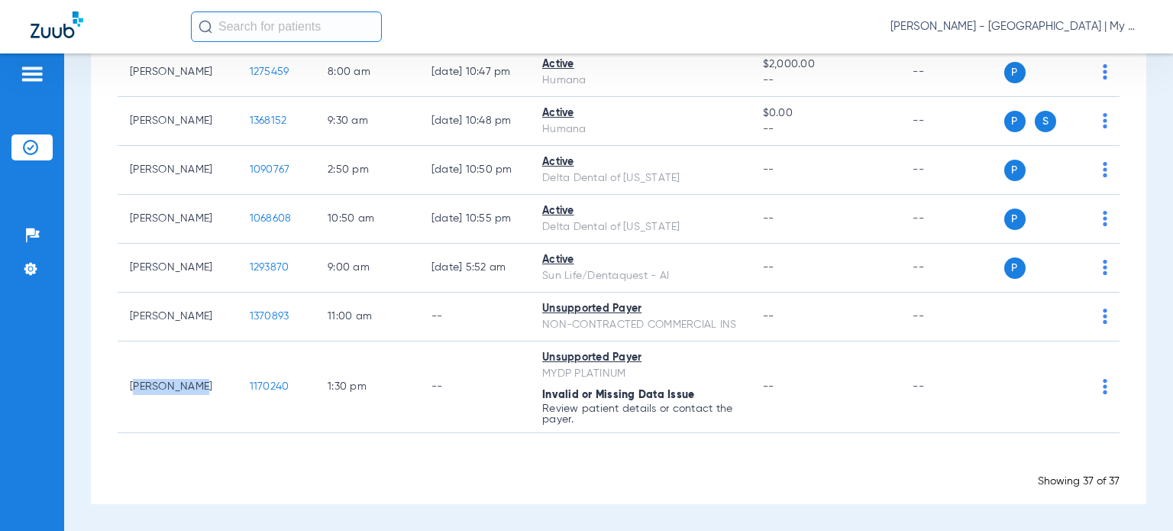
copy td "[PERSON_NAME]"
click at [858, 475] on div "Showing 37 of 37" at bounding box center [619, 480] width 1002 height 15
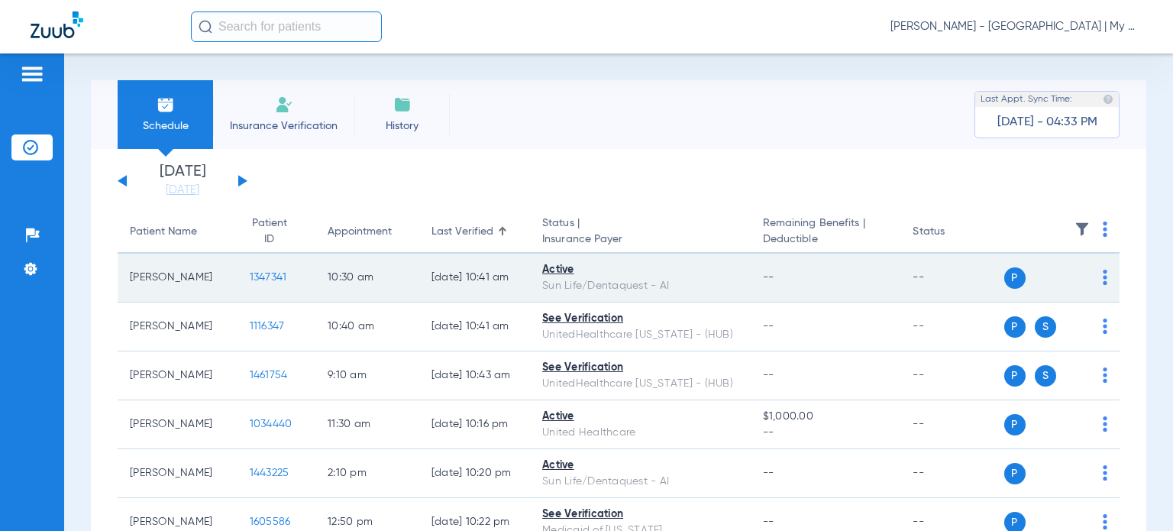
scroll to position [0, 0]
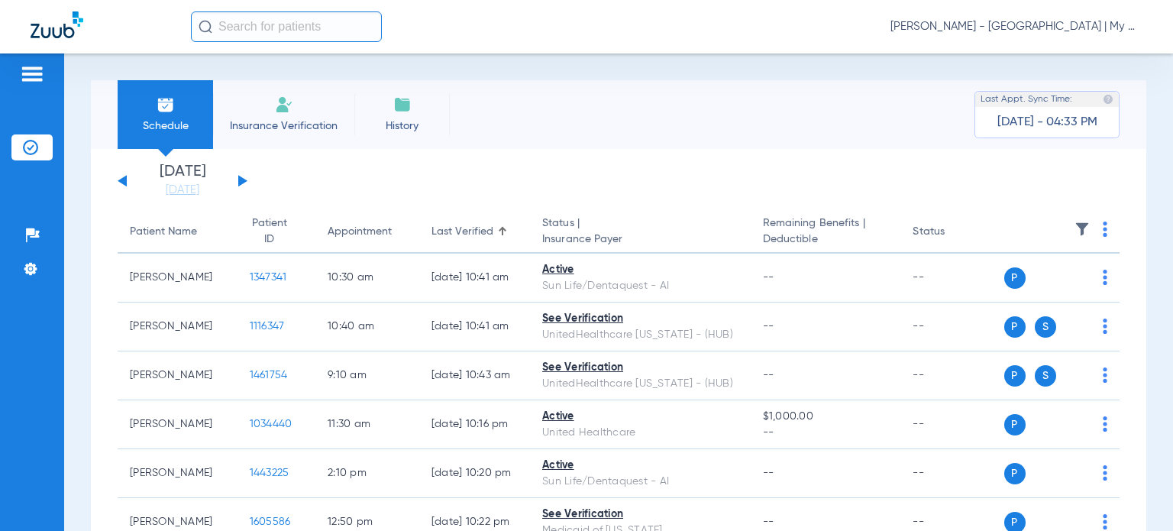
click at [160, 231] on div "Patient Name" at bounding box center [163, 232] width 67 height 16
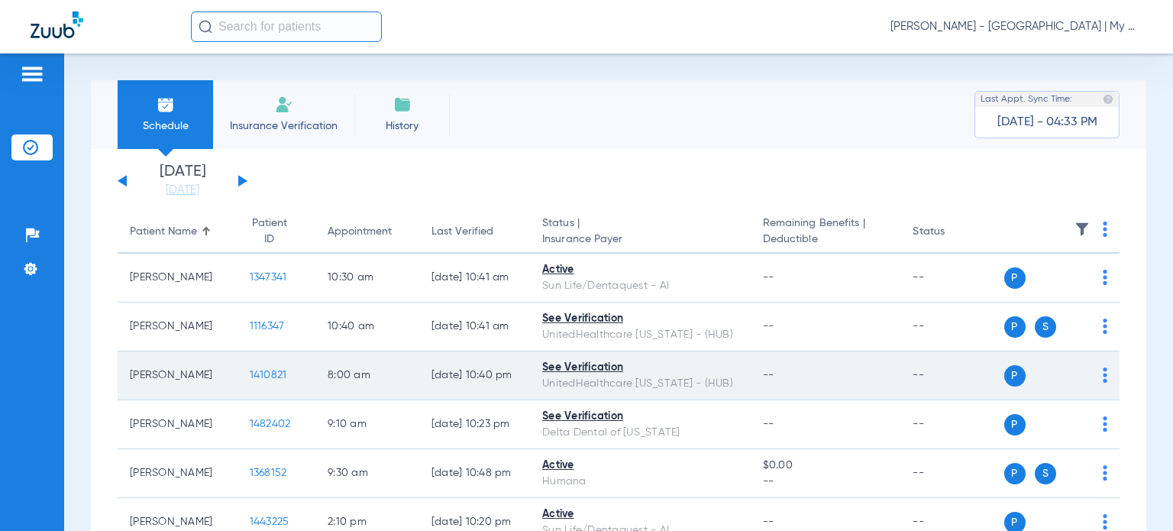
click at [250, 374] on span "1410821" at bounding box center [268, 375] width 37 height 11
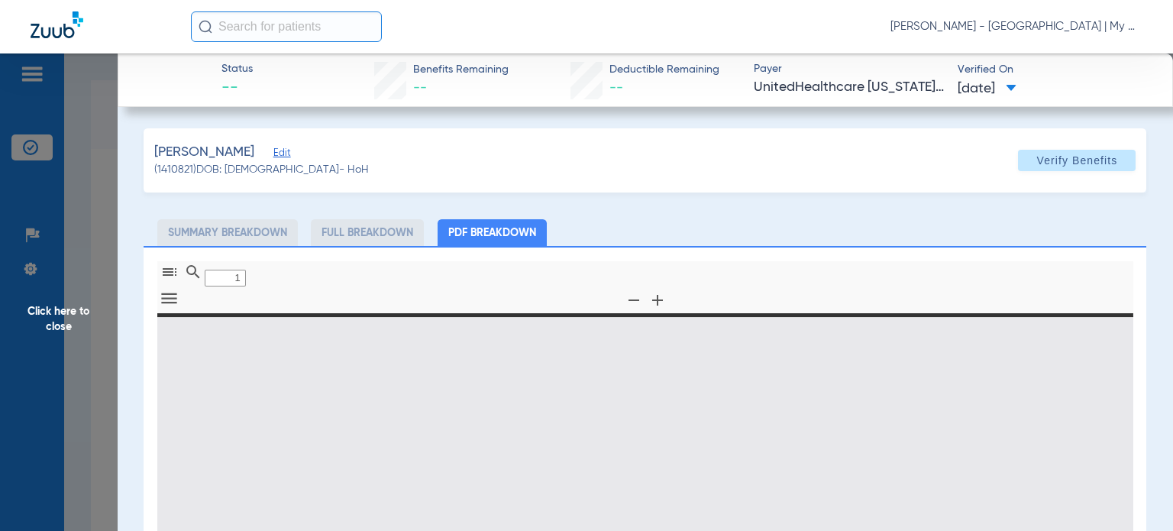
type input "0"
select select "page-width"
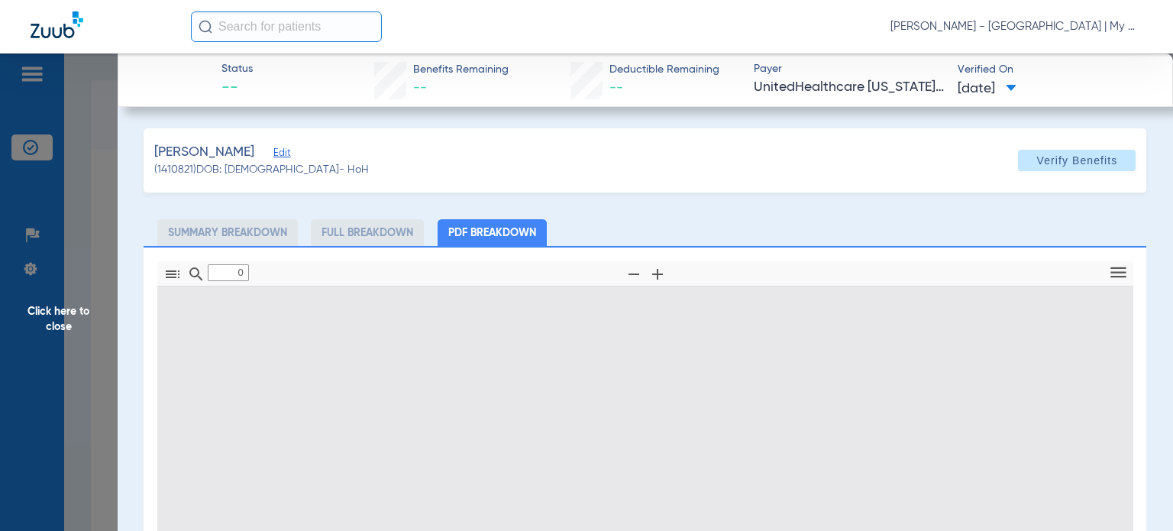
type input "1"
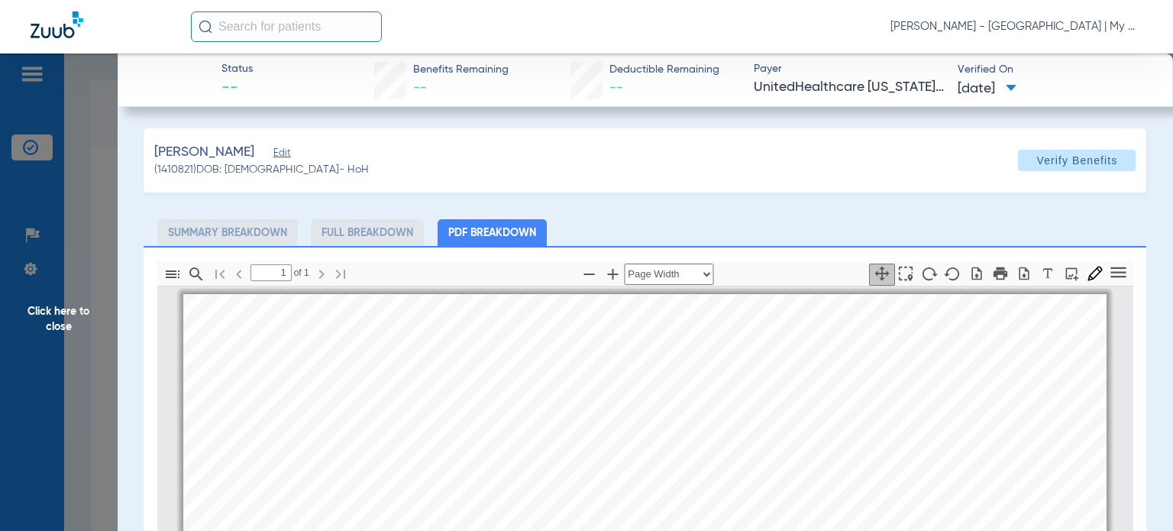
scroll to position [8, 0]
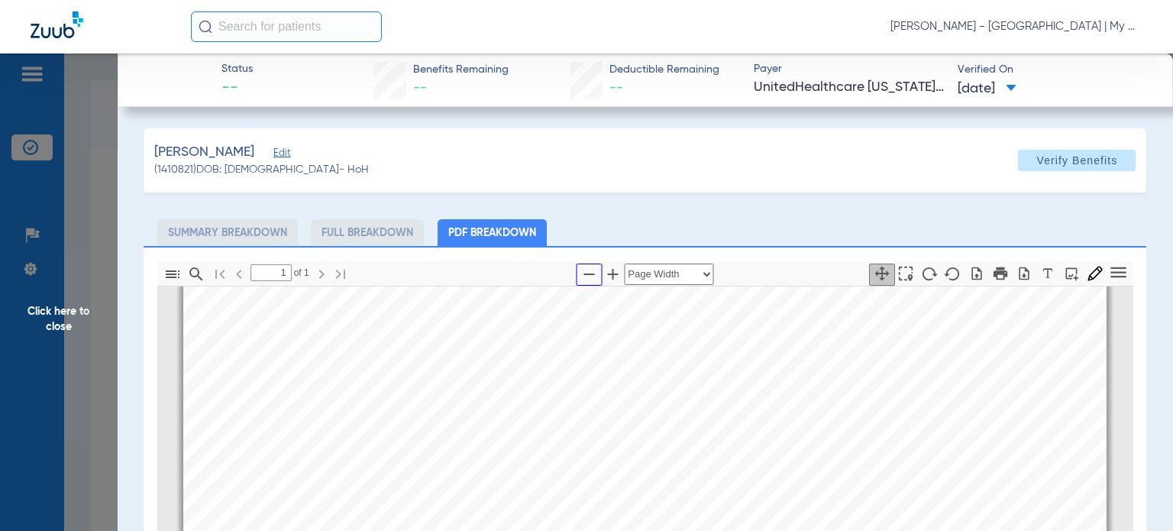
click at [588, 270] on icon "button" at bounding box center [588, 274] width 18 height 18
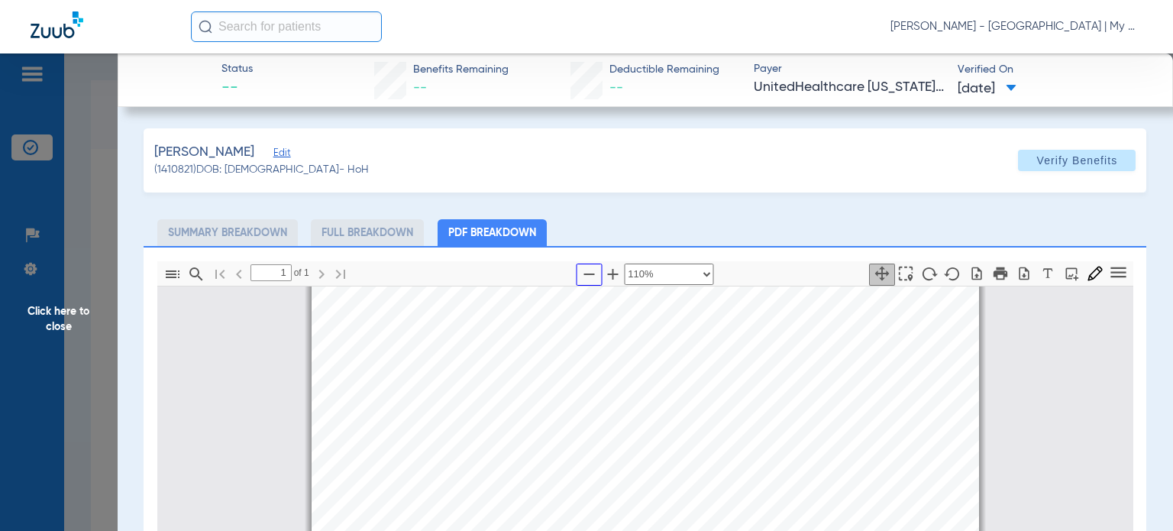
click at [588, 270] on icon "button" at bounding box center [588, 274] width 18 height 18
select select "custom"
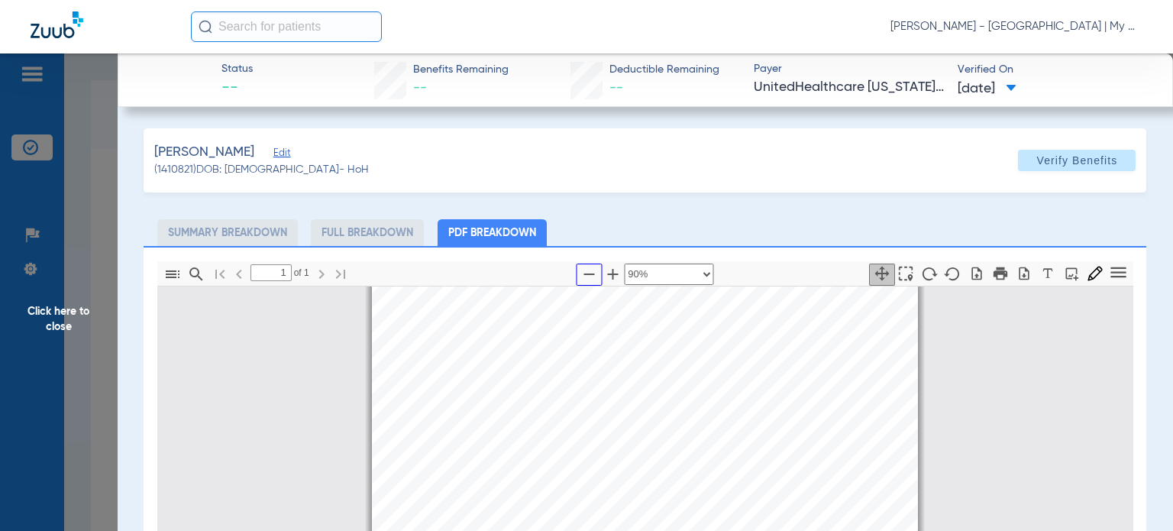
scroll to position [0, 0]
click at [694, 210] on div "[PERSON_NAME] (1410821) DOB: [DEMOGRAPHIC_DATA] - HoH Verify Benefits Subscribe…" at bounding box center [645, 466] width 1002 height 676
click at [74, 307] on span "Click here to close" at bounding box center [59, 318] width 118 height 531
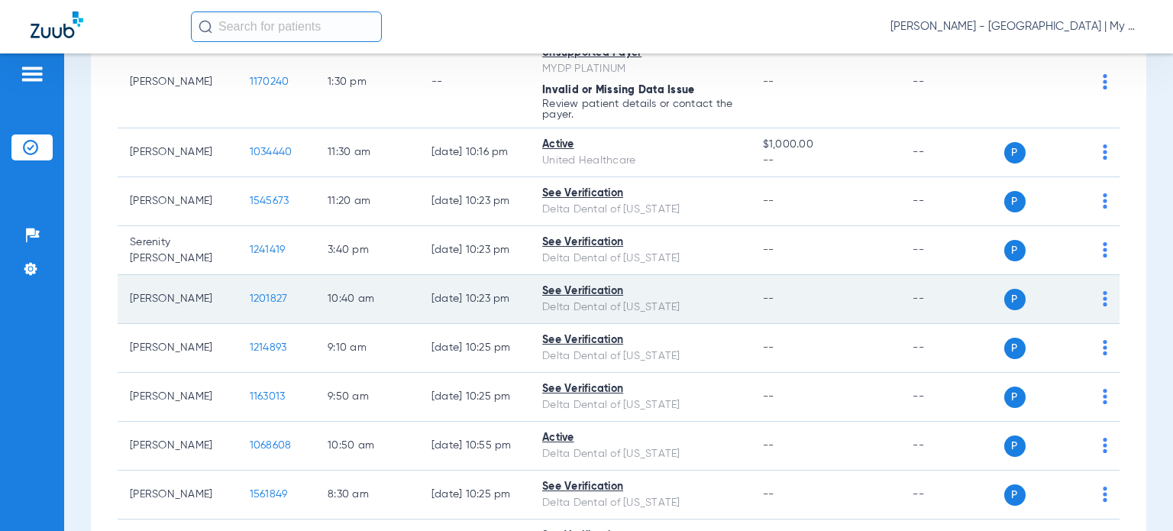
scroll to position [1603, 0]
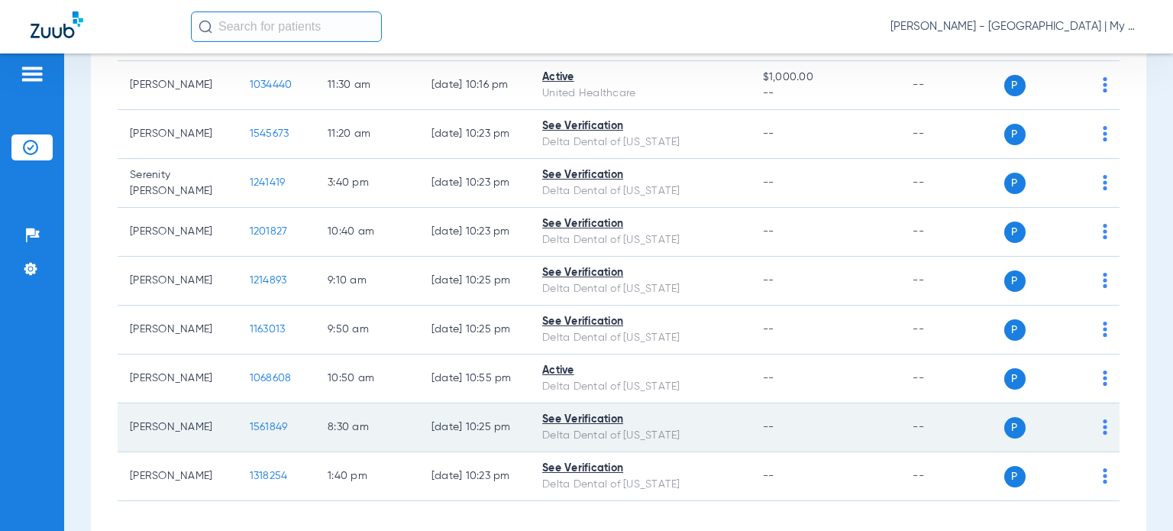
click at [250, 432] on span "1561849" at bounding box center [269, 426] width 38 height 11
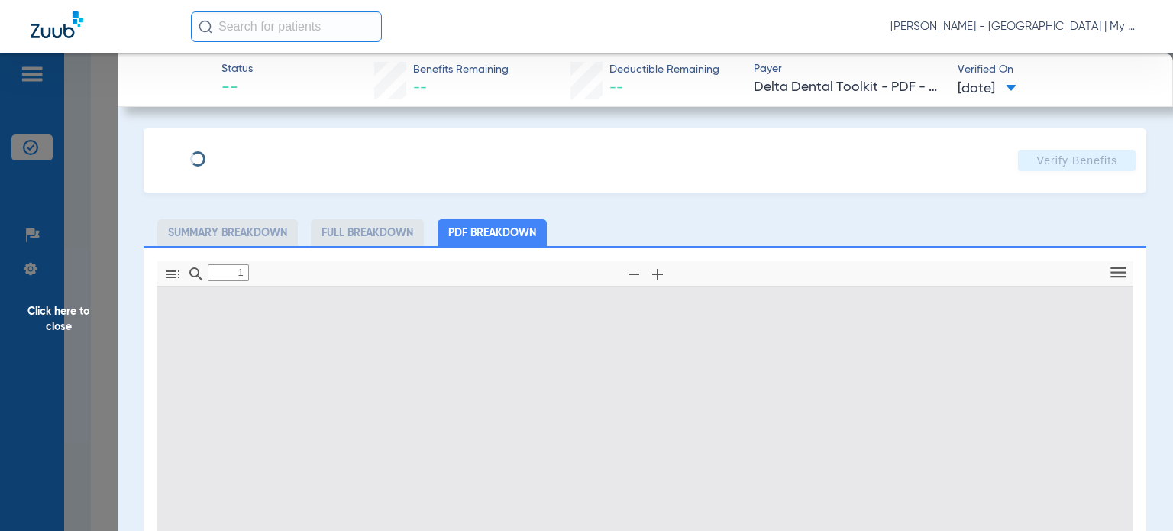
type input "0"
select select "page-width"
type input "1"
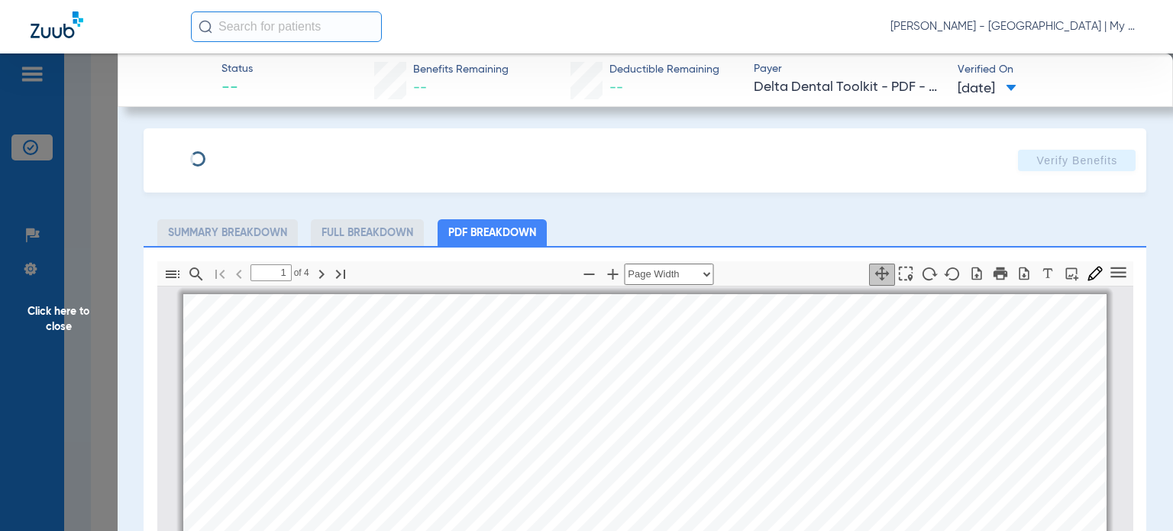
scroll to position [8, 0]
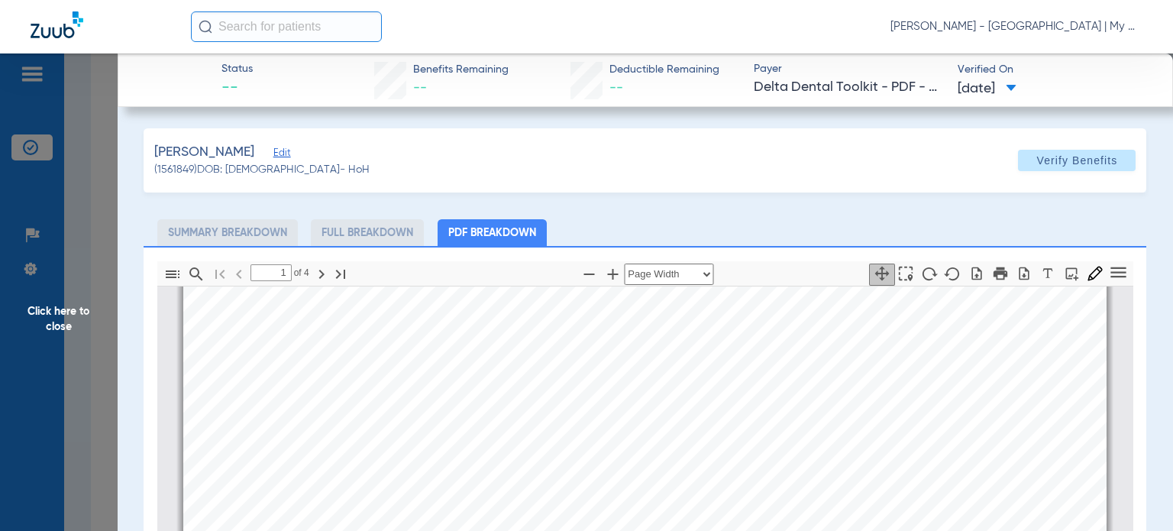
click at [651, 210] on div "[PERSON_NAME] Edit (1561849) DOB: [DEMOGRAPHIC_DATA] - HoH Verify Benefits Subs…" at bounding box center [645, 466] width 1002 height 676
click at [77, 321] on span "Click here to close" at bounding box center [59, 318] width 118 height 531
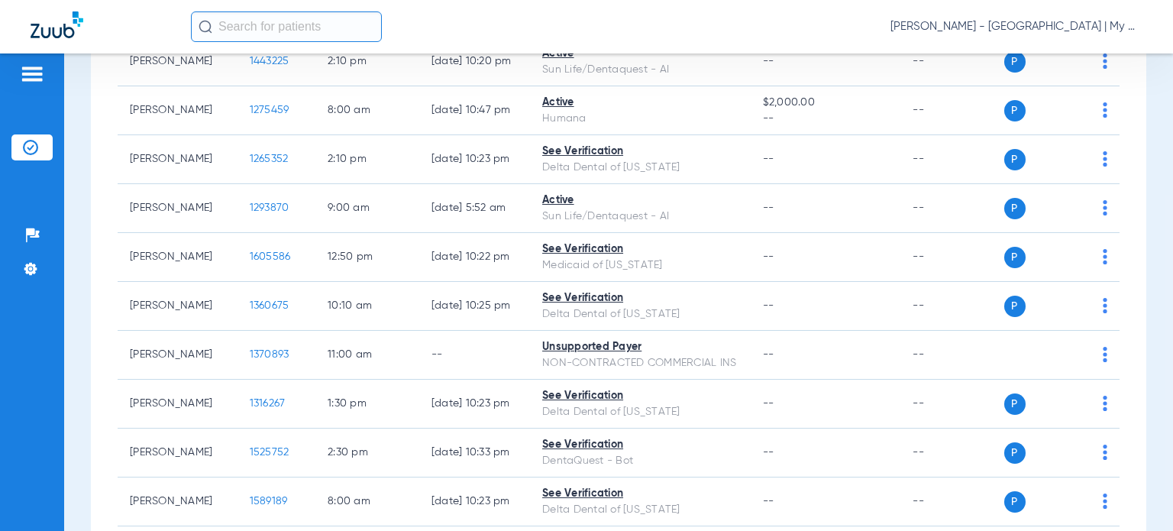
scroll to position [458, 0]
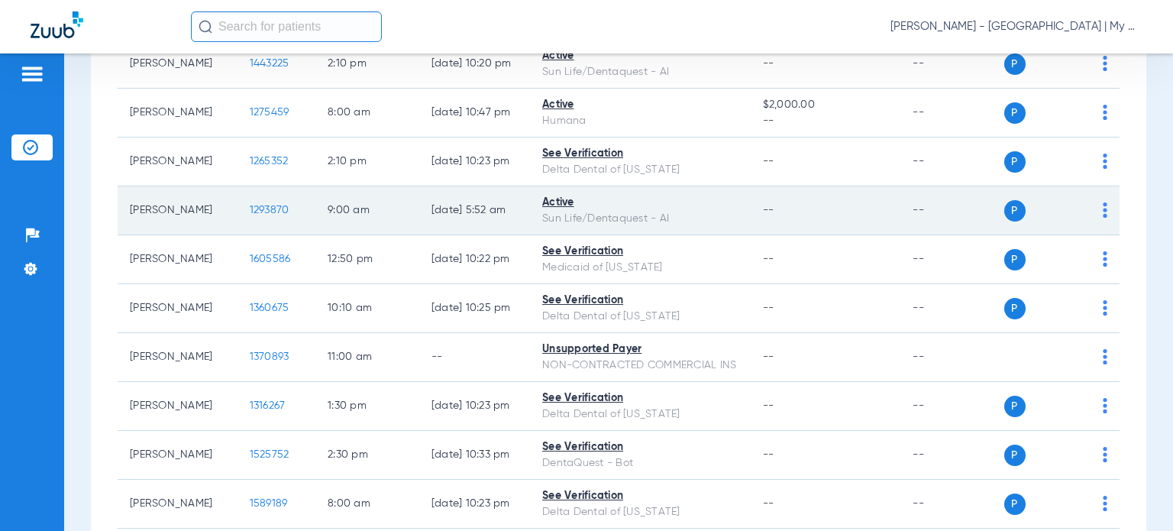
click at [250, 206] on span "1293870" at bounding box center [270, 210] width 40 height 11
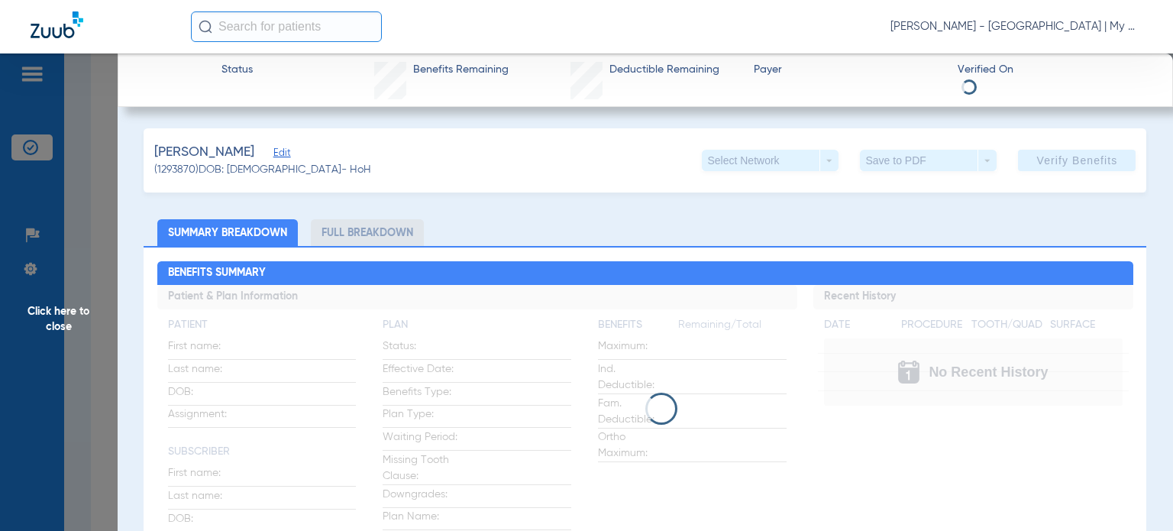
click at [737, 234] on ul "Summary Breakdown Full Breakdown" at bounding box center [645, 232] width 1002 height 27
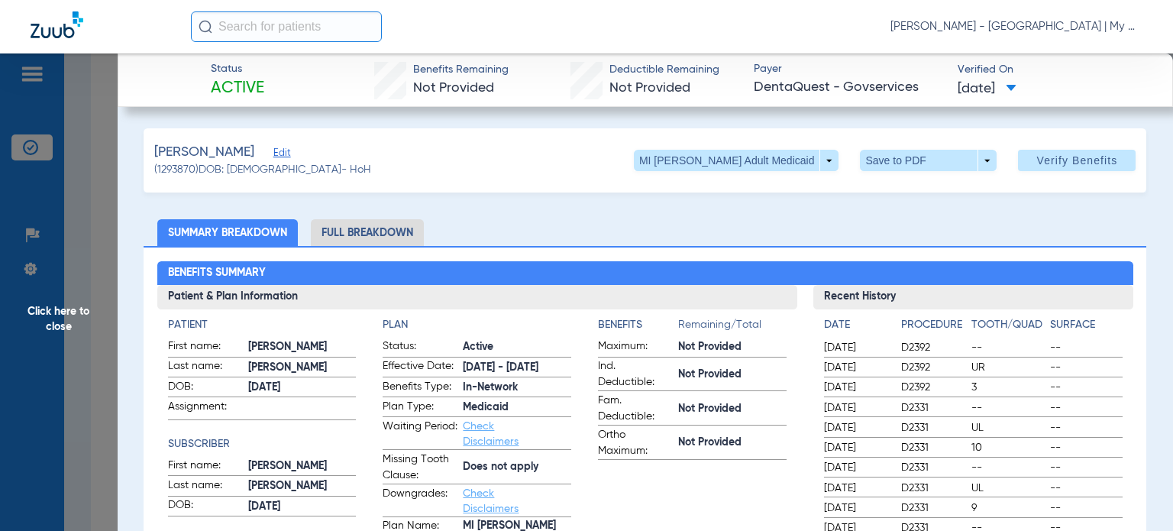
scroll to position [153, 0]
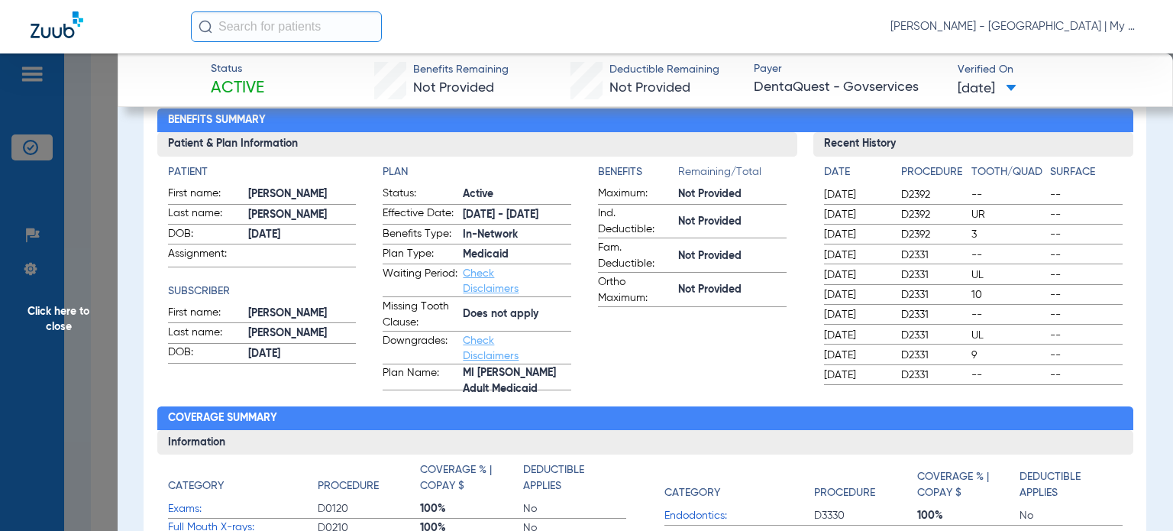
click at [84, 285] on span "Click here to close" at bounding box center [59, 318] width 118 height 531
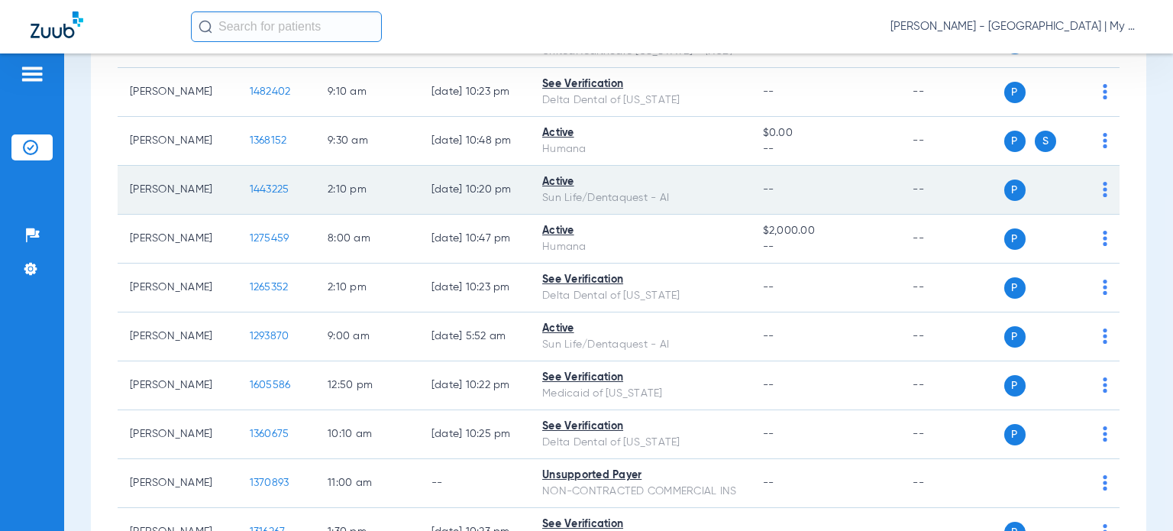
scroll to position [305, 0]
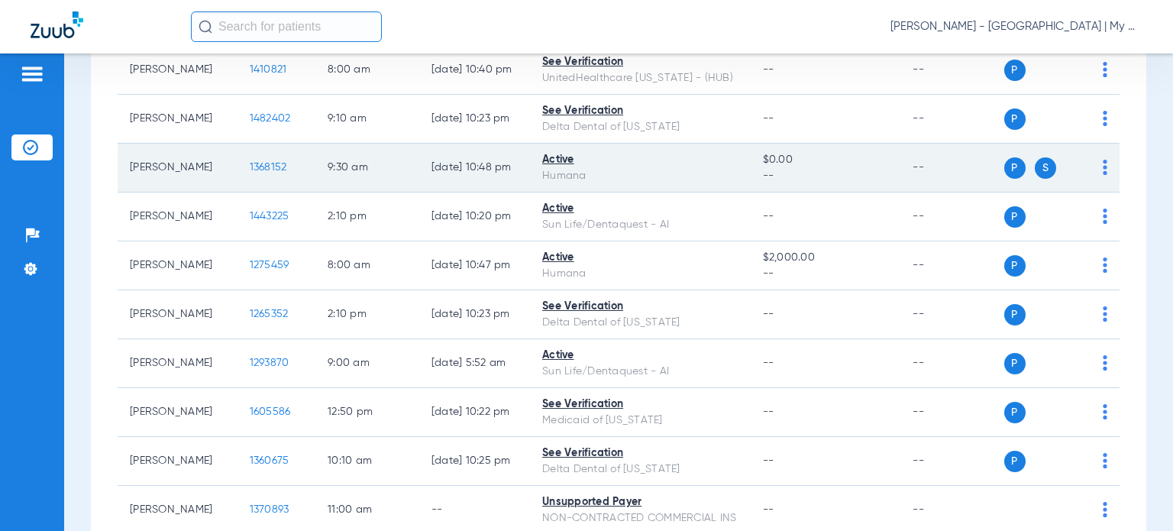
click at [248, 173] on td "1368152" at bounding box center [276, 168] width 79 height 49
click at [250, 164] on span "1368152" at bounding box center [268, 167] width 37 height 11
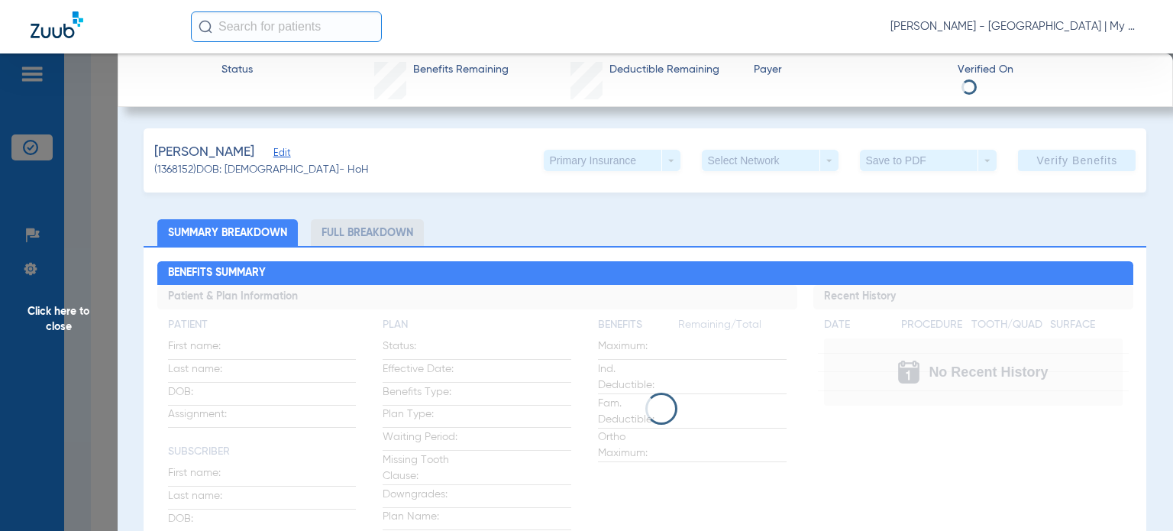
click at [696, 221] on ul "Summary Breakdown Full Breakdown" at bounding box center [645, 232] width 1002 height 27
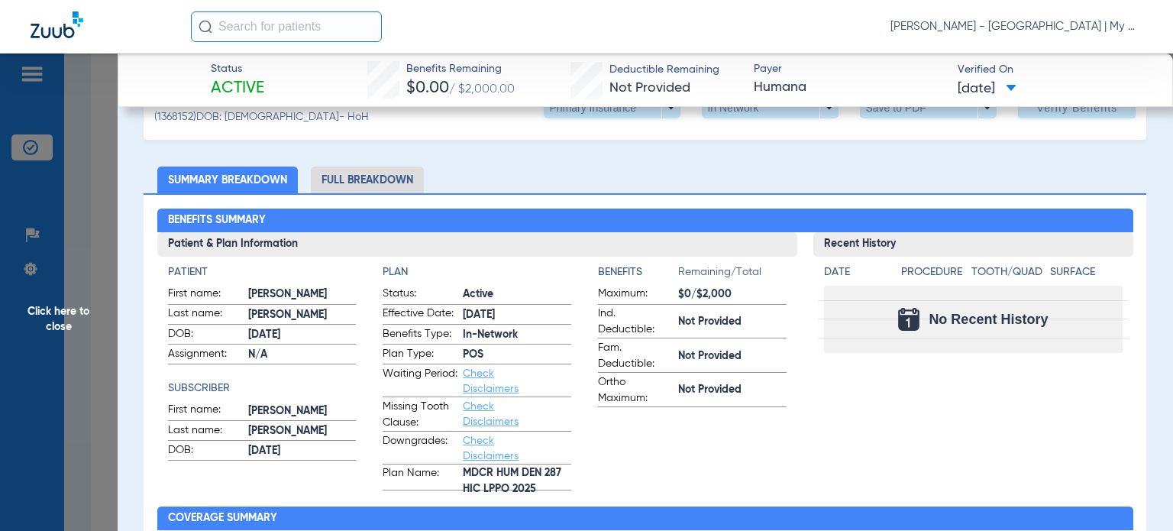
scroll to position [76, 0]
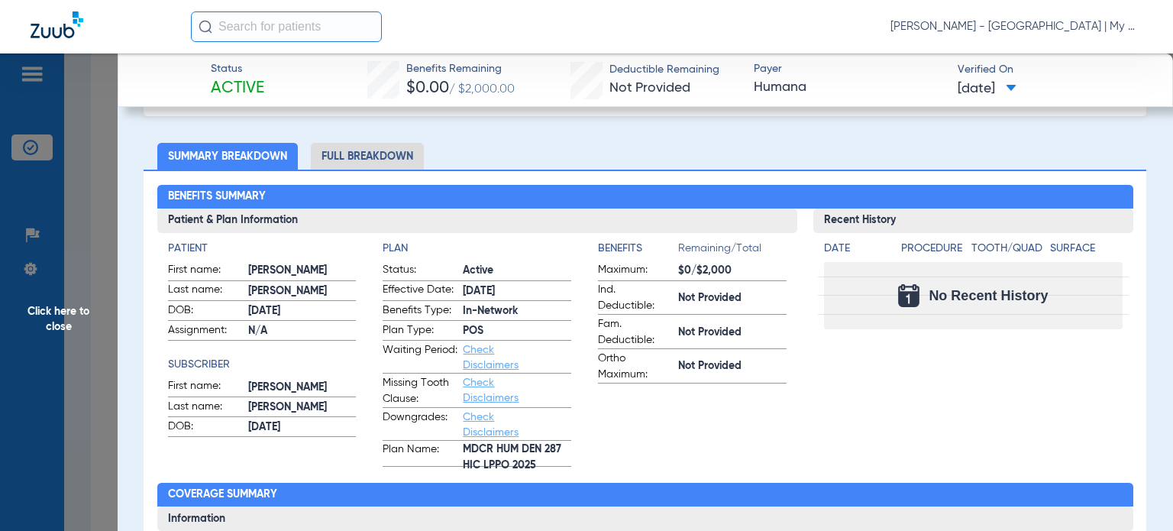
click at [82, 320] on span "Click here to close" at bounding box center [59, 318] width 118 height 531
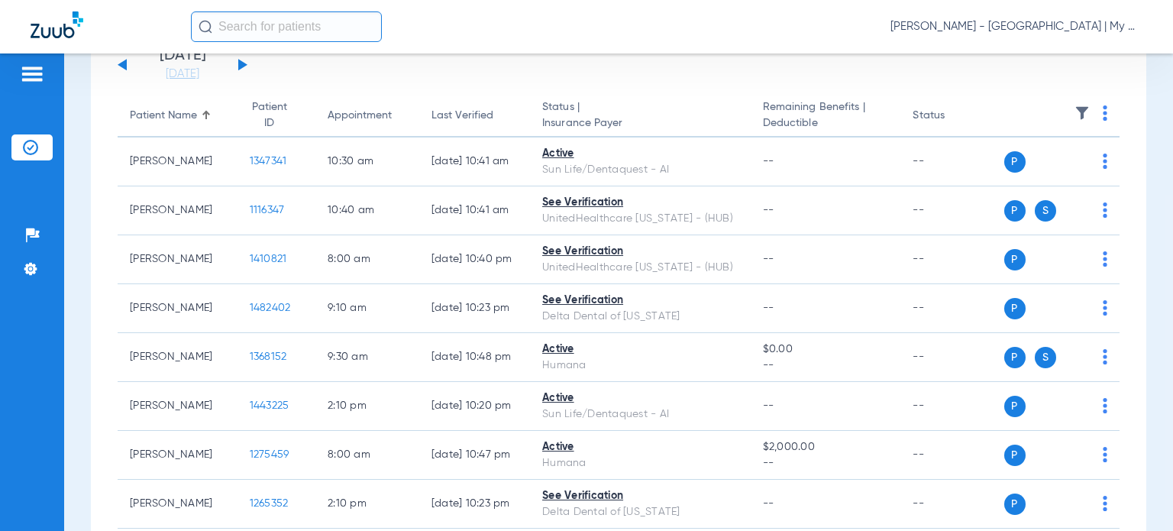
scroll to position [0, 0]
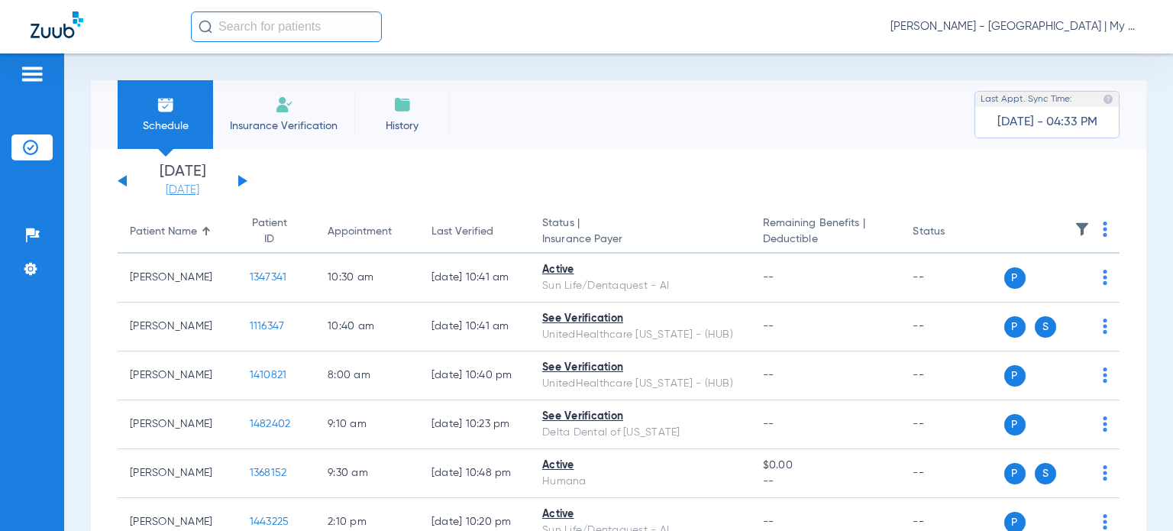
click at [185, 192] on link "[DATE]" at bounding box center [183, 189] width 92 height 15
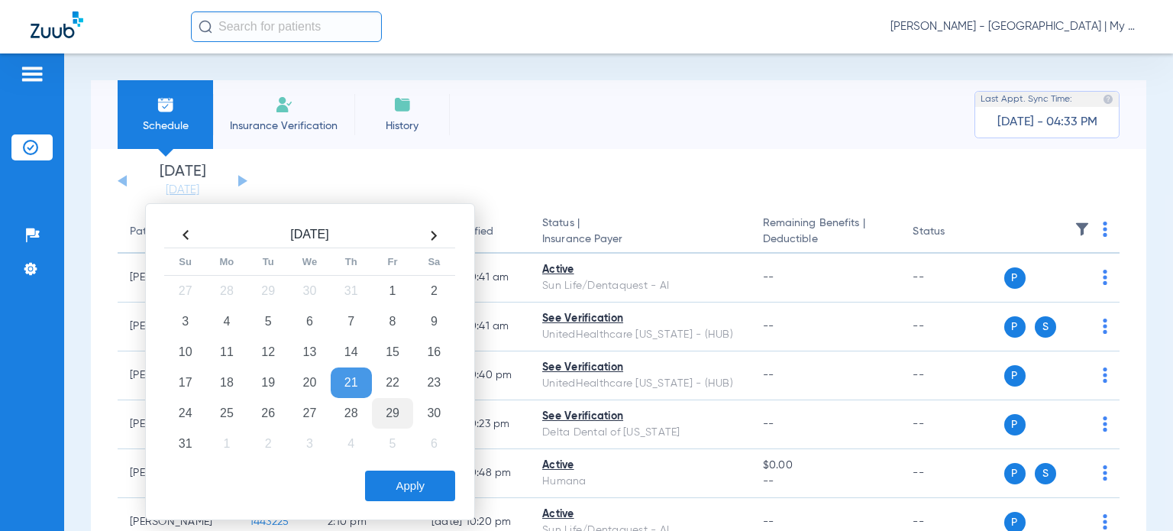
click at [396, 412] on td "29" at bounding box center [392, 413] width 41 height 31
click at [406, 478] on button "Apply" at bounding box center [410, 485] width 90 height 31
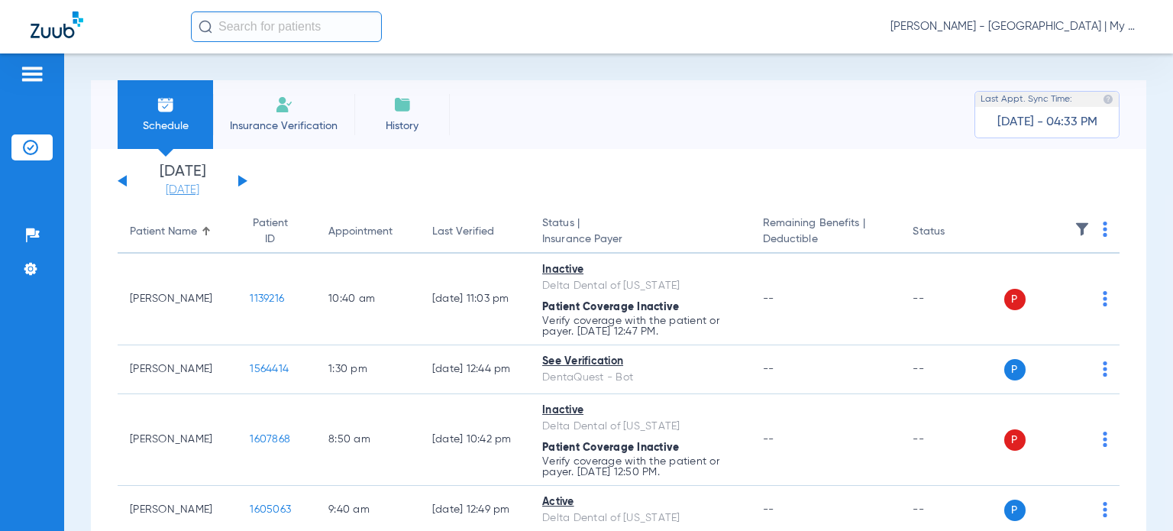
click at [162, 195] on link "[DATE]" at bounding box center [183, 189] width 92 height 15
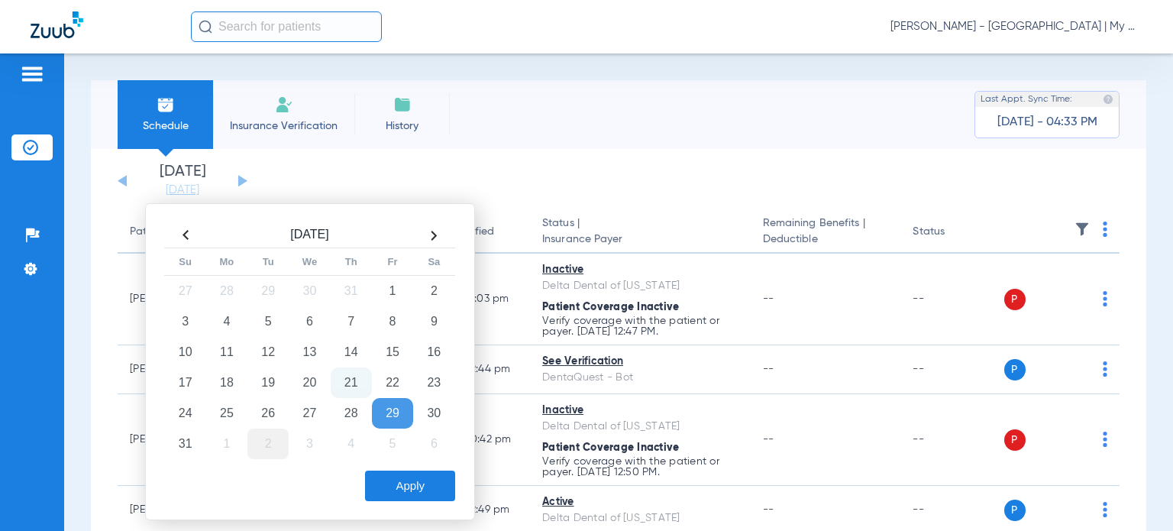
click at [277, 448] on td "2" at bounding box center [267, 443] width 41 height 31
click at [408, 484] on button "Apply" at bounding box center [410, 485] width 90 height 31
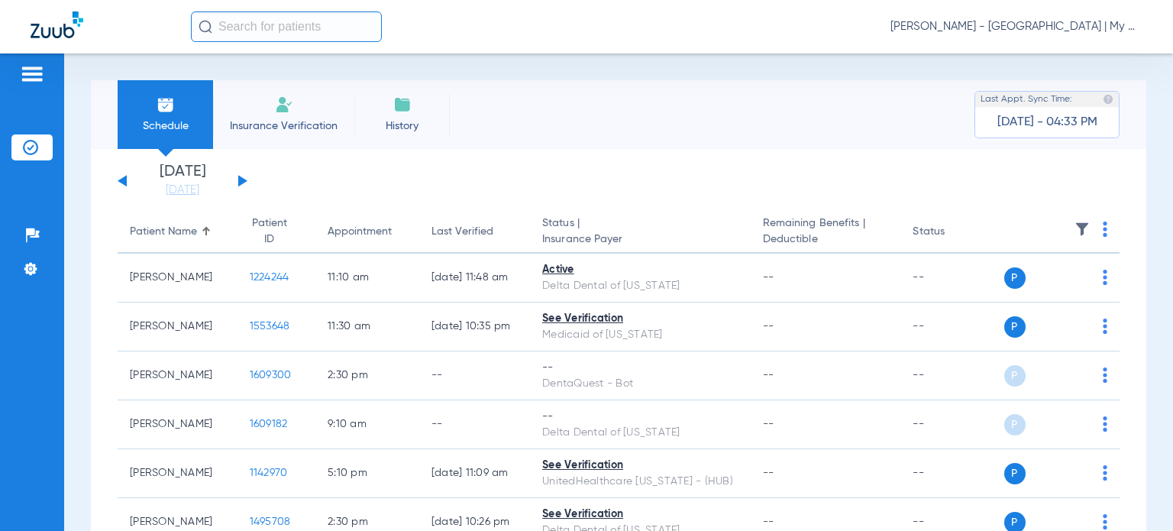
click at [1102, 231] on img at bounding box center [1104, 228] width 5 height 15
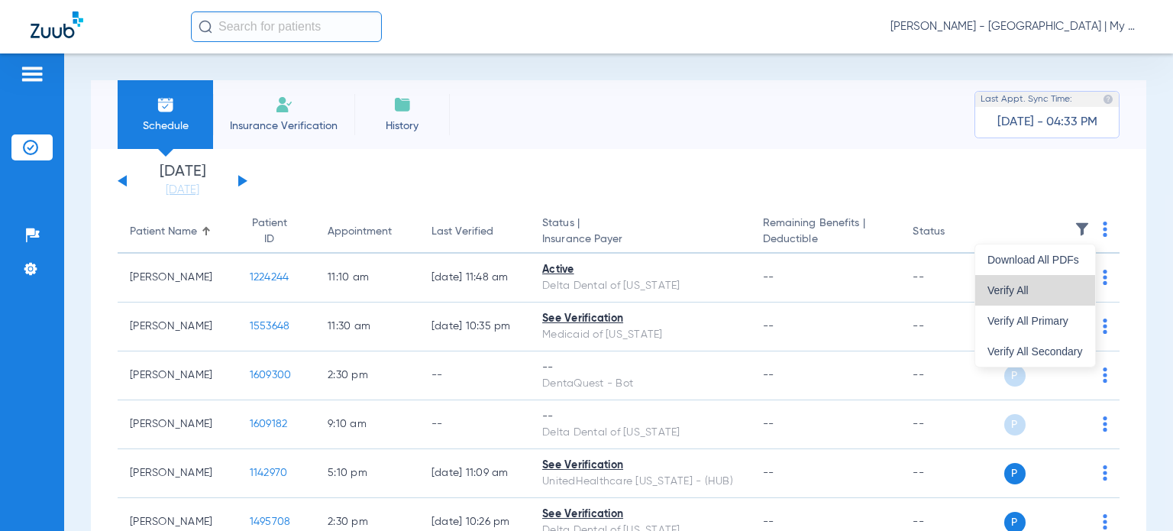
click at [1053, 299] on button "Verify All" at bounding box center [1035, 290] width 120 height 31
